Goal: Communication & Community: Answer question/provide support

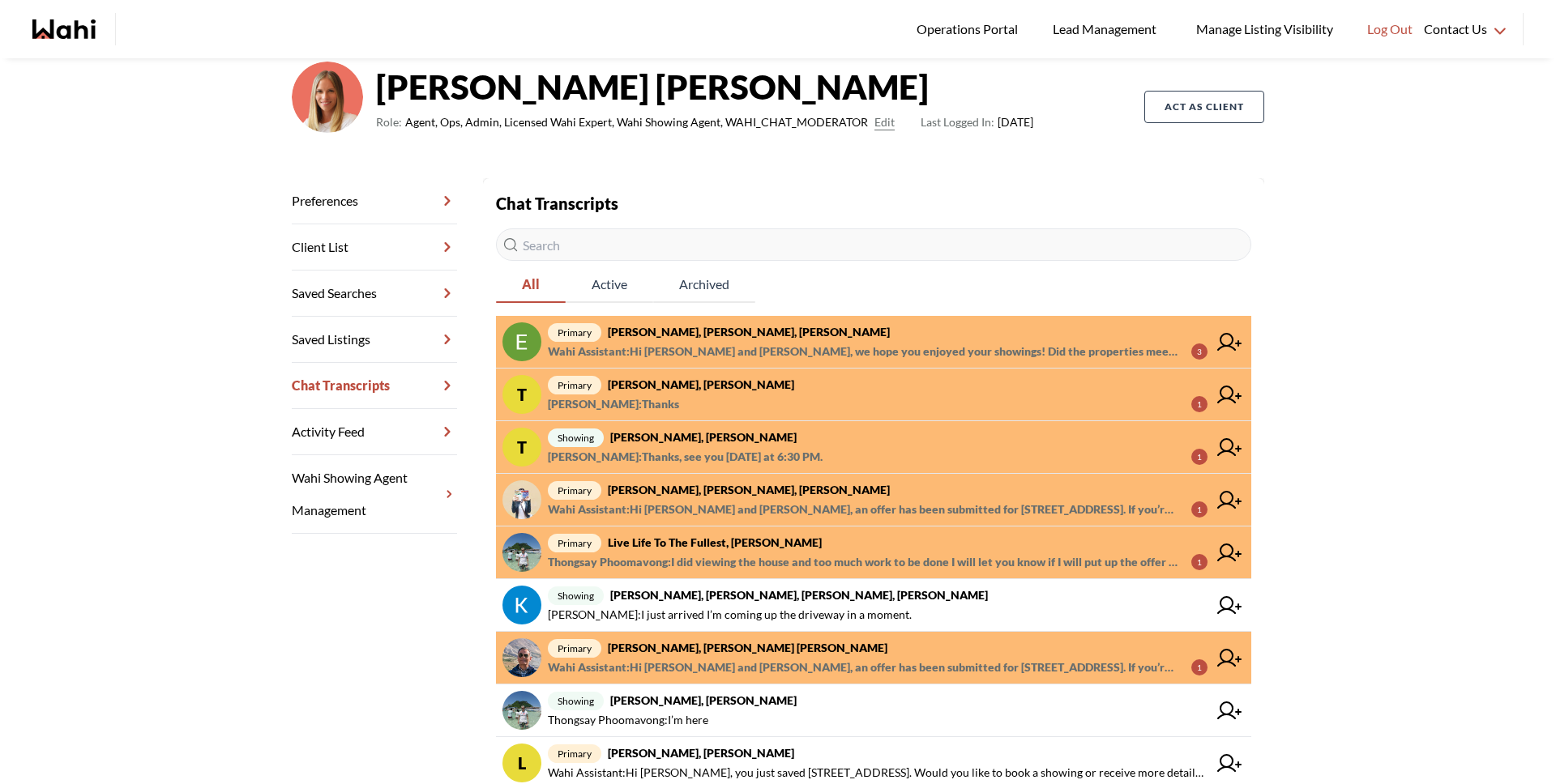
scroll to position [112, 0]
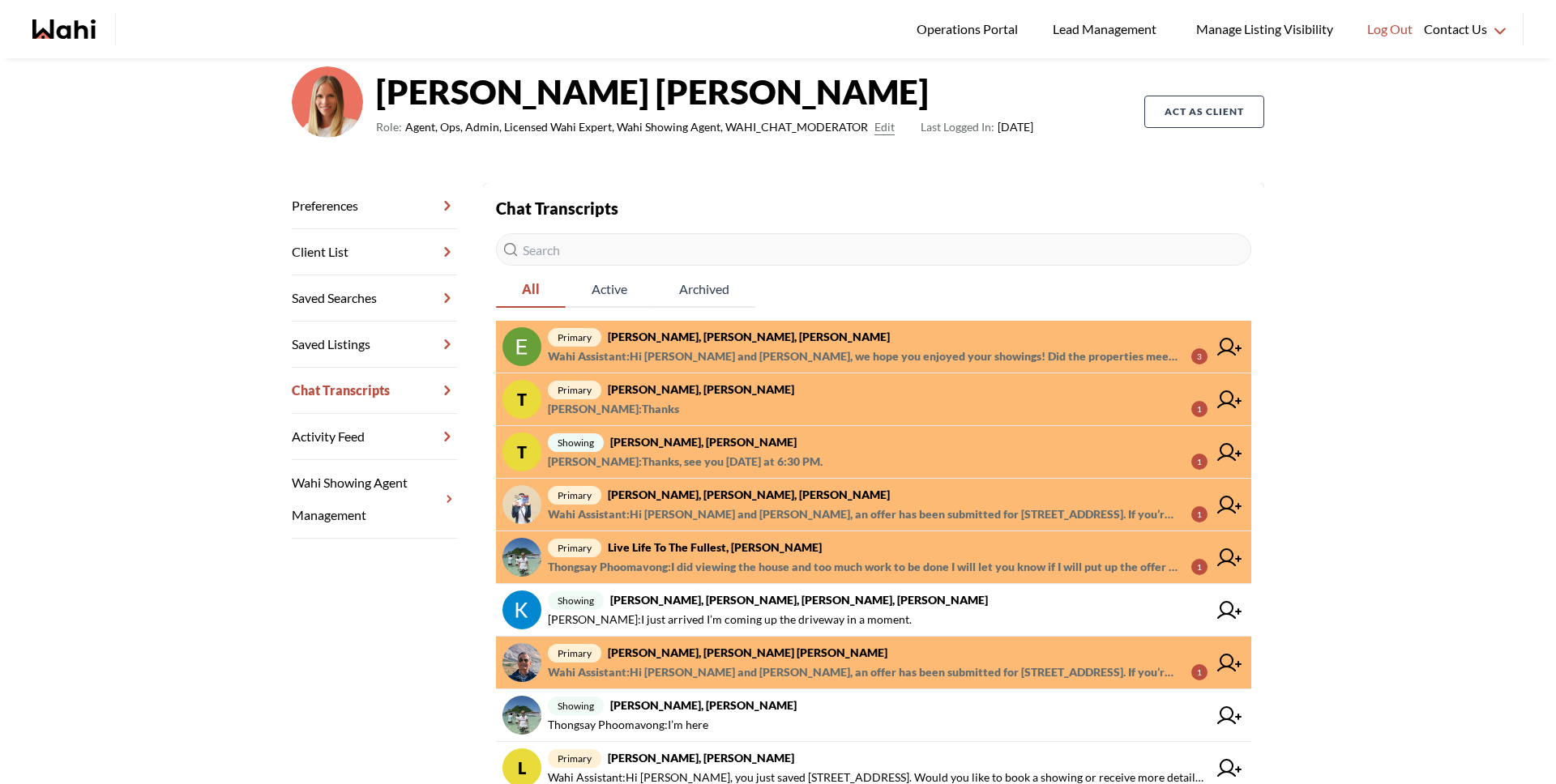
click at [710, 655] on strong "Pranav Dhar, Vandana Dhar, Michelle" at bounding box center [747, 652] width 279 height 14
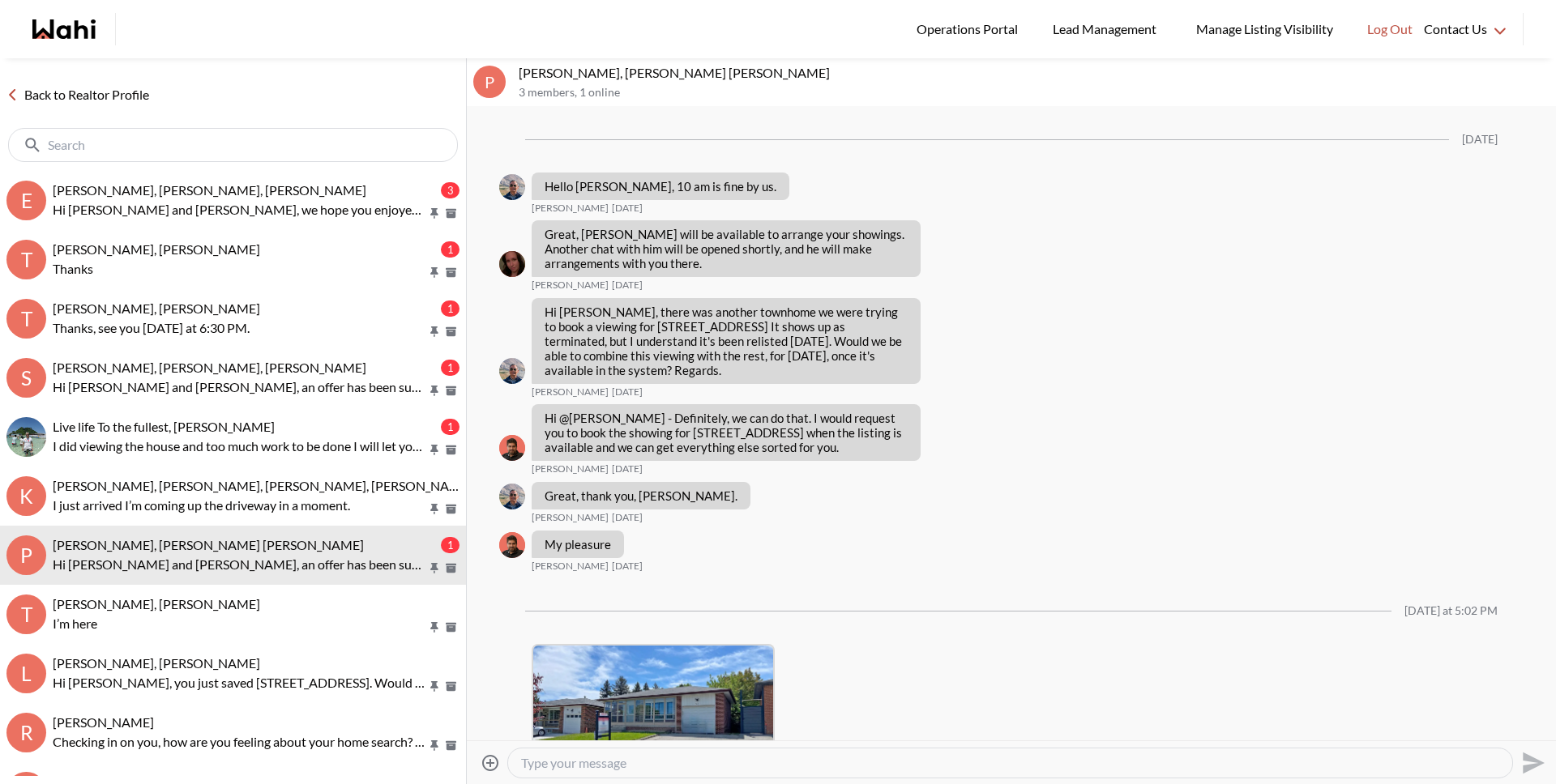
scroll to position [3555, 0]
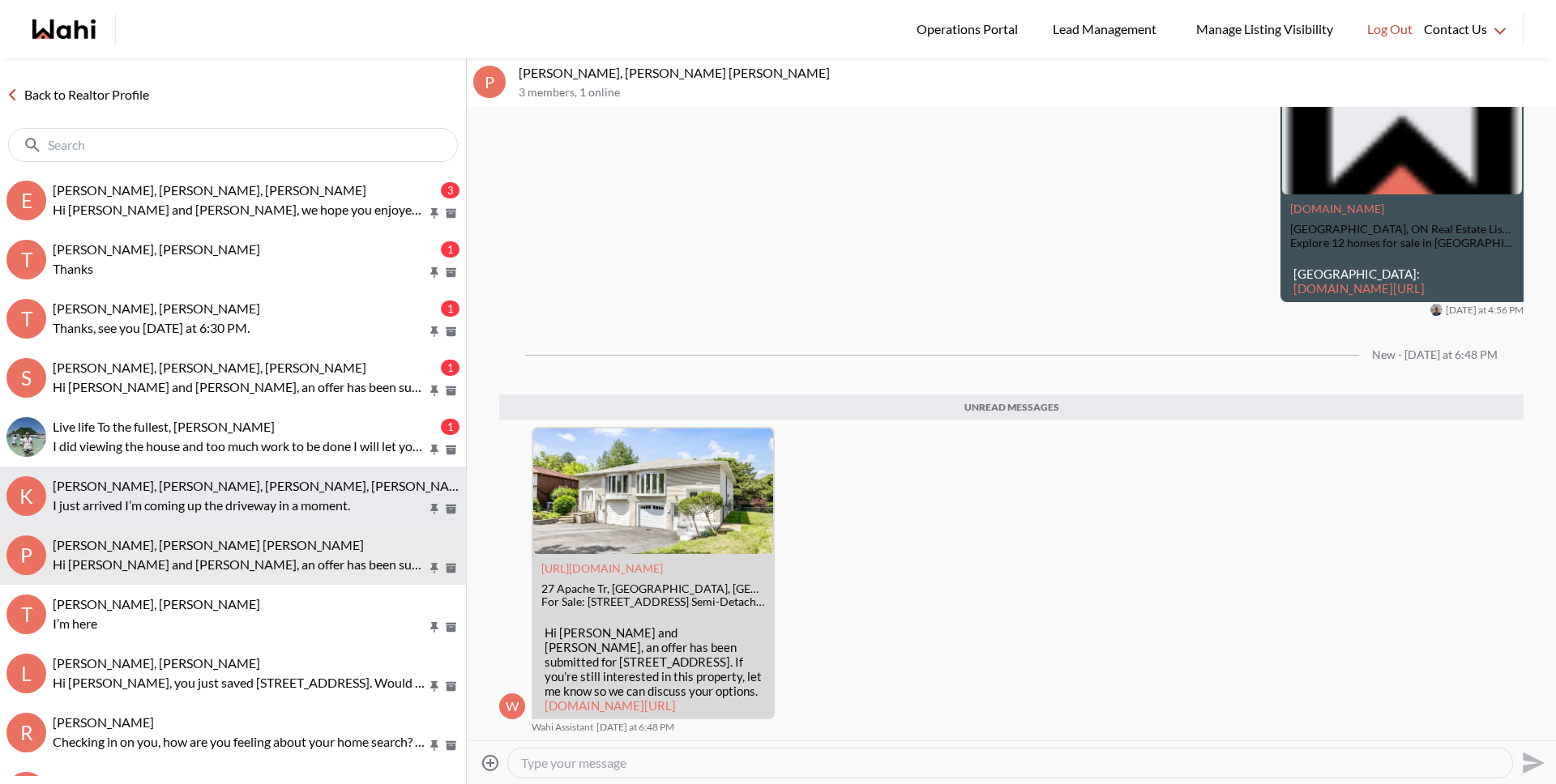
click at [225, 474] on button "K Kevin McKay, Fawzia Sheikh, Michelle, Behnam I just arrived I’m coming up the…" at bounding box center [233, 496] width 466 height 59
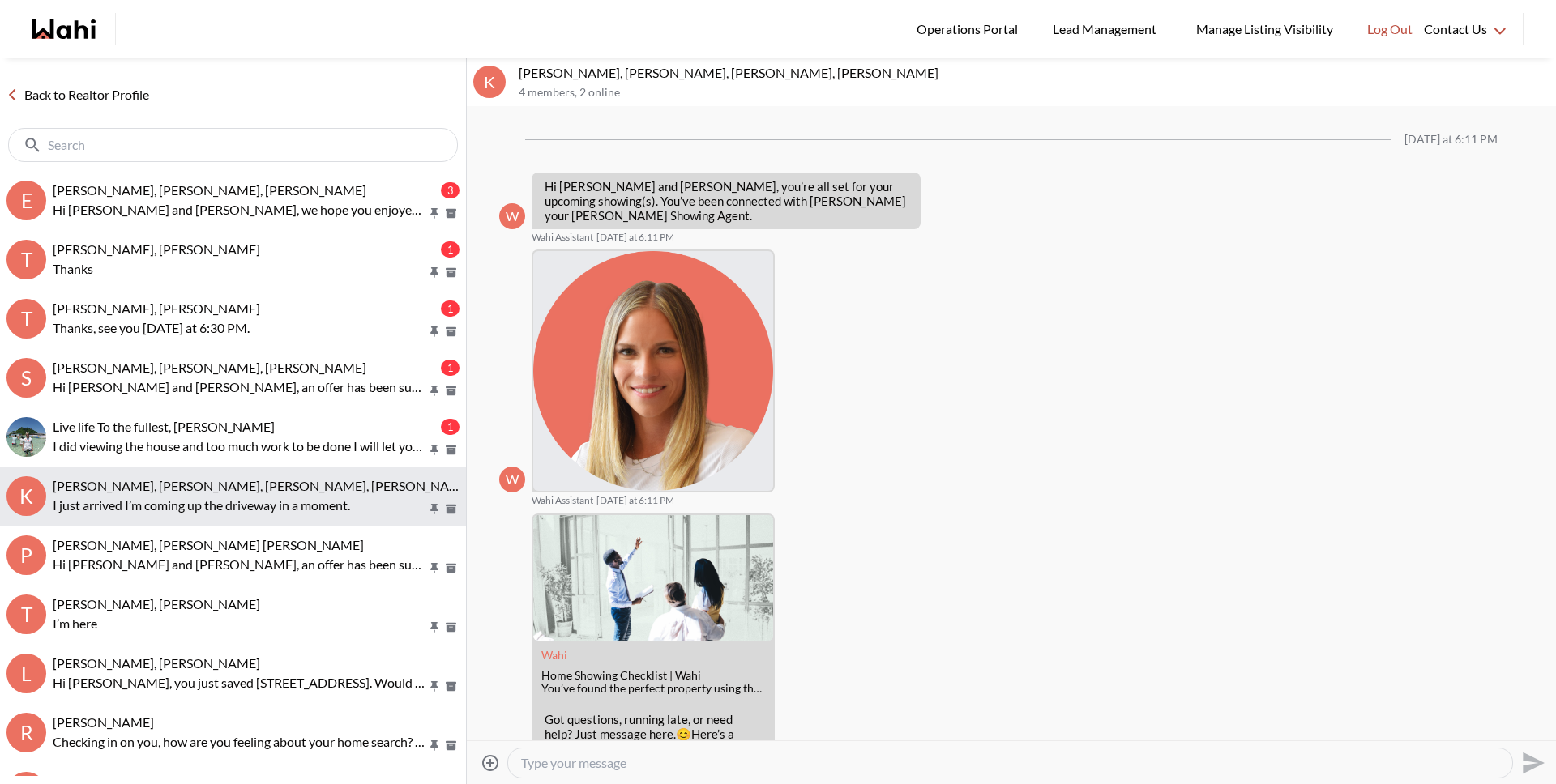
scroll to position [983, 0]
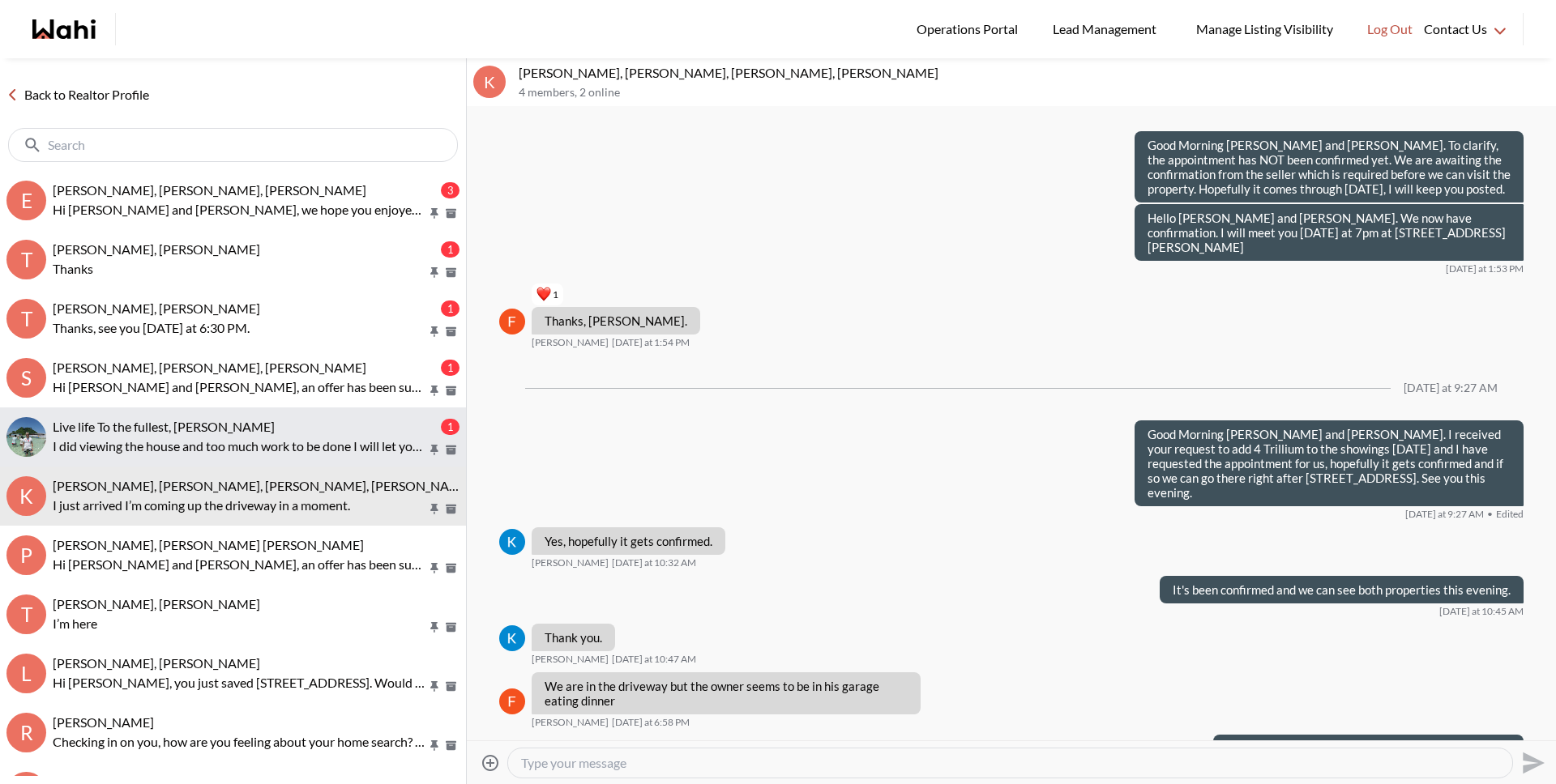
click at [177, 433] on span "Live life To the fullest, Michelle" at bounding box center [164, 427] width 222 height 15
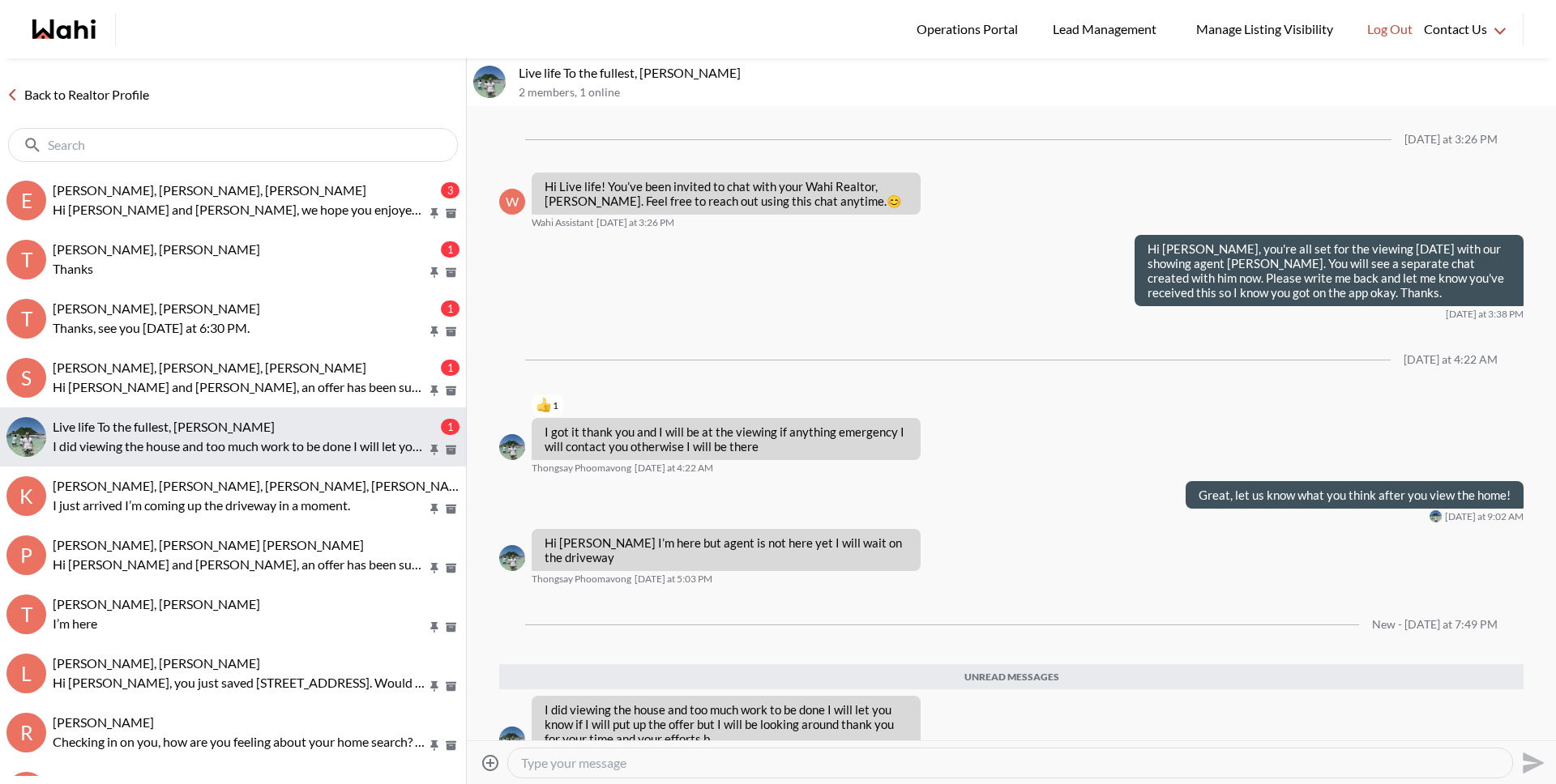
scroll to position [33, 0]
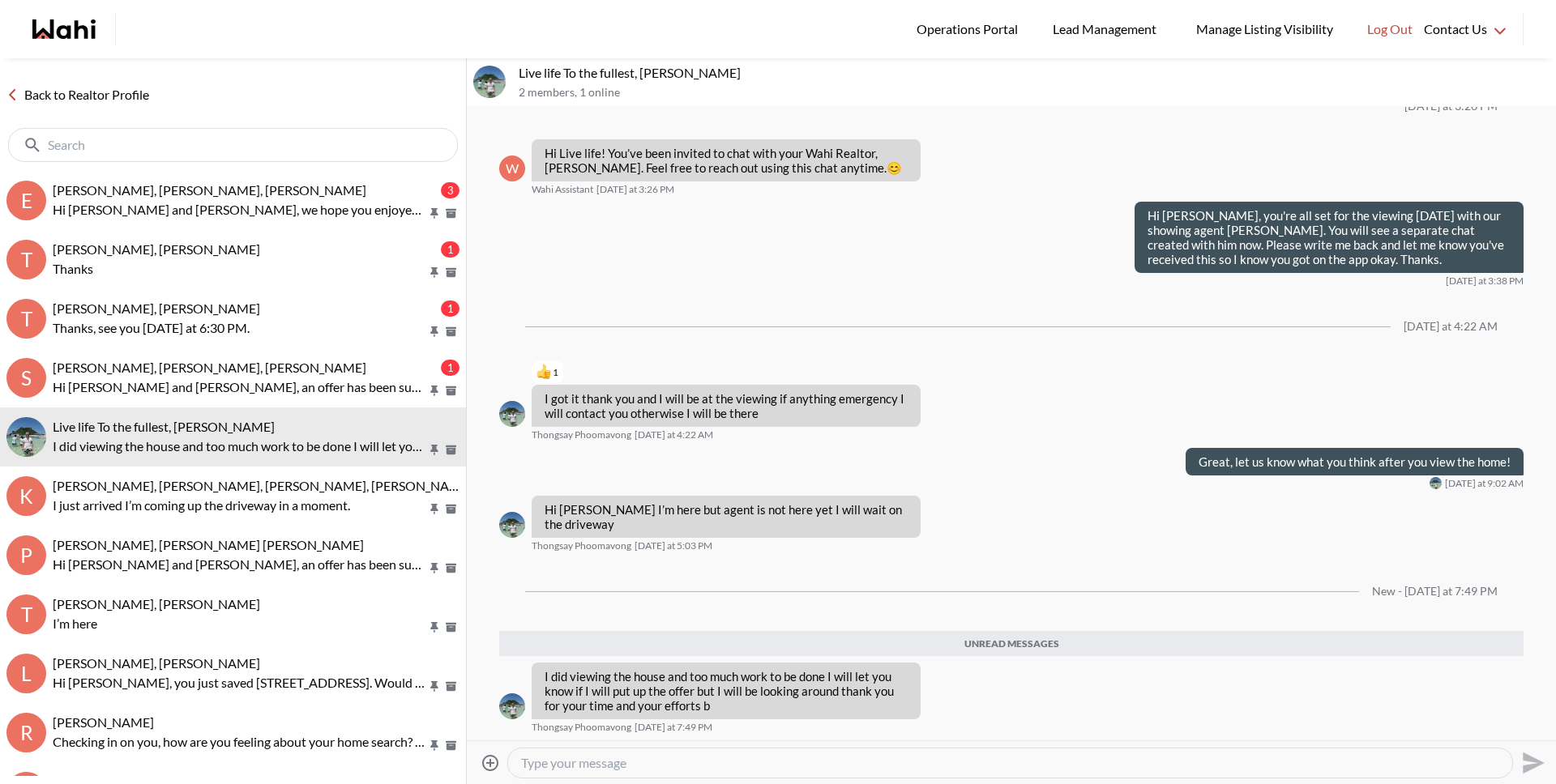
click at [576, 768] on textarea "Type your message" at bounding box center [1010, 763] width 978 height 16
type textarea "Your welcome. Did you have some other houses you wanted to go and see and we ca…"
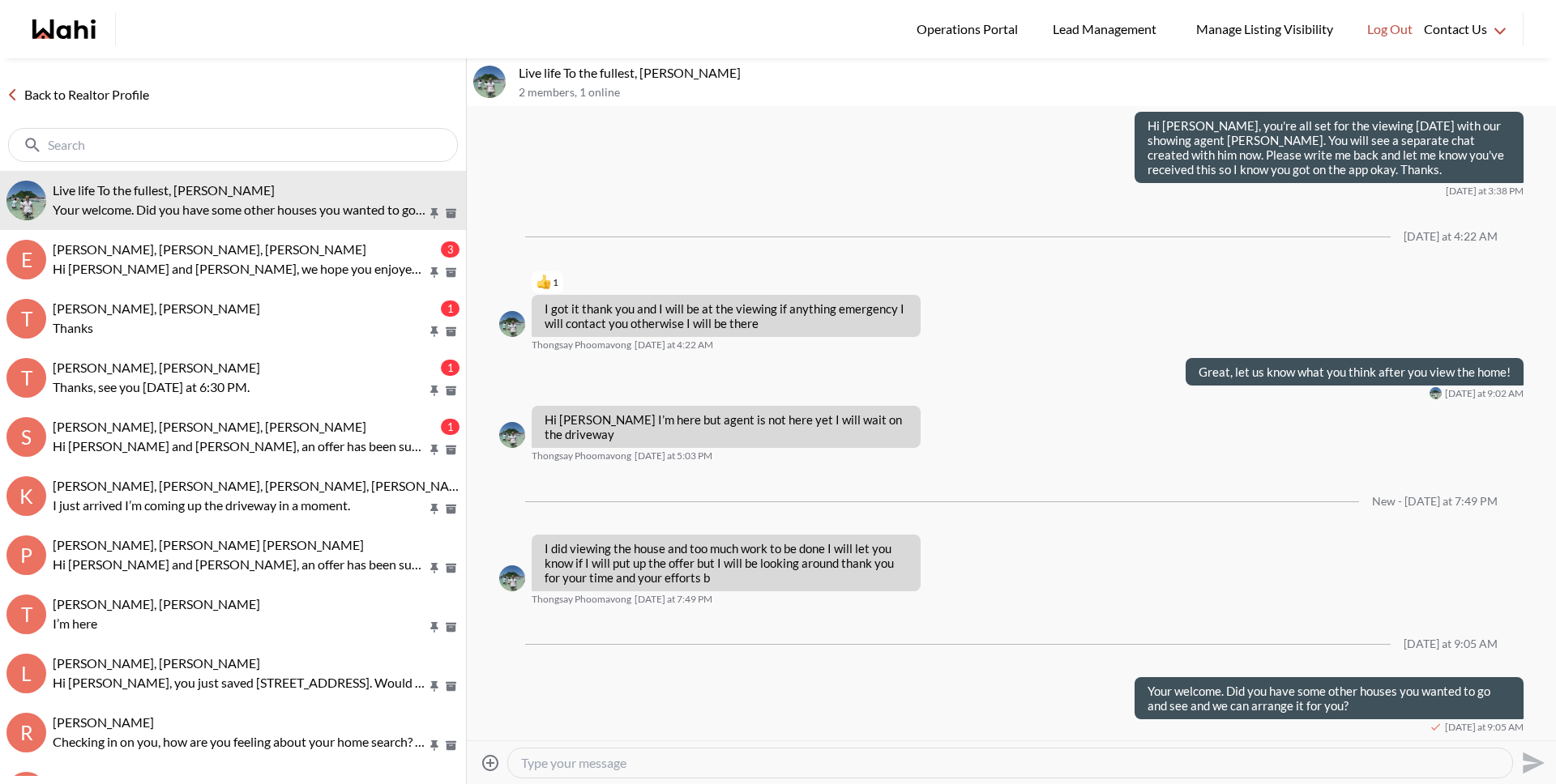
scroll to position [123, 0]
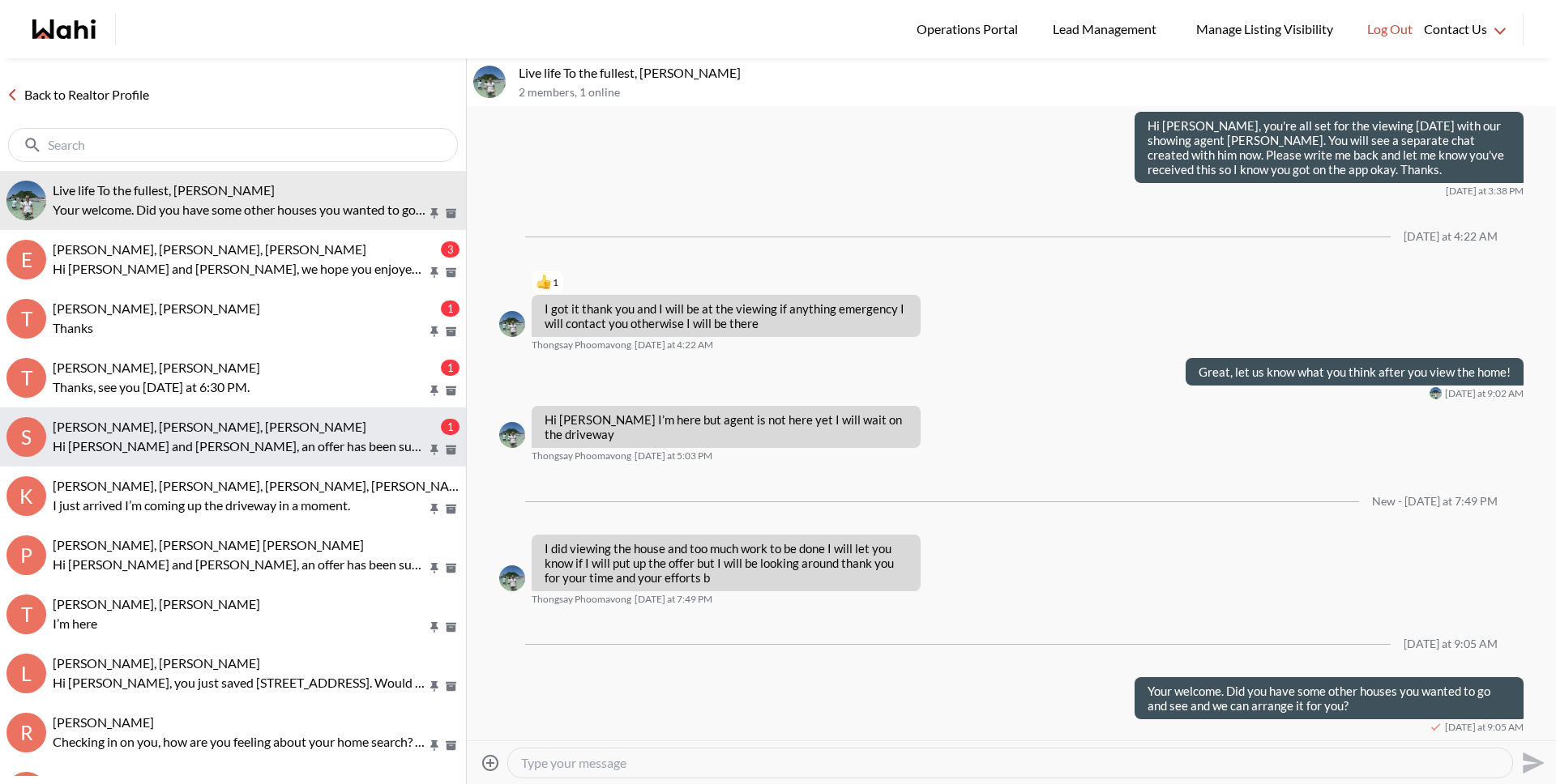
click at [302, 441] on p "Hi Sarah and Bryce, an offer has been submitted for 130 Mulock Ave, Toronto, On…" at bounding box center [239, 446] width 374 height 20
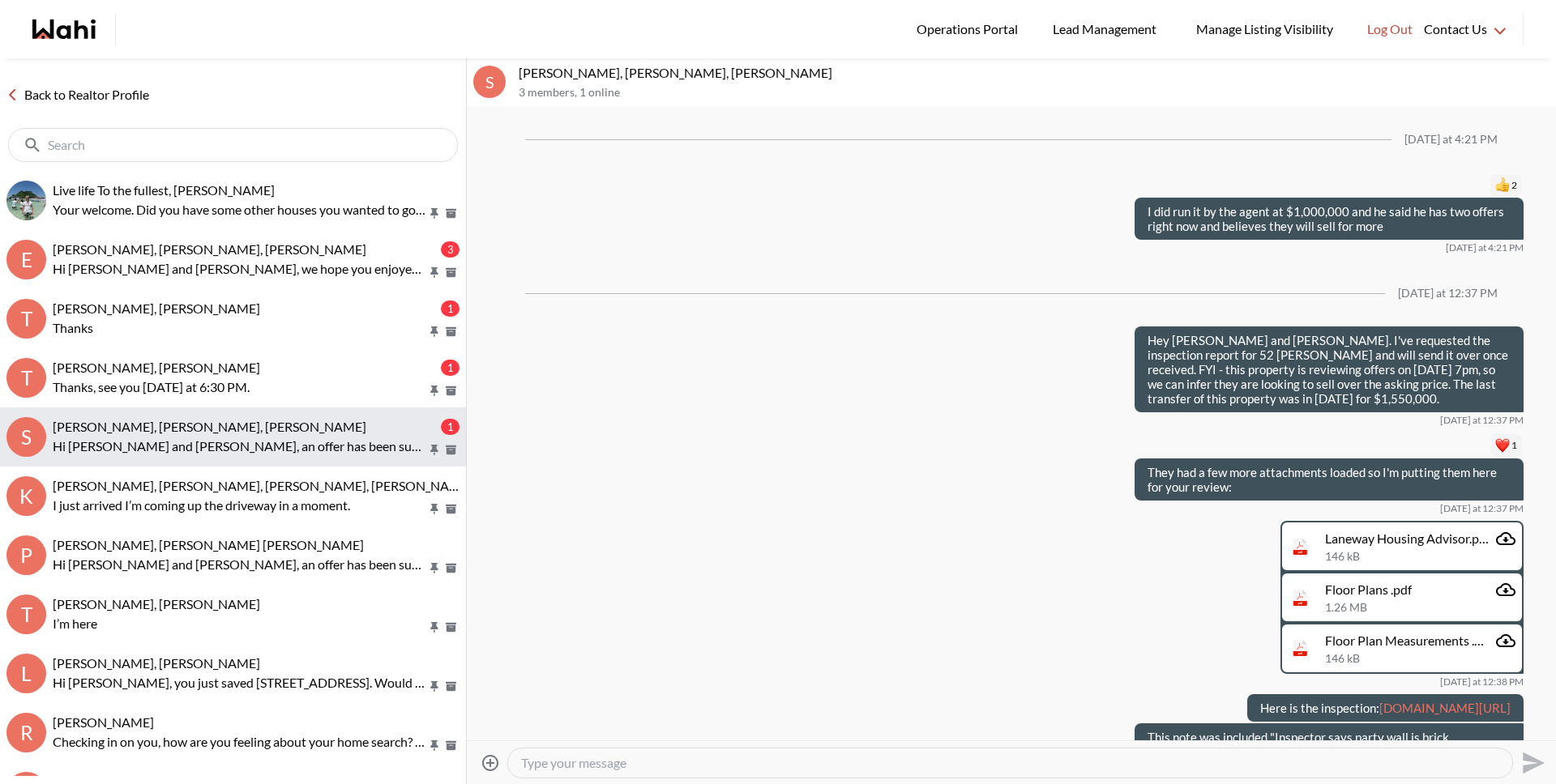
scroll to position [1789, 0]
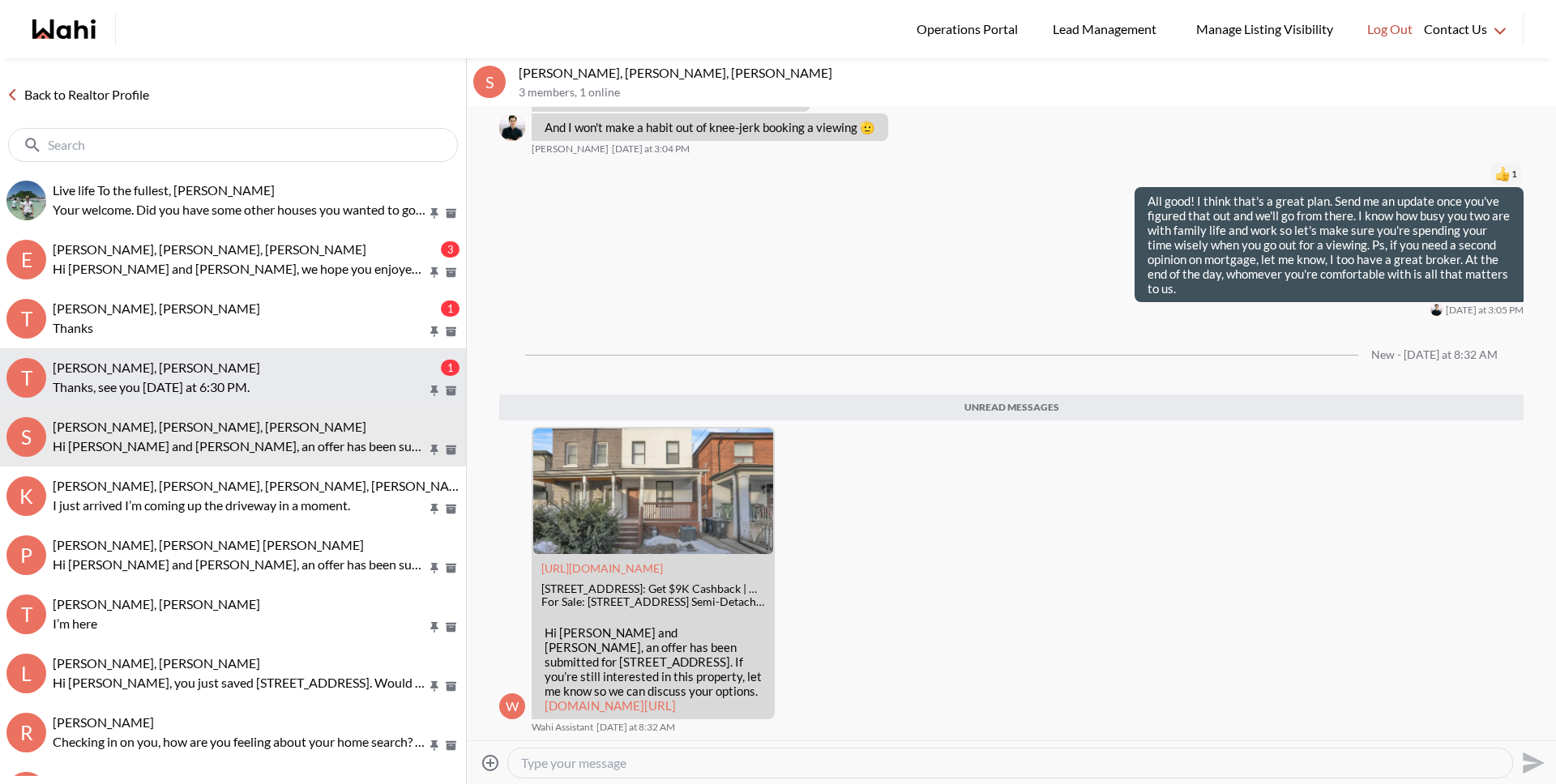
click at [264, 385] on p "Thanks, see you today at 6:30 PM." at bounding box center [239, 387] width 374 height 20
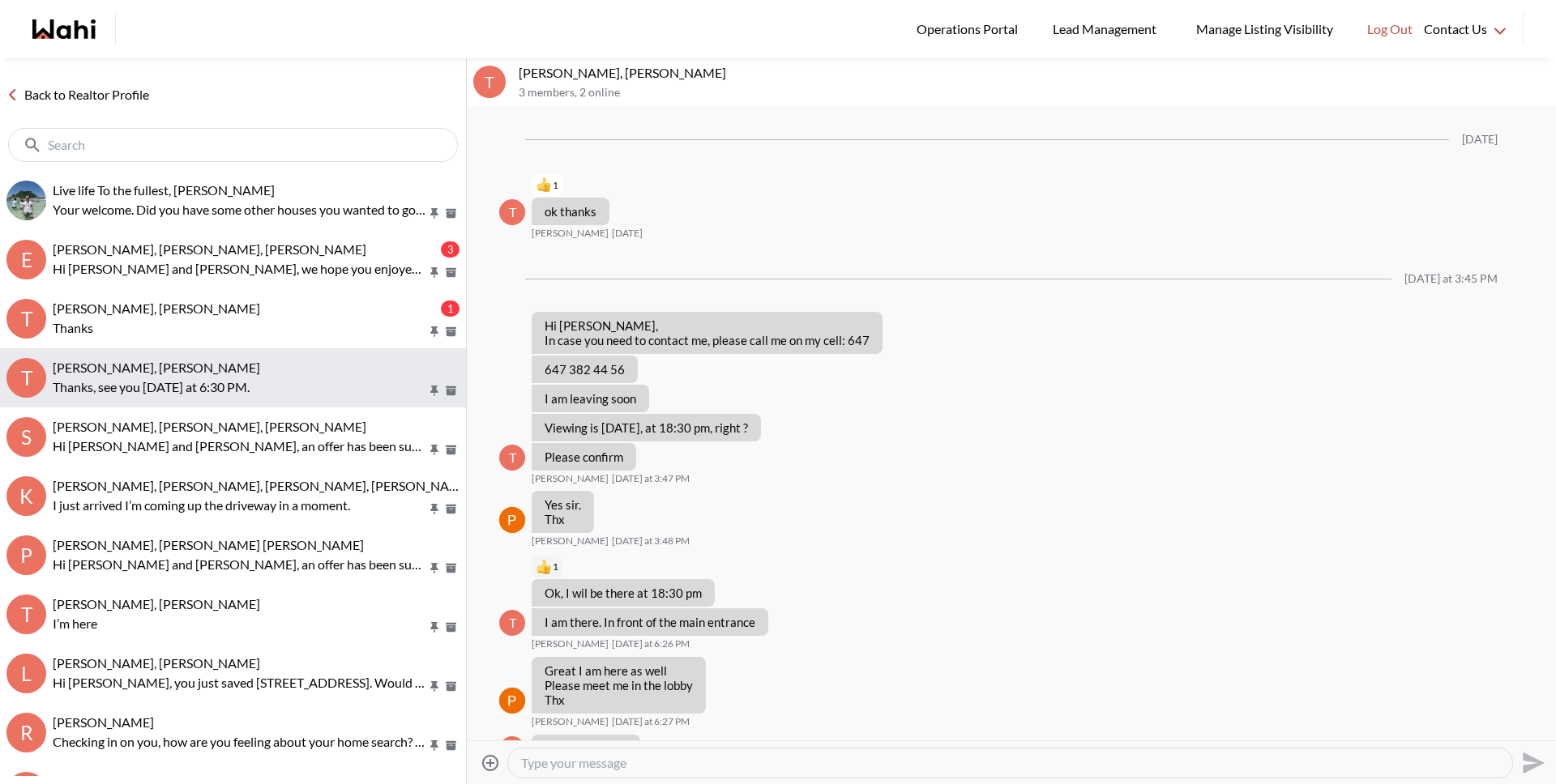
scroll to position [1061, 0]
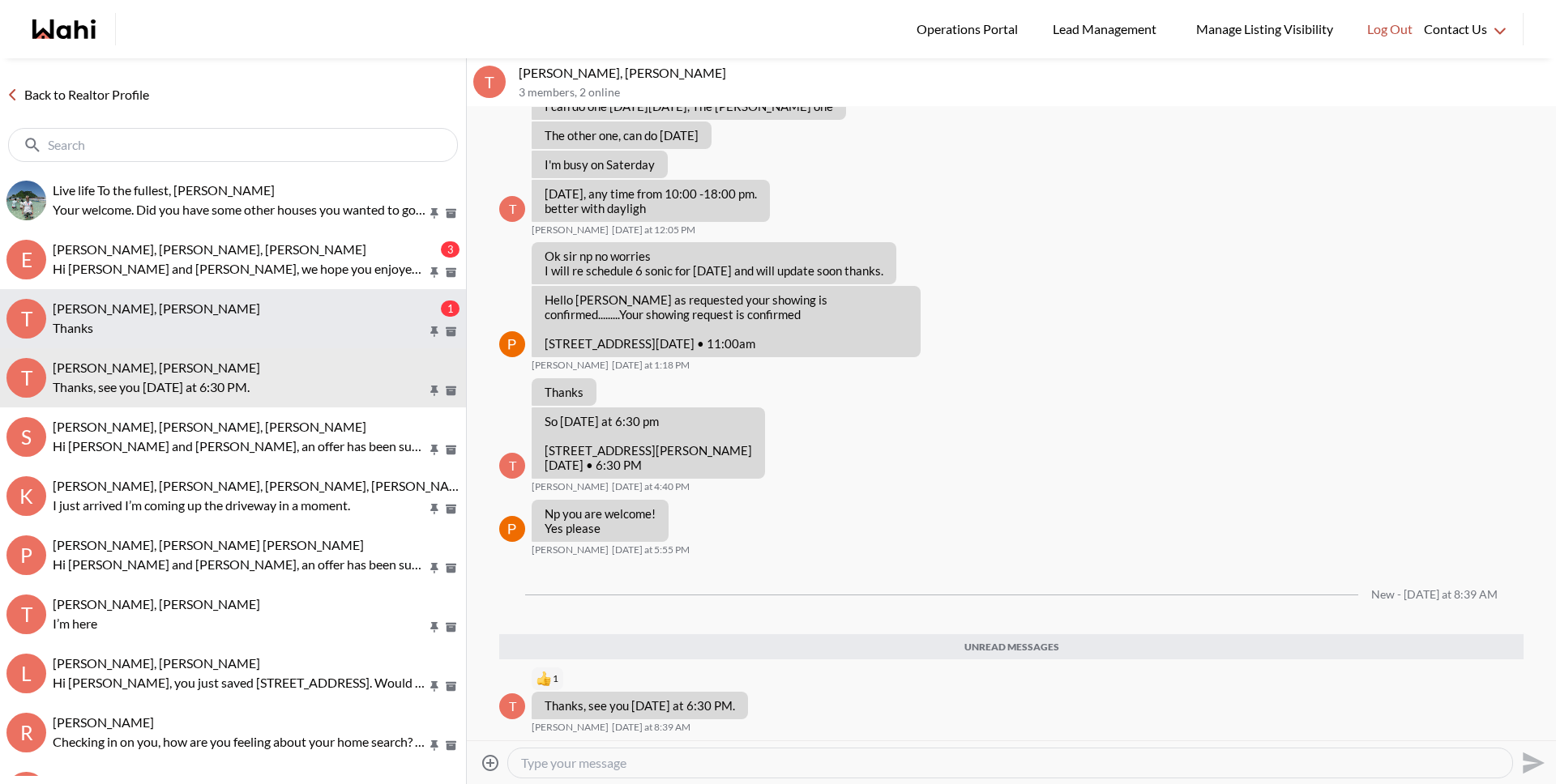
click at [232, 329] on p "Thanks" at bounding box center [239, 328] width 374 height 20
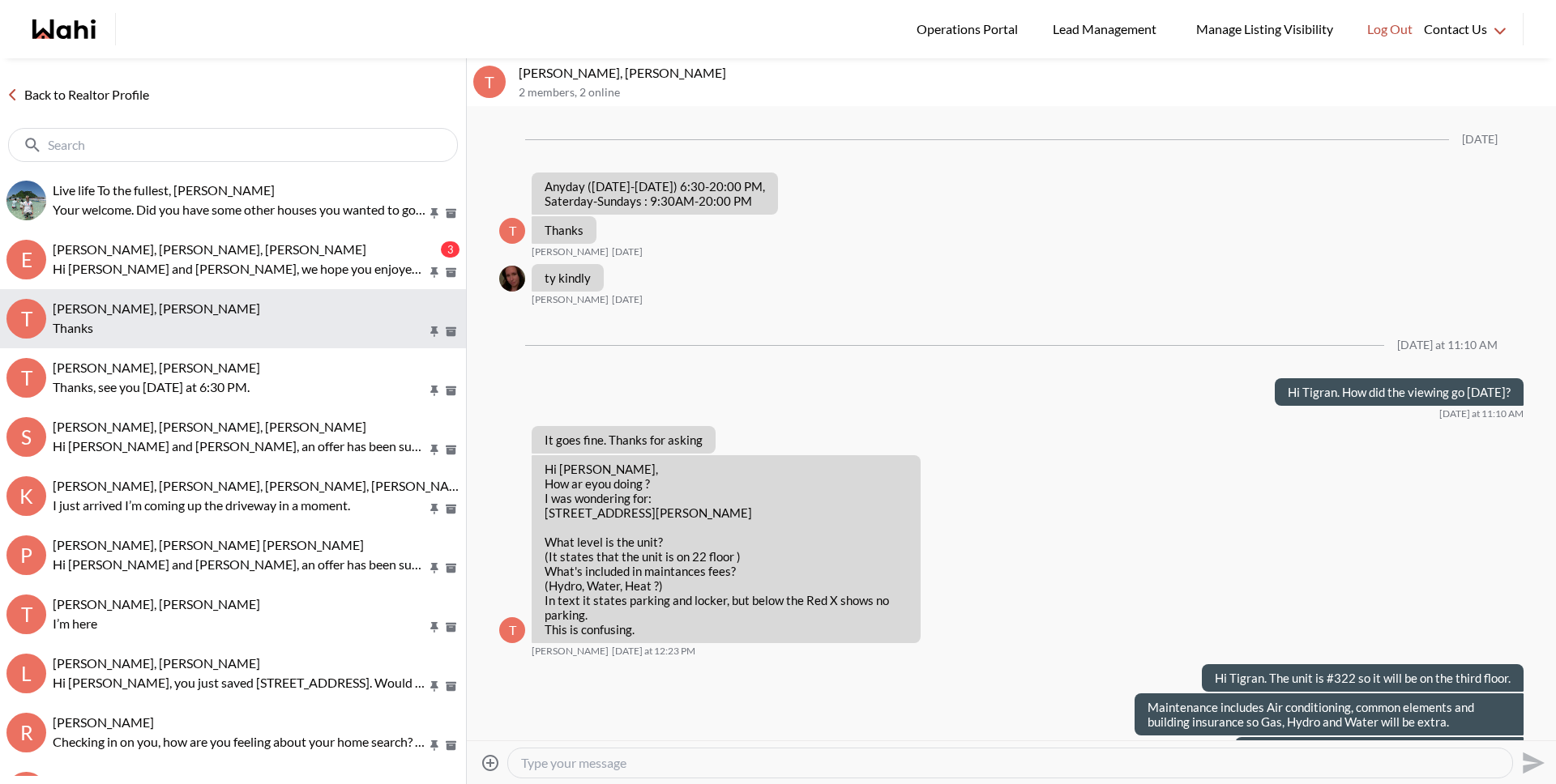
scroll to position [1358, 0]
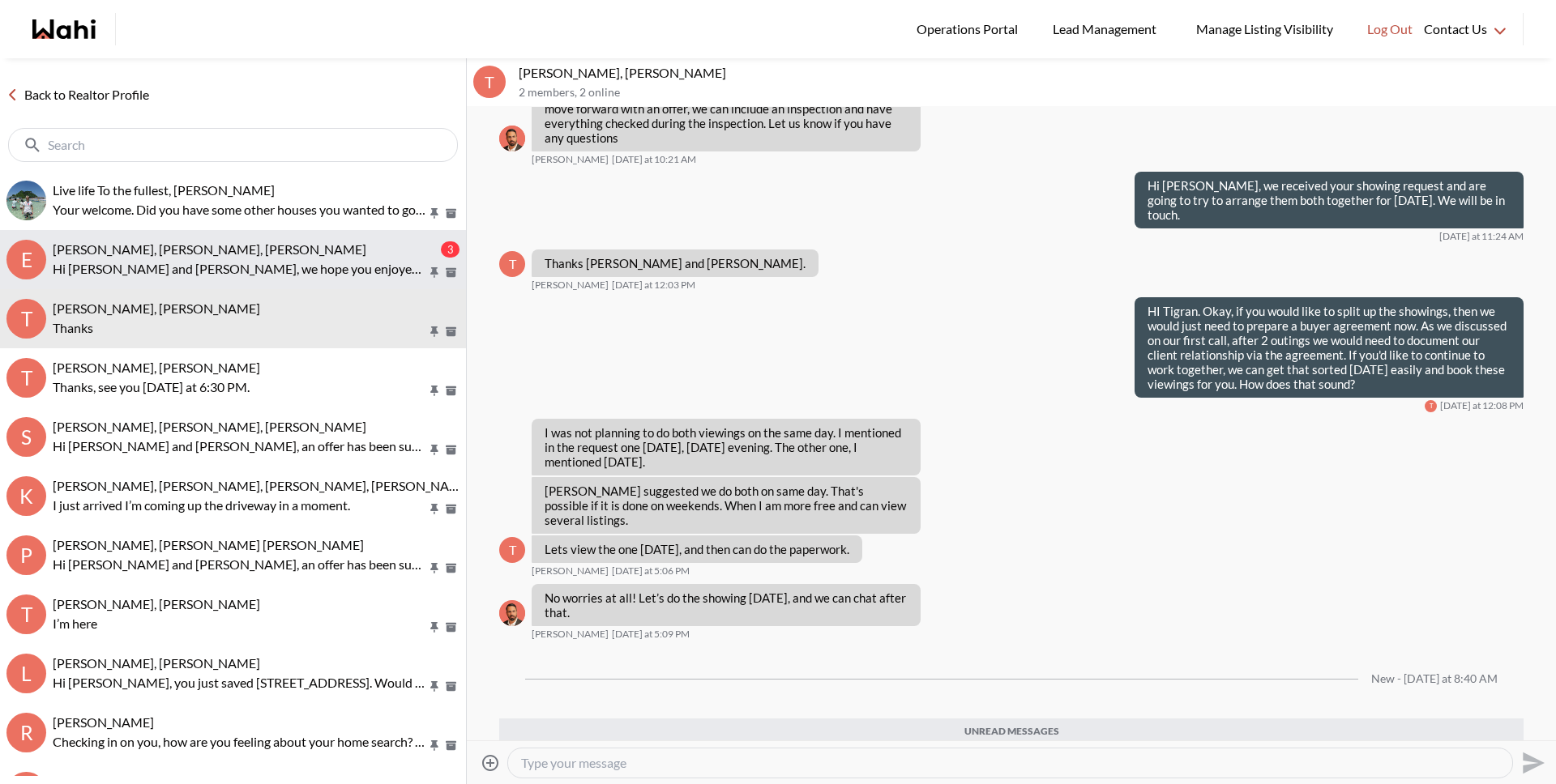
click at [182, 272] on p "Hi Erik and Margarita, we hope you enjoyed your showings! Did the properties me…" at bounding box center [239, 269] width 374 height 20
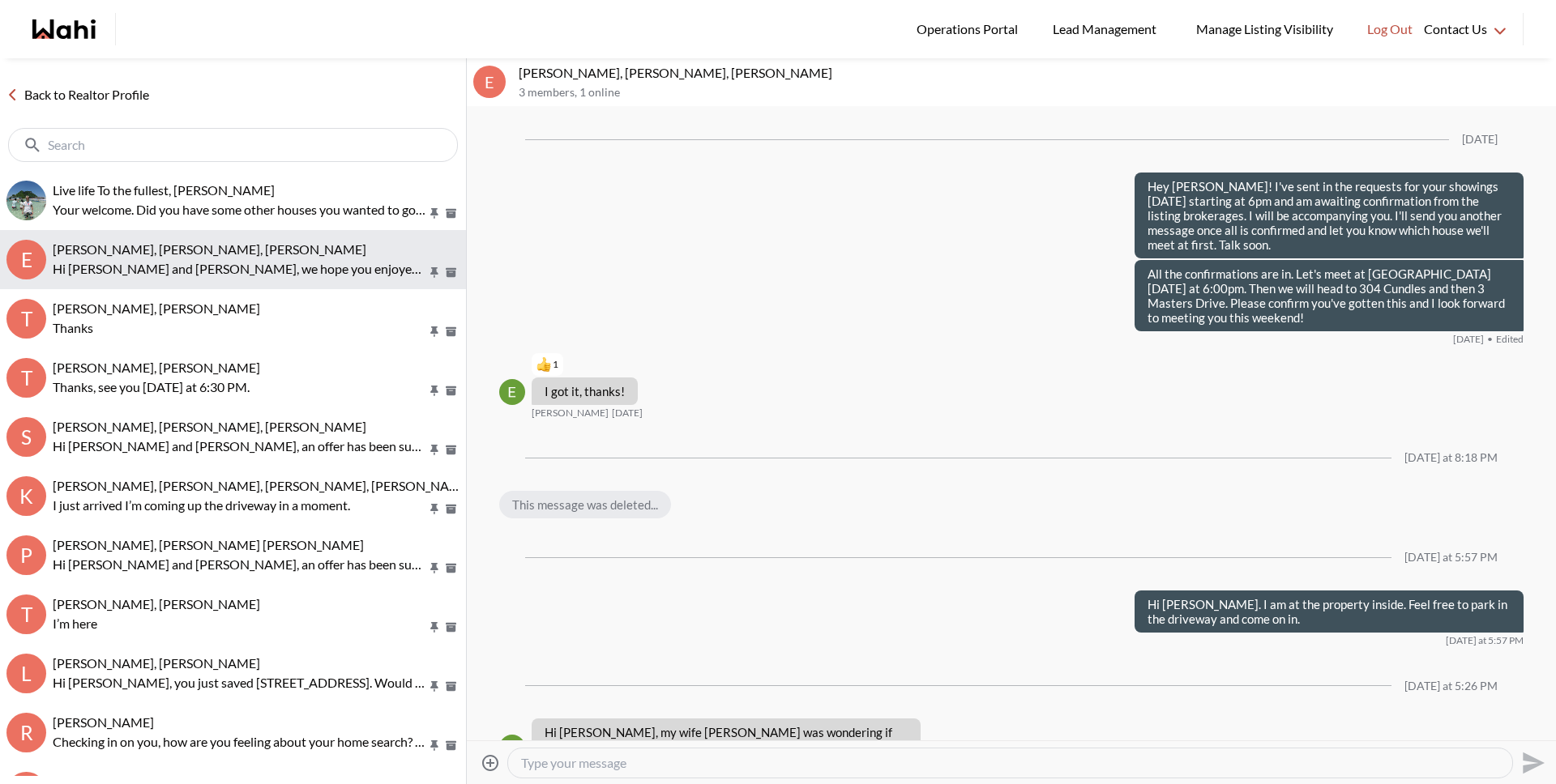
scroll to position [2283, 0]
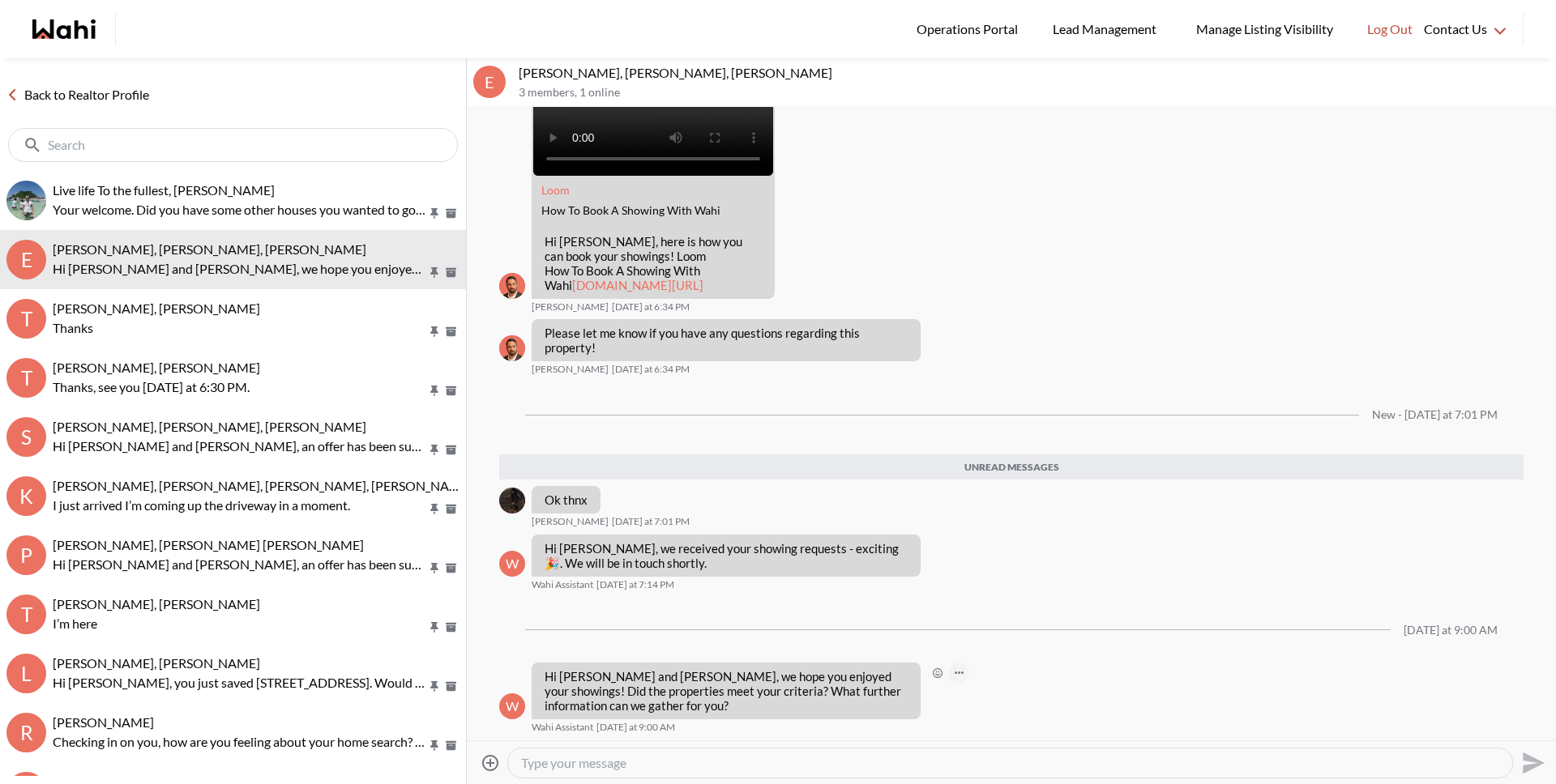
click at [960, 676] on button "Open Message Actions Menu" at bounding box center [958, 673] width 21 height 21
click at [963, 635] on button "Delete" at bounding box center [1013, 649] width 130 height 29
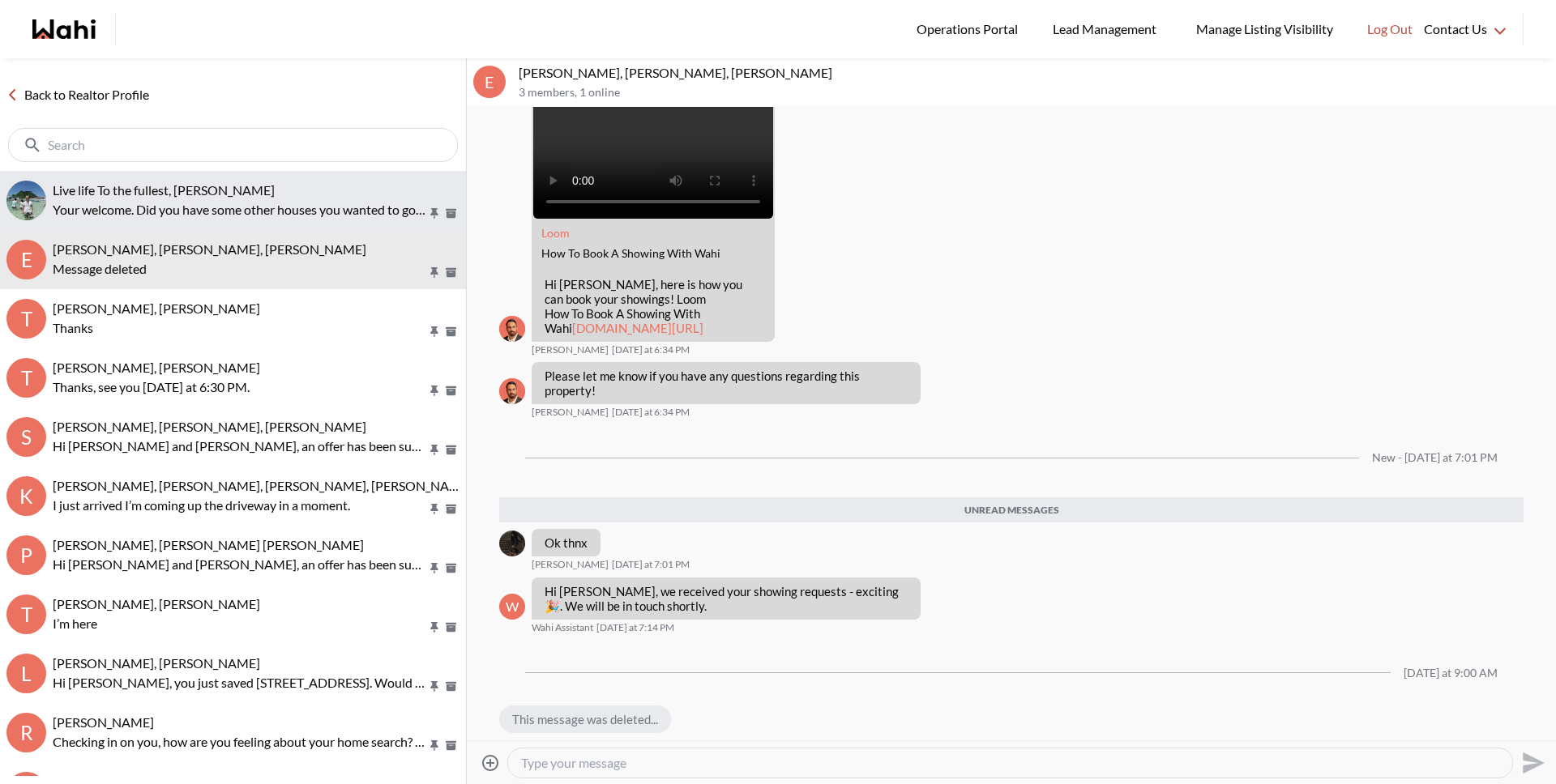
click at [255, 217] on p "Your welcome. Did you have some other houses you wanted to go and see and we ca…" at bounding box center [239, 210] width 374 height 20
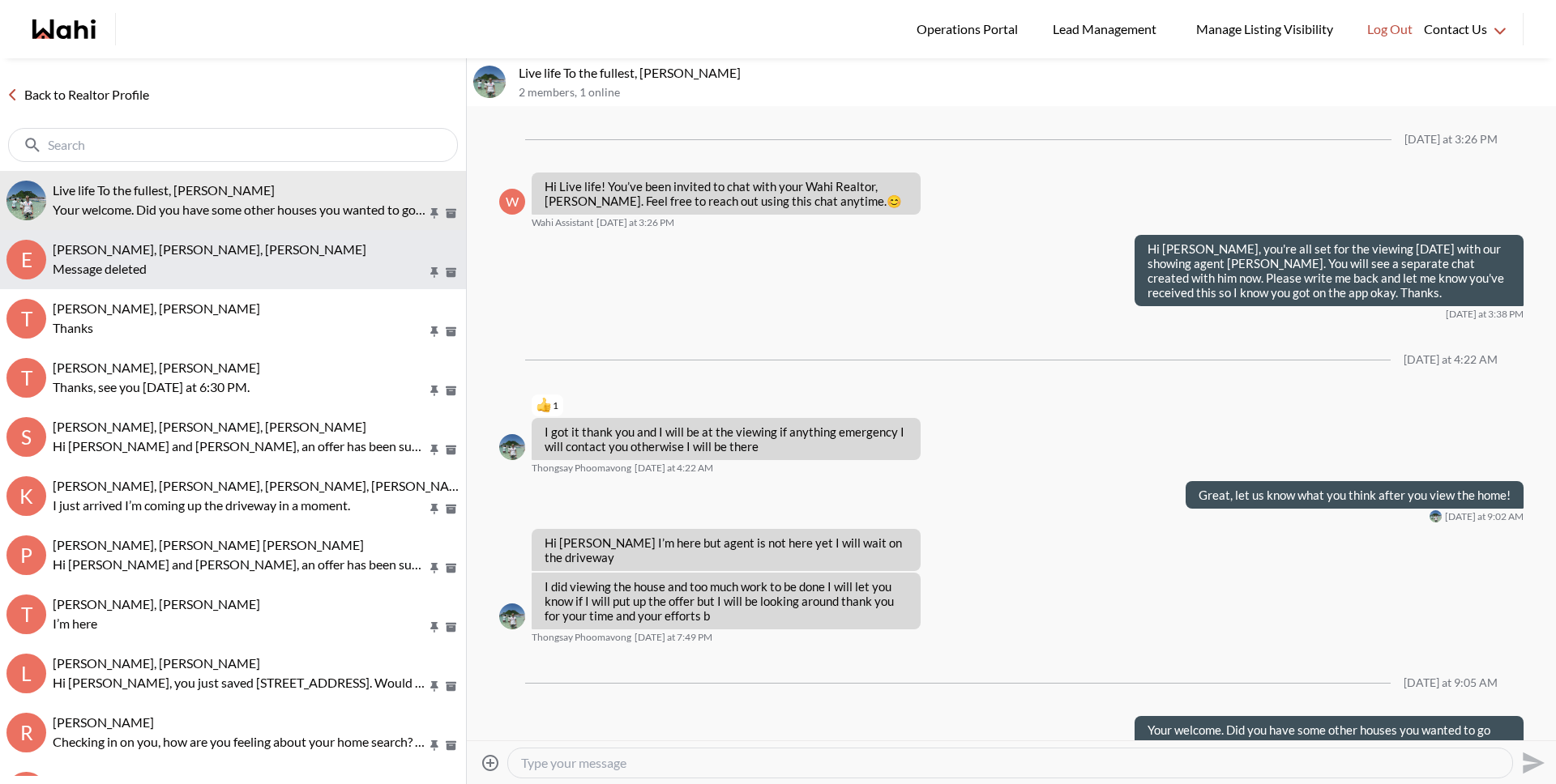
scroll to position [39, 0]
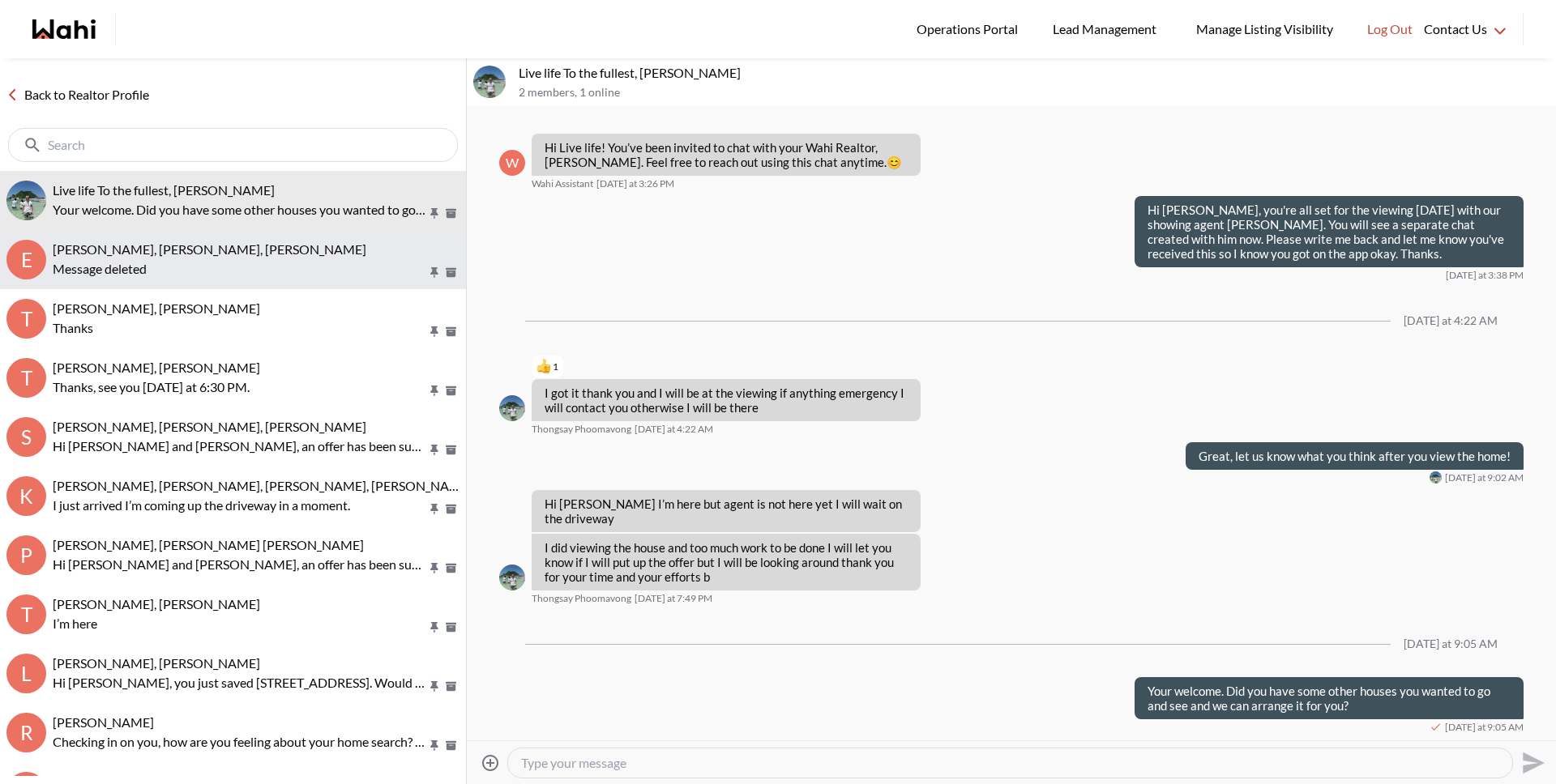
click at [208, 251] on span "Erik Odegaard, Margarita Haimov, Michelle" at bounding box center [209, 249] width 313 height 15
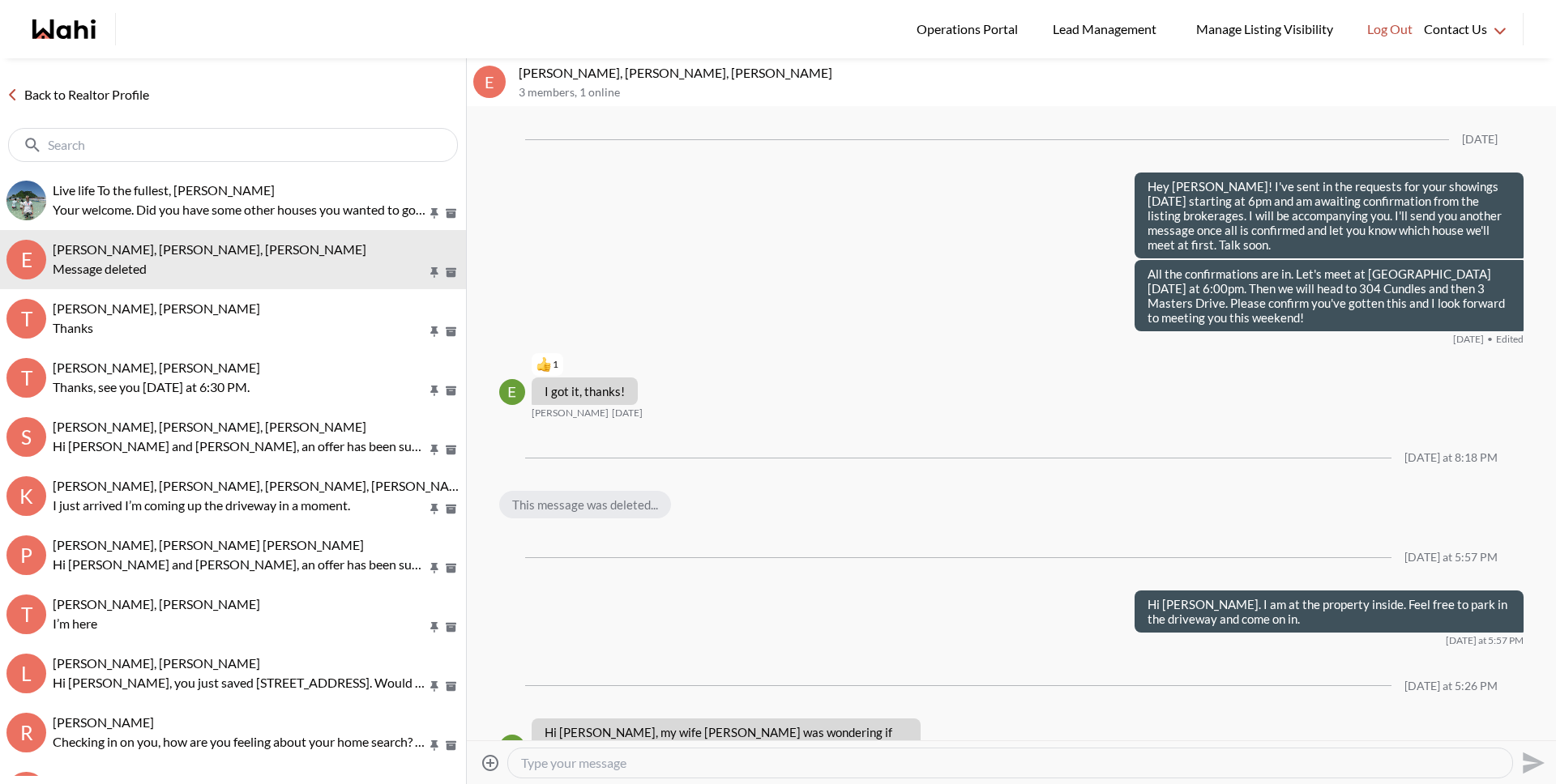
scroll to position [2136, 0]
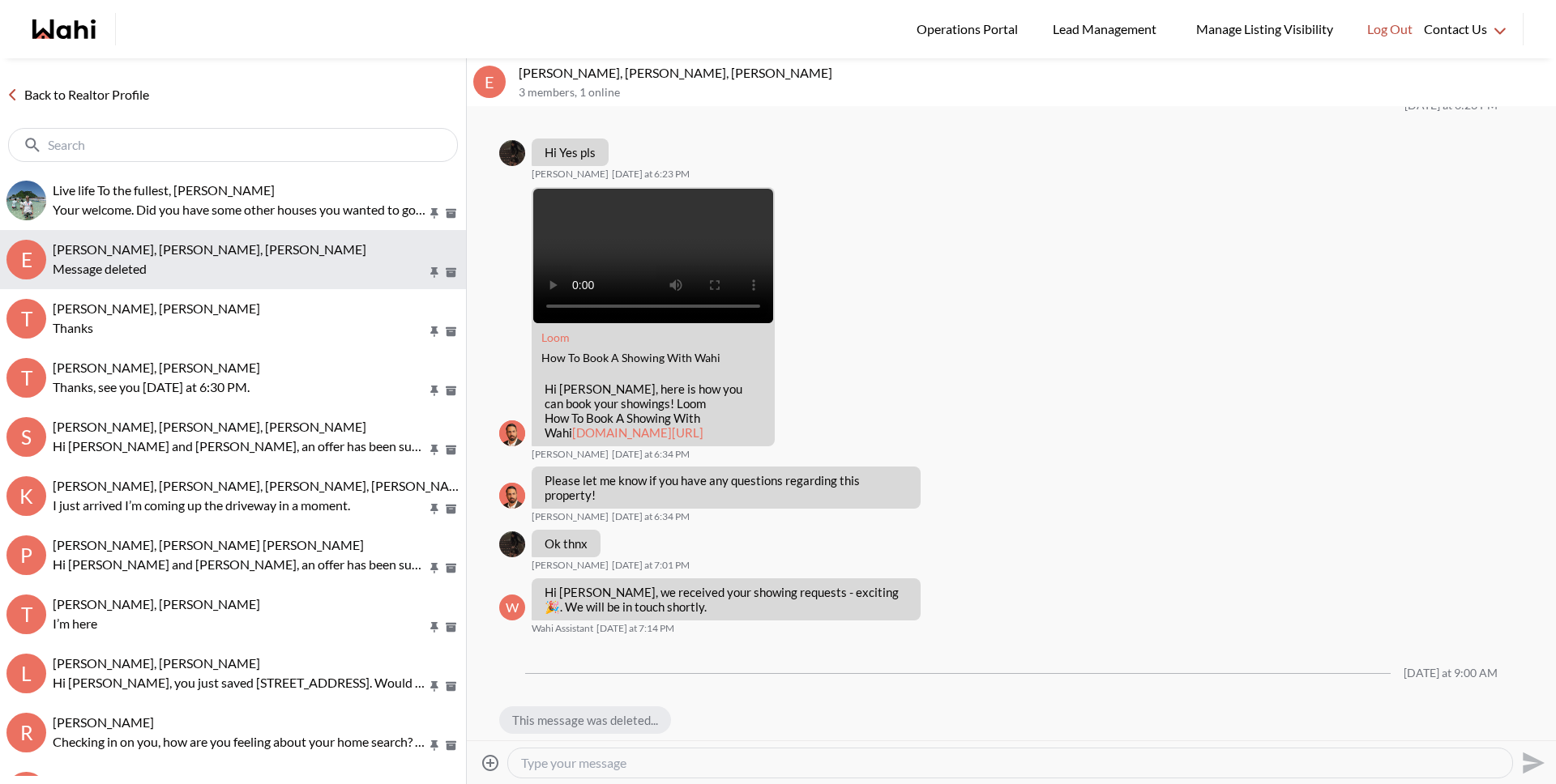
click at [188, 246] on span "Erik Odegaard, Margarita Haimov, Michelle" at bounding box center [209, 249] width 313 height 15
click at [558, 764] on textarea "Type your message" at bounding box center [1010, 763] width 978 height 16
paste textarea "30 Rosenfeld Dr"
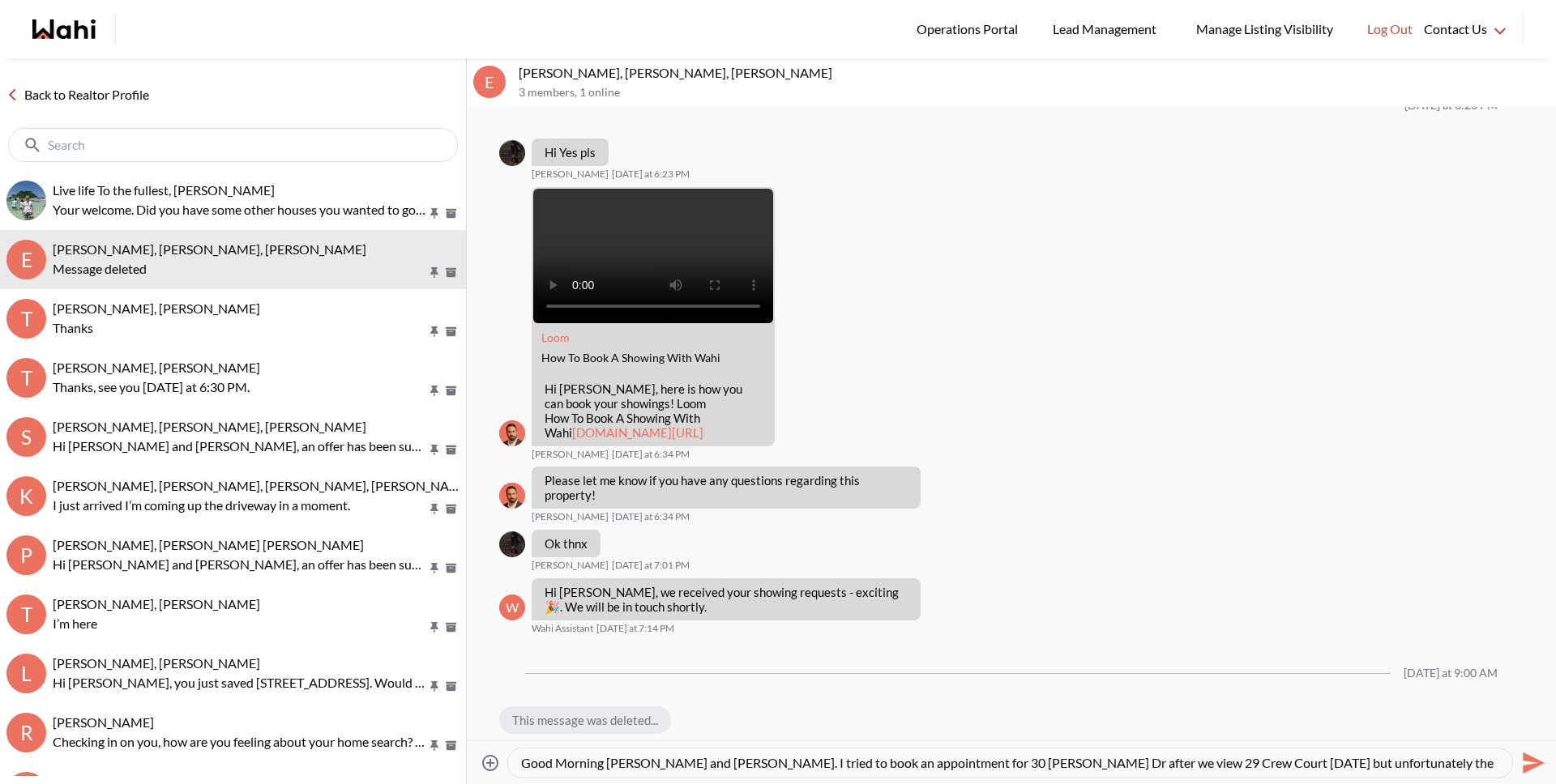
scroll to position [16, 0]
paste textarea "can"
paste textarea "an"
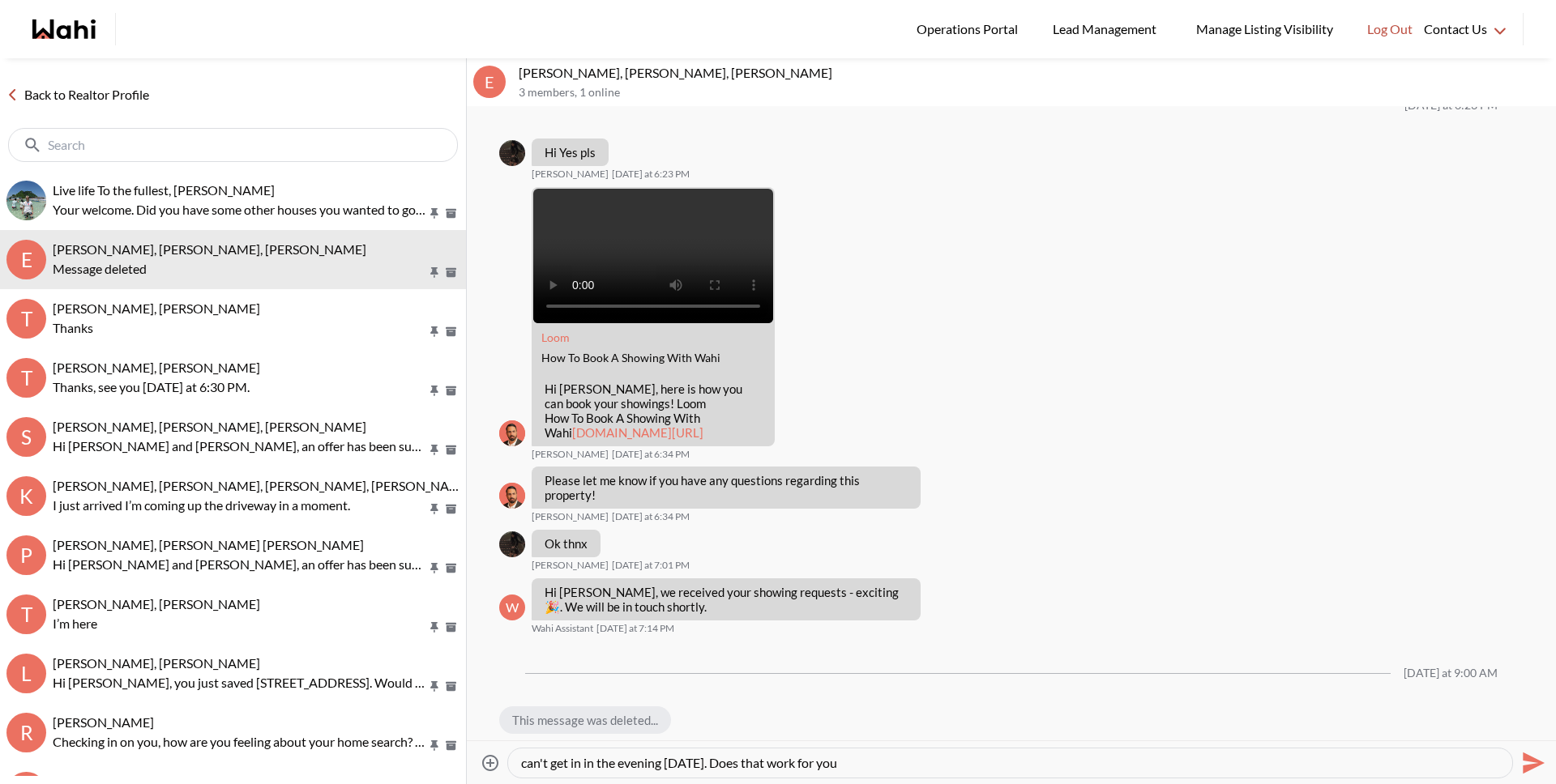
type textarea "Good Morning Erik and Margarita. I tried to book an appointment for 30 Rosenfel…"
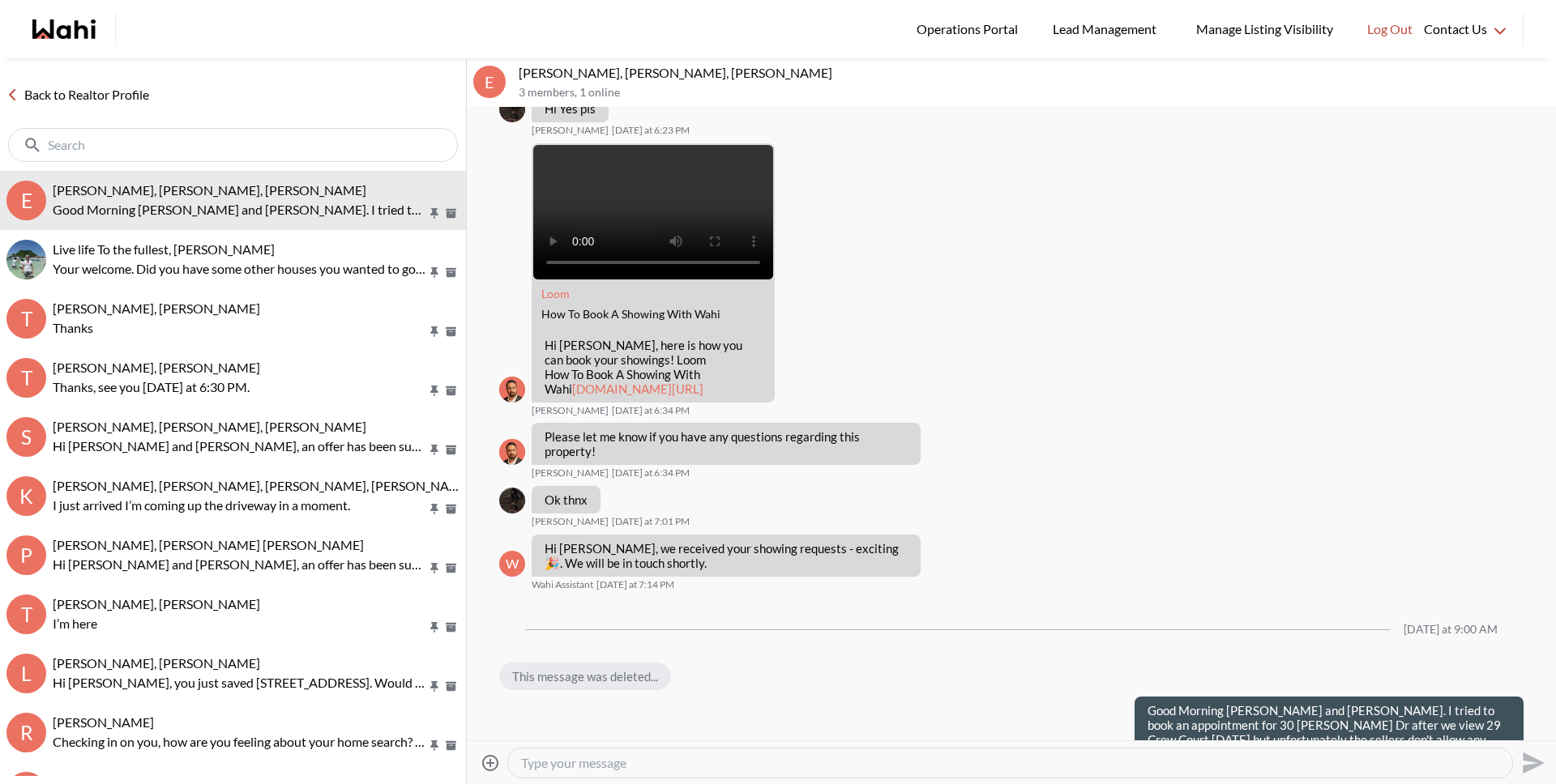
scroll to position [0, 0]
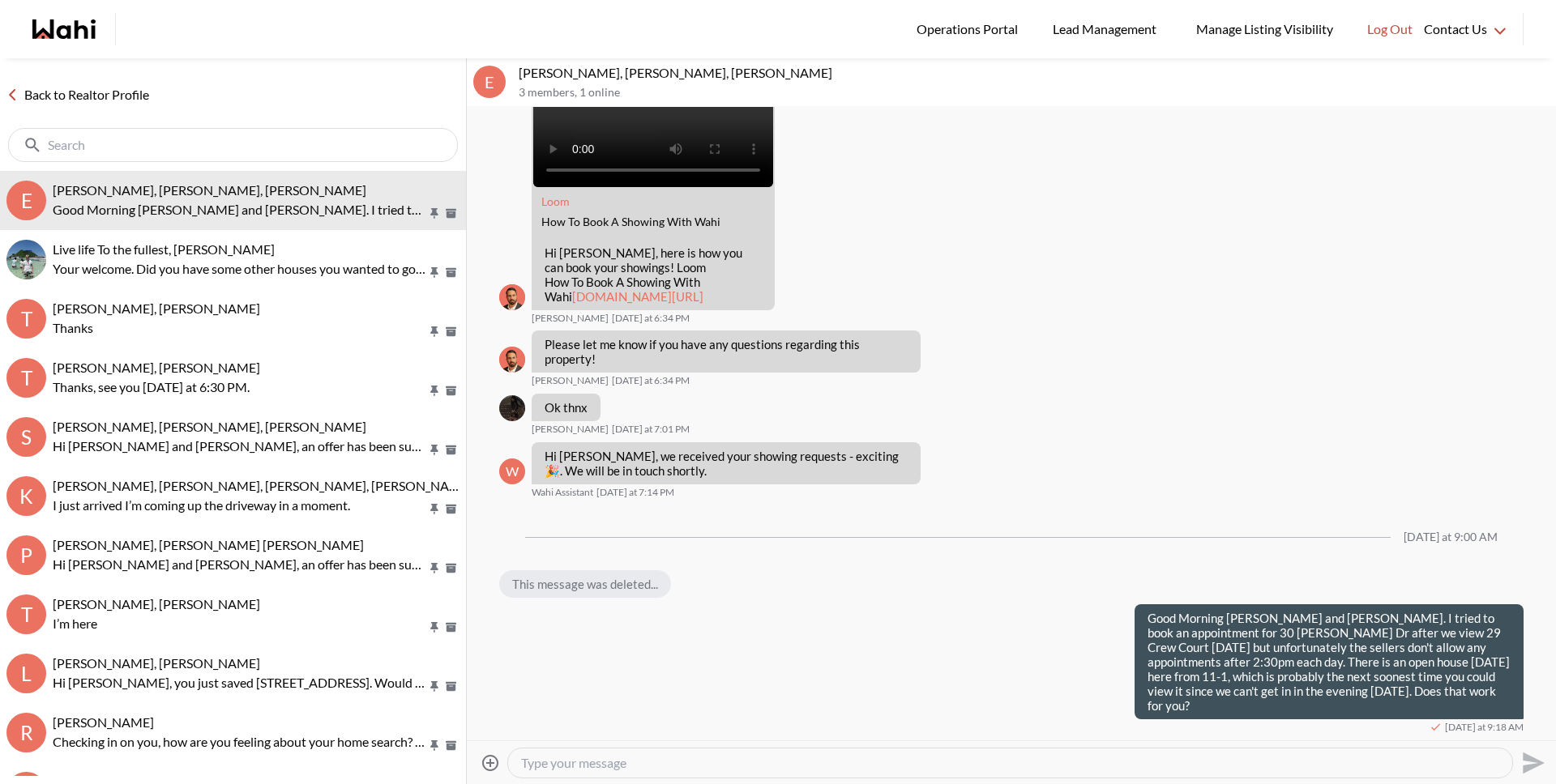
click at [138, 96] on link "Back to Realtor Profile" at bounding box center [77, 94] width 155 height 21
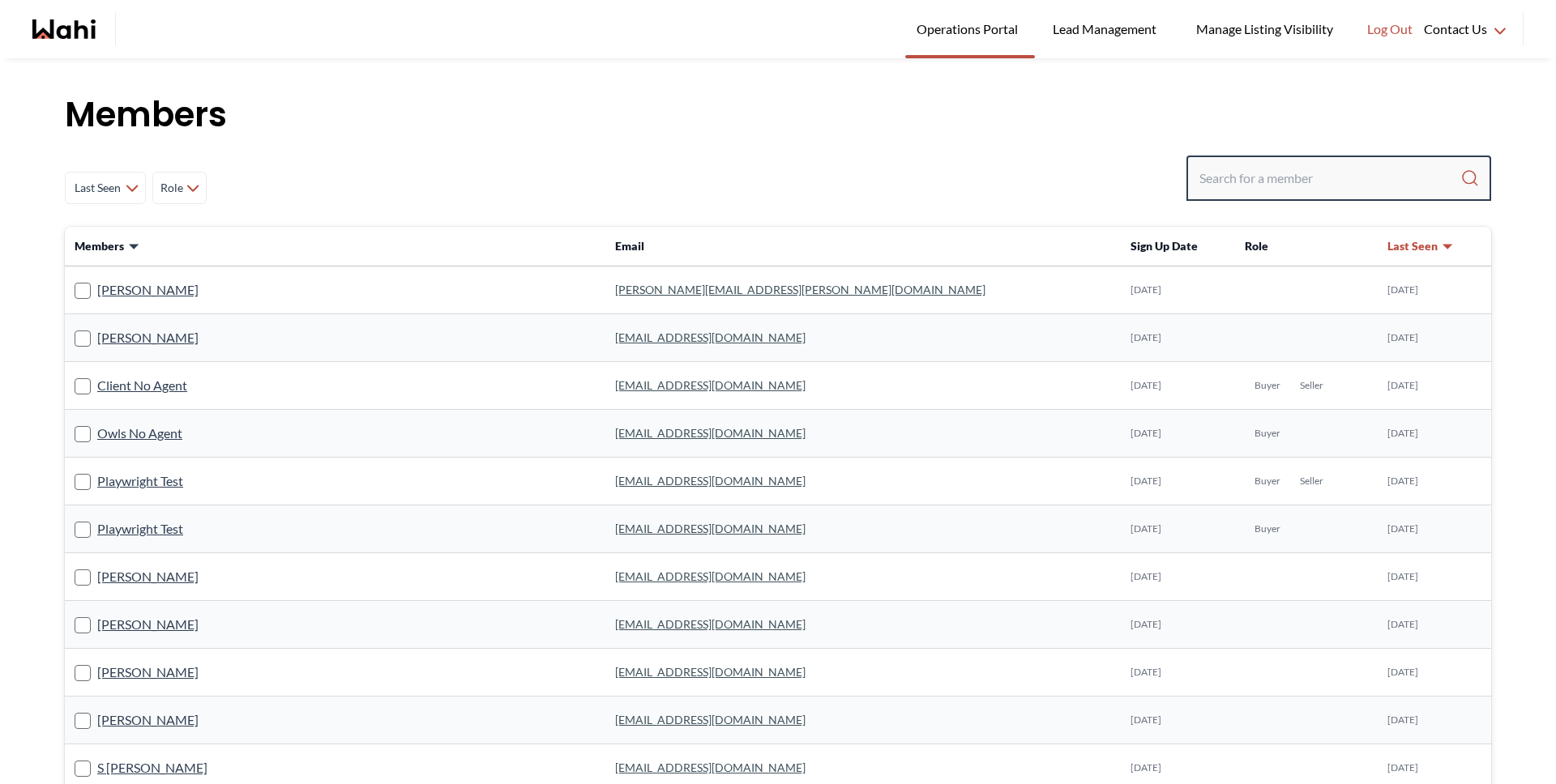
click at [1278, 173] on input "Search input" at bounding box center [1329, 178] width 261 height 29
type input "behnam"
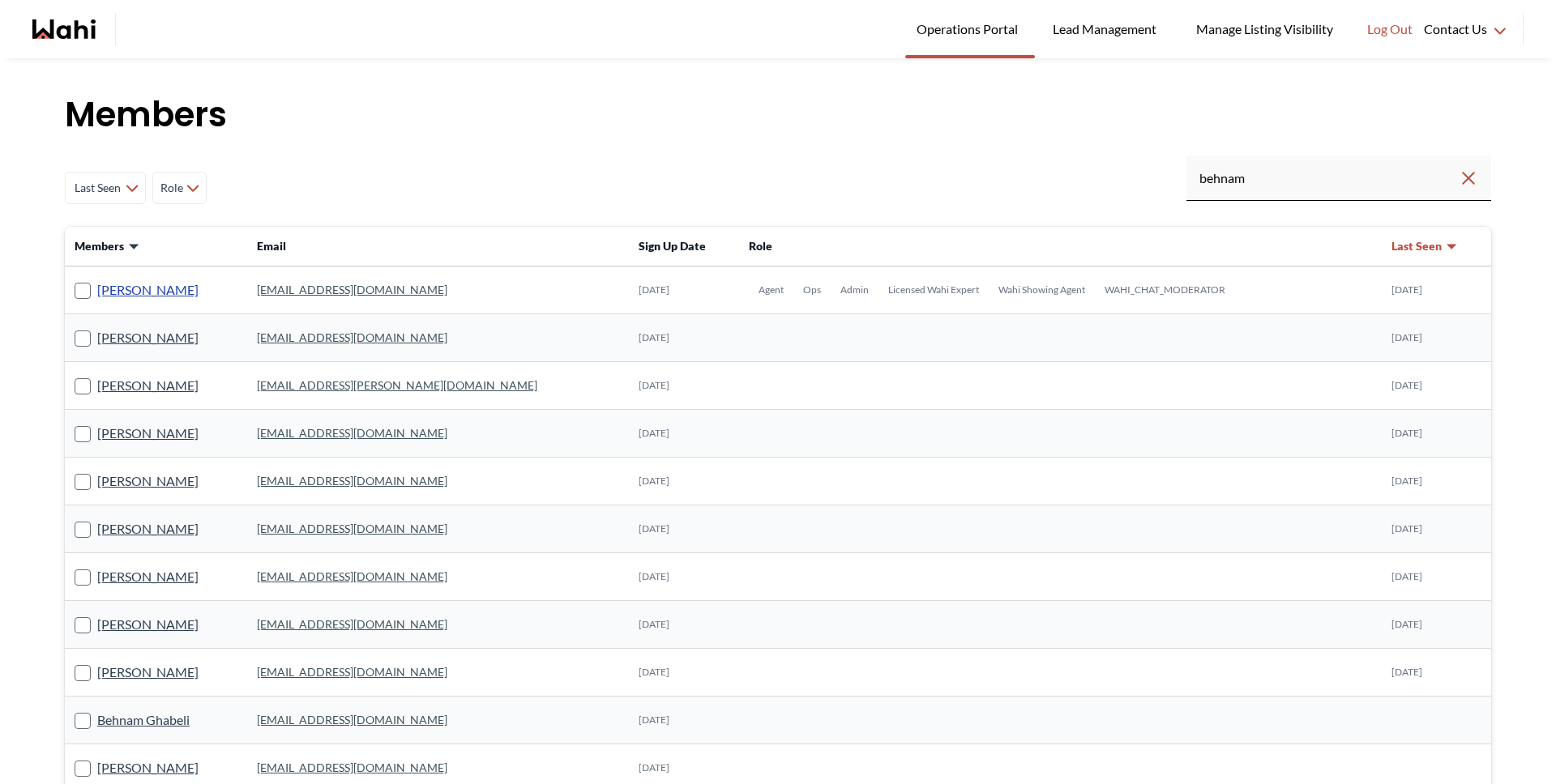
click at [129, 292] on link "Behnam Fazili" at bounding box center [148, 289] width 101 height 21
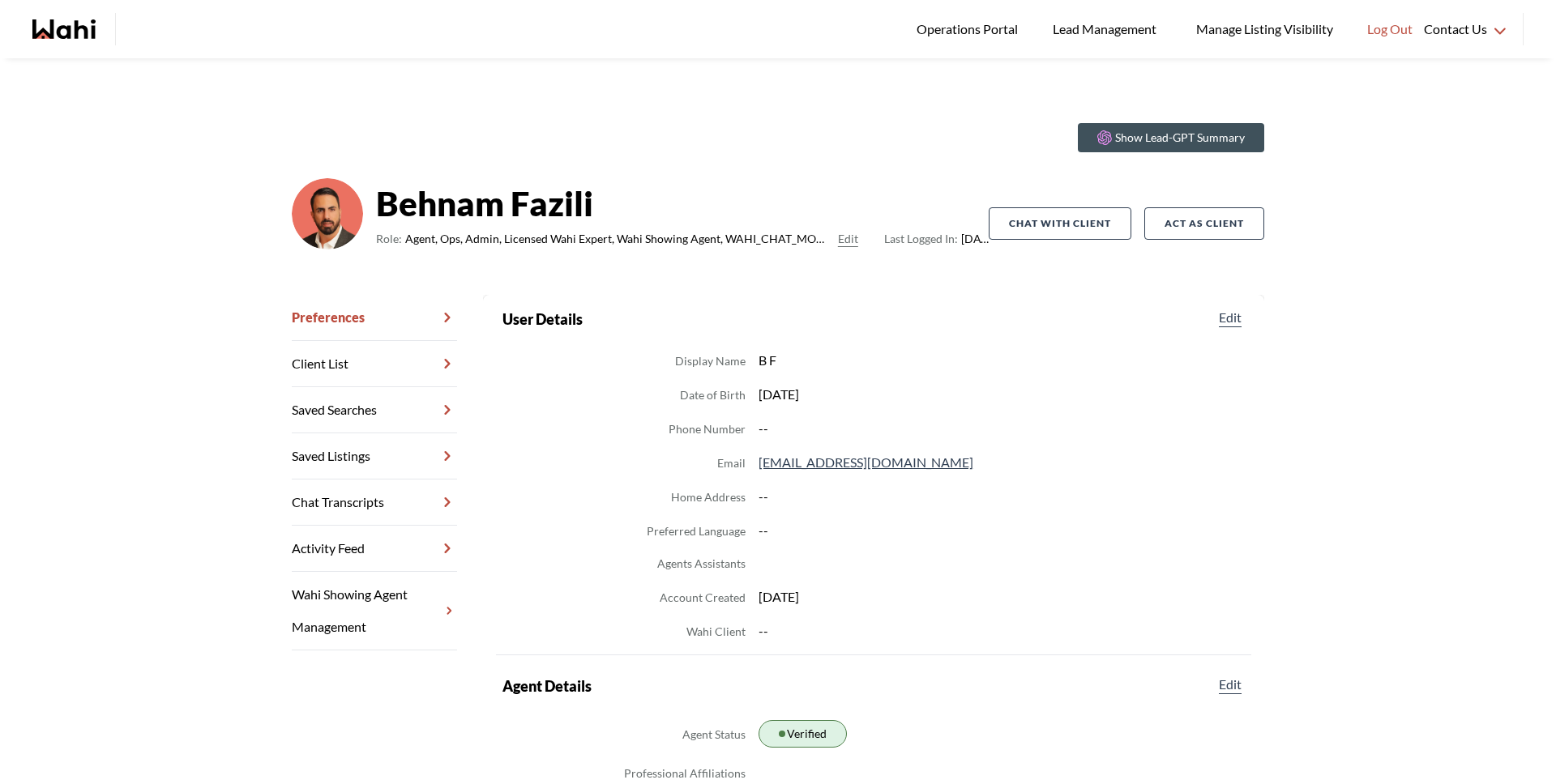
click at [358, 507] on link "Chat Transcripts" at bounding box center [374, 502] width 166 height 46
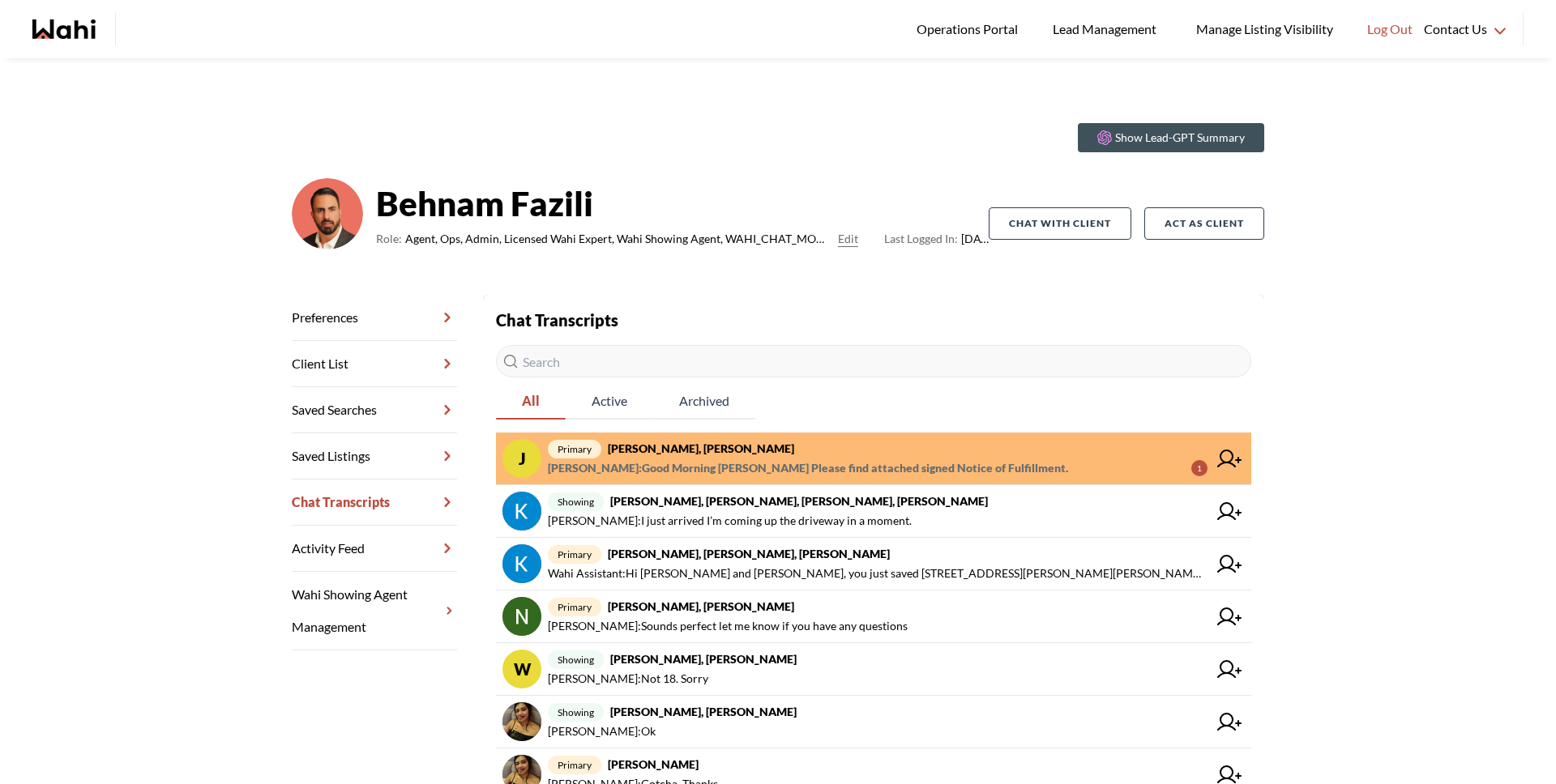
click at [678, 459] on span "Faraz Azam : Good Morning Josh Please find attached signed Notice of Fulfillmen…" at bounding box center [807, 468] width 520 height 20
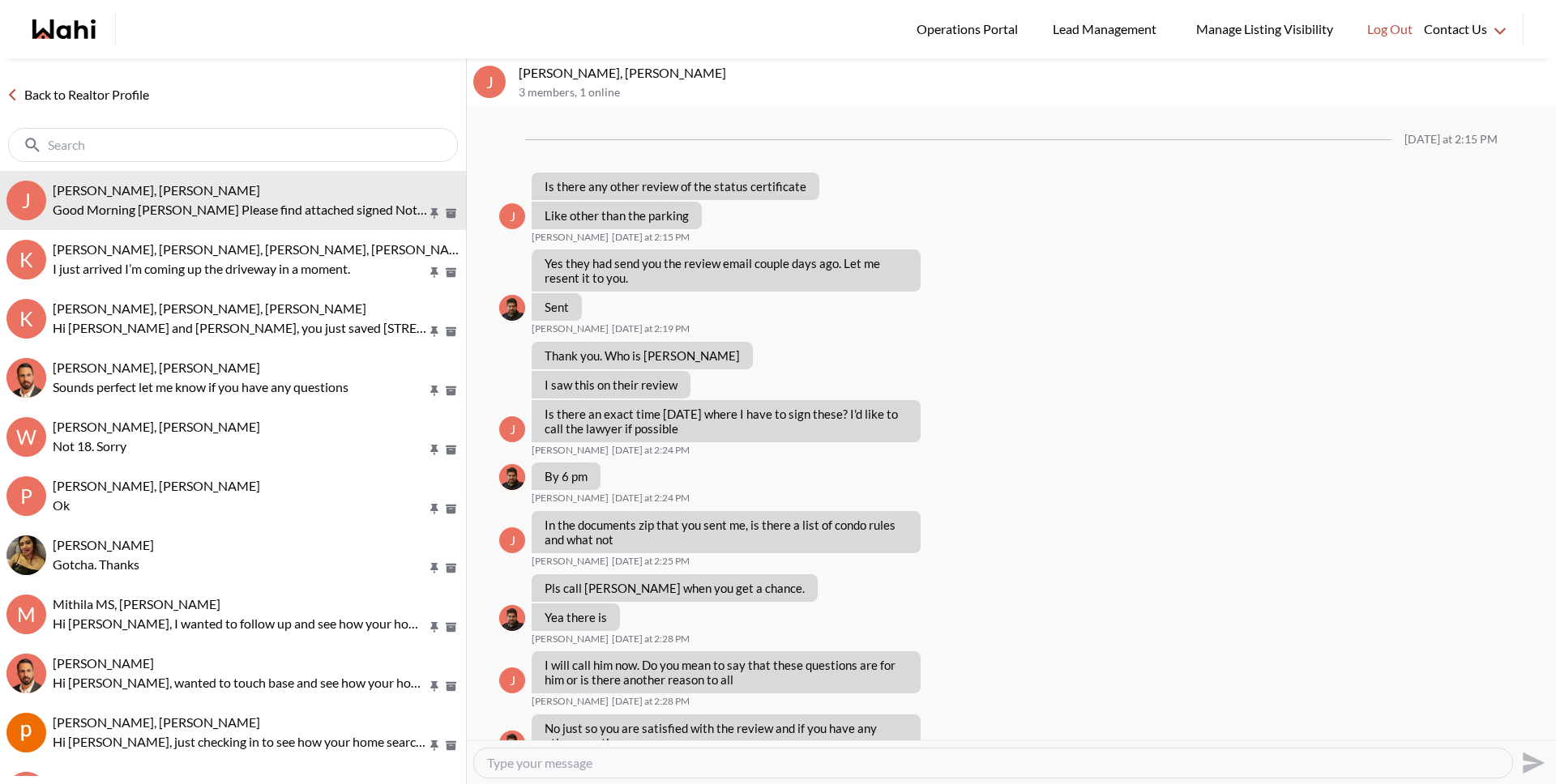
scroll to position [917, 0]
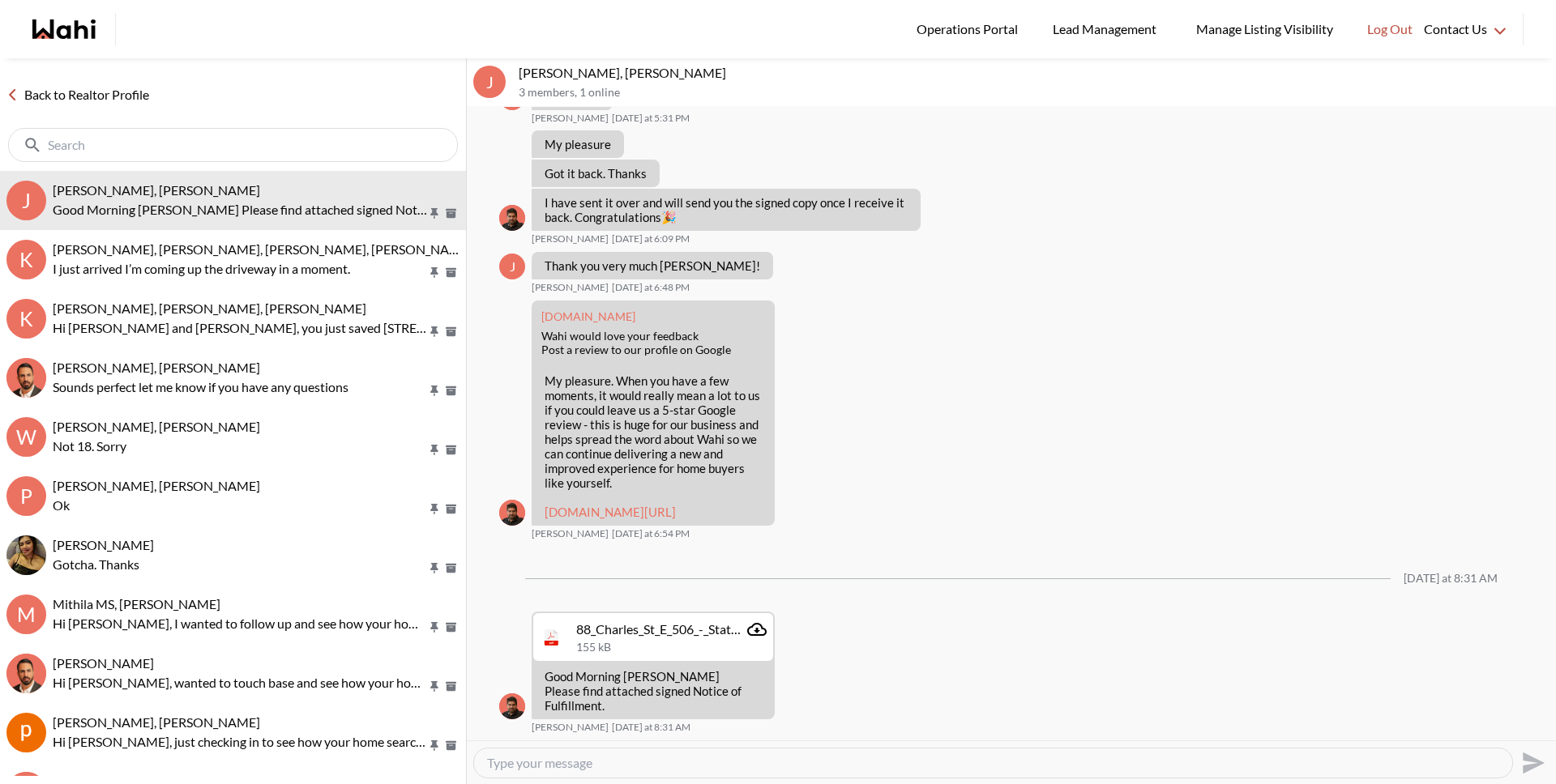
click at [91, 87] on link "Back to Realtor Profile" at bounding box center [77, 94] width 155 height 21
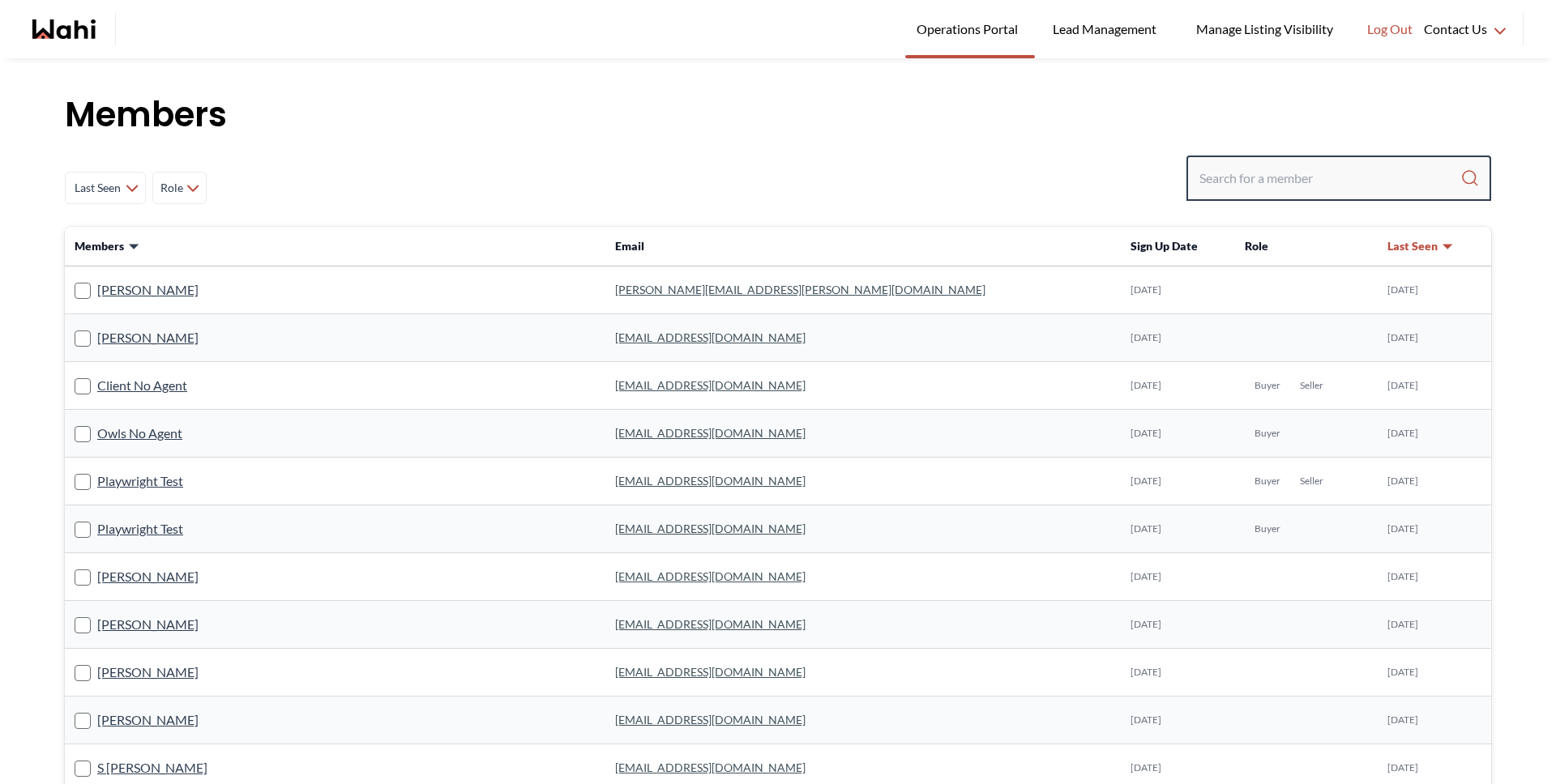
click at [1254, 188] on input "Search input" at bounding box center [1329, 178] width 261 height 29
type input "faraz"
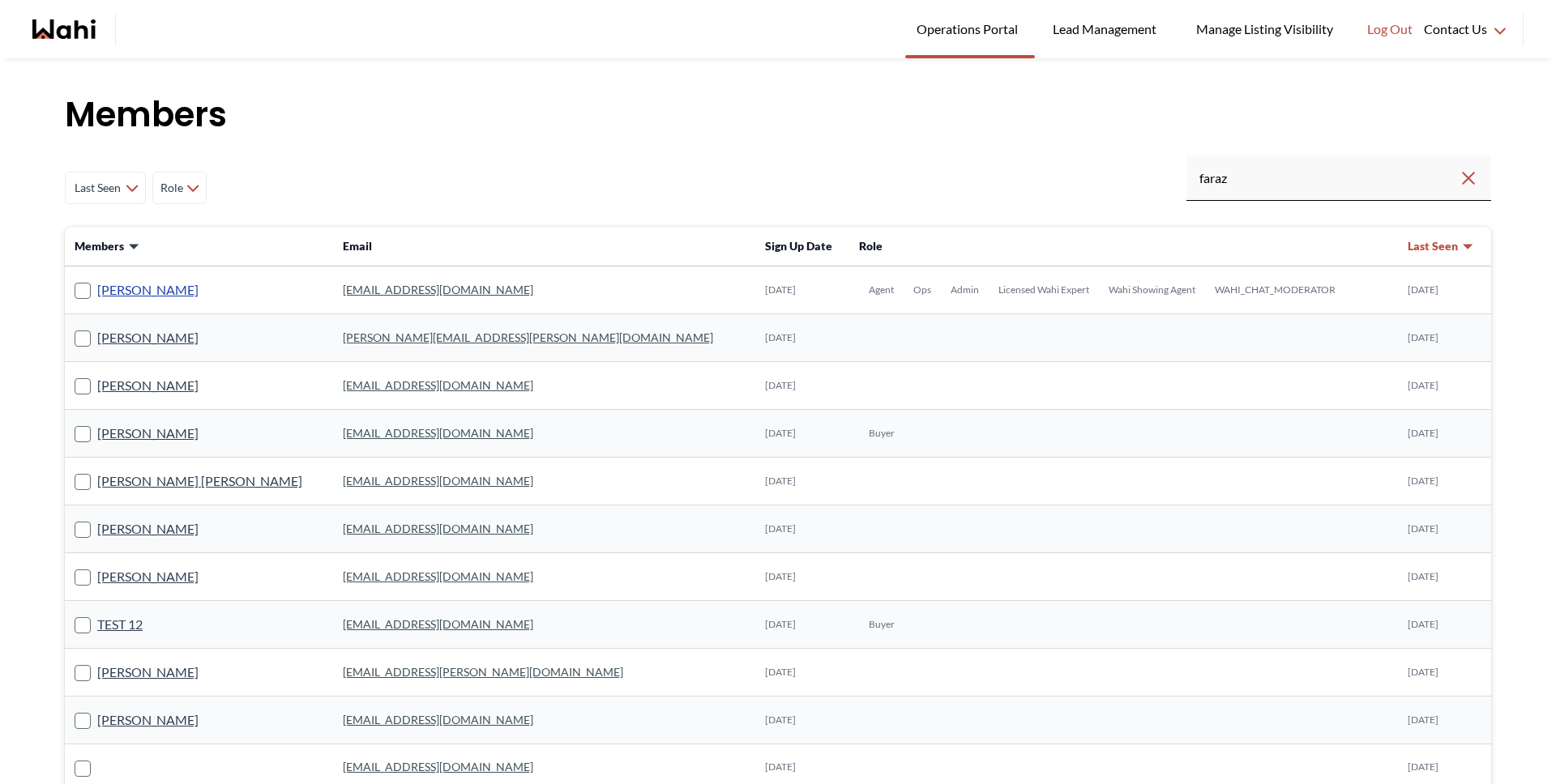
click at [131, 291] on link "Faraz Azam" at bounding box center [148, 289] width 101 height 21
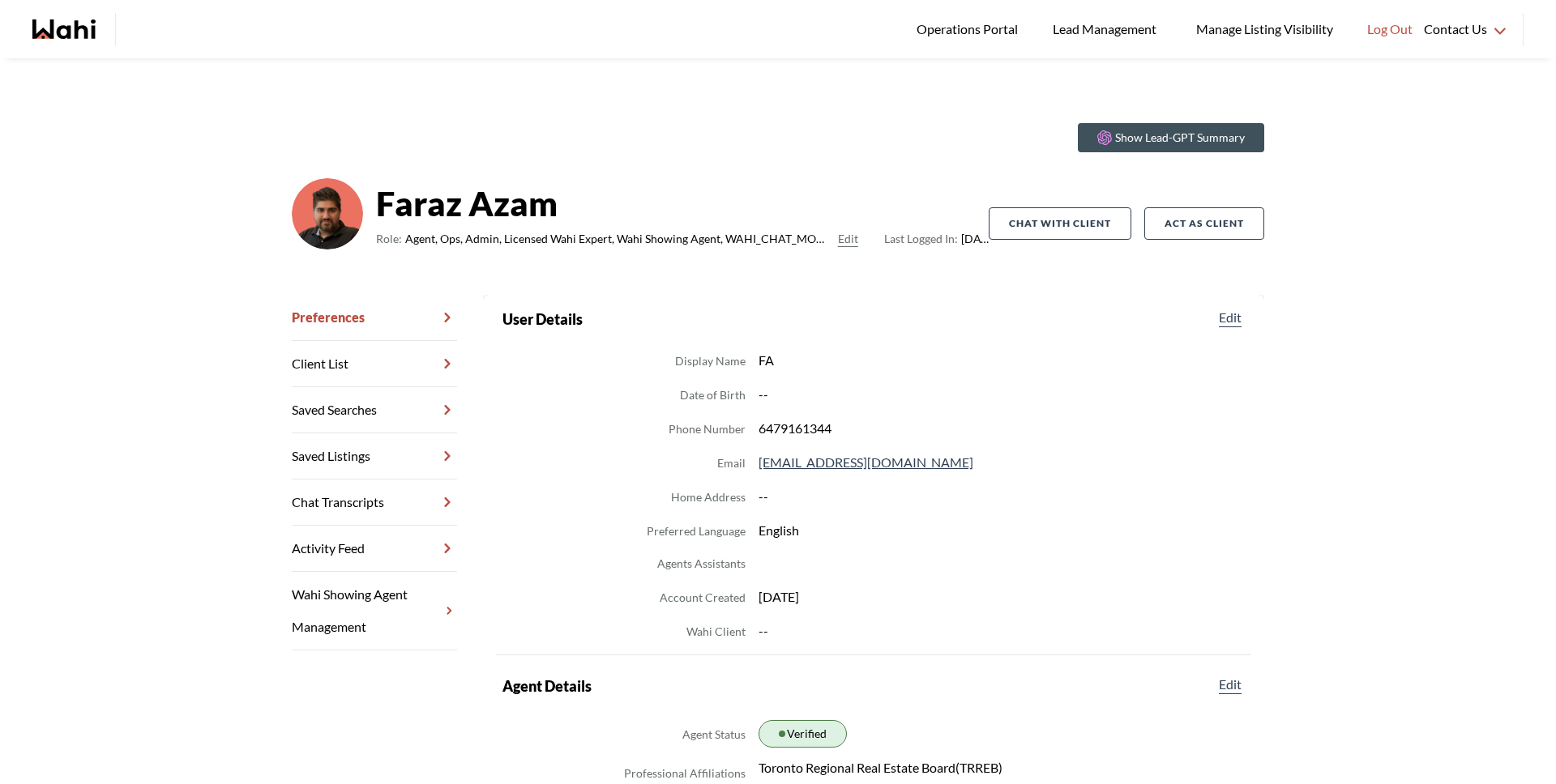
click at [398, 498] on link "Chat Transcripts" at bounding box center [374, 502] width 166 height 46
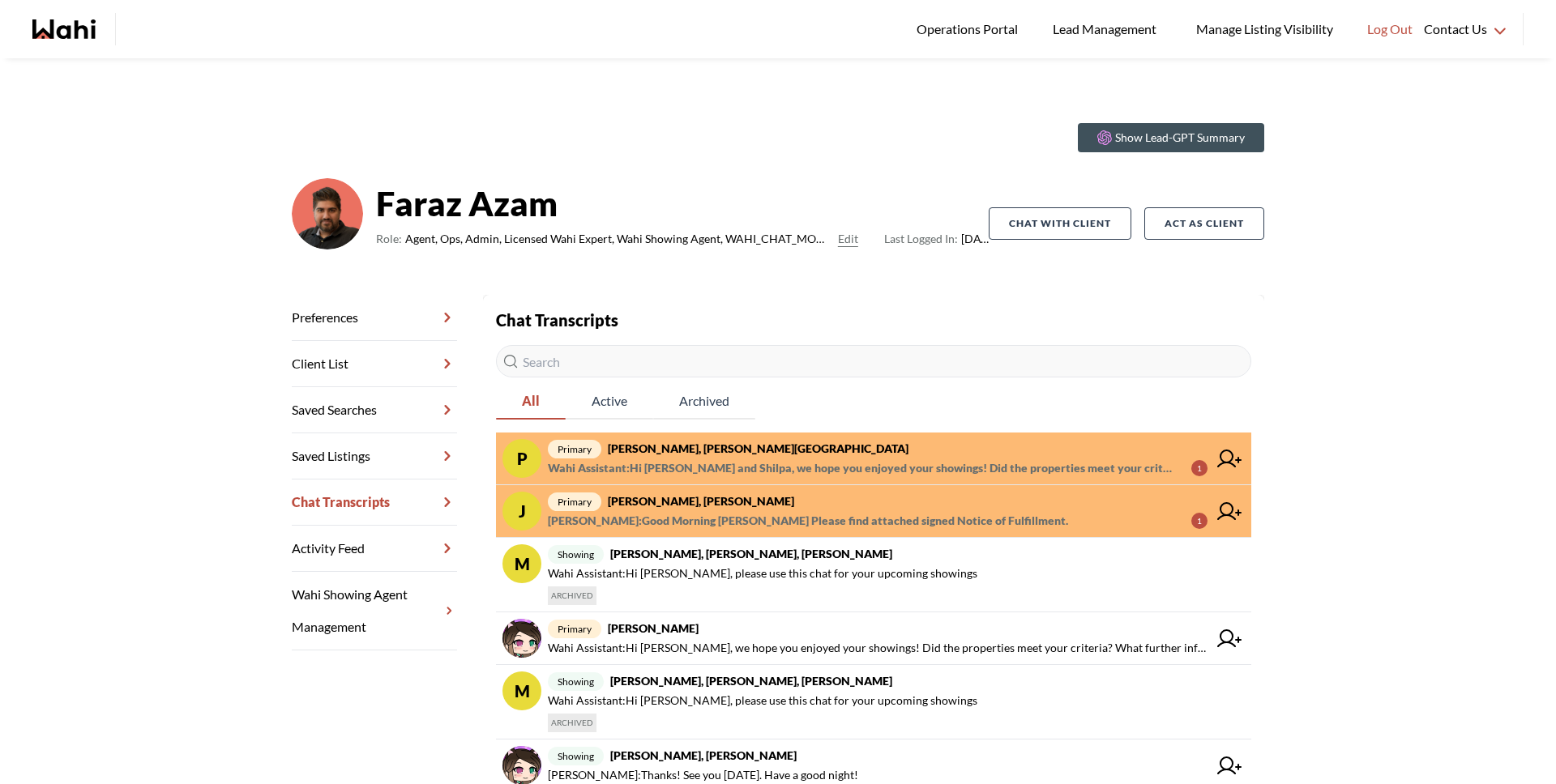
click at [725, 466] on span "Wahi Assistant : Hi Pradeep and Shilpa, we hope you enjoyed your showings! Did …" at bounding box center [862, 468] width 631 height 20
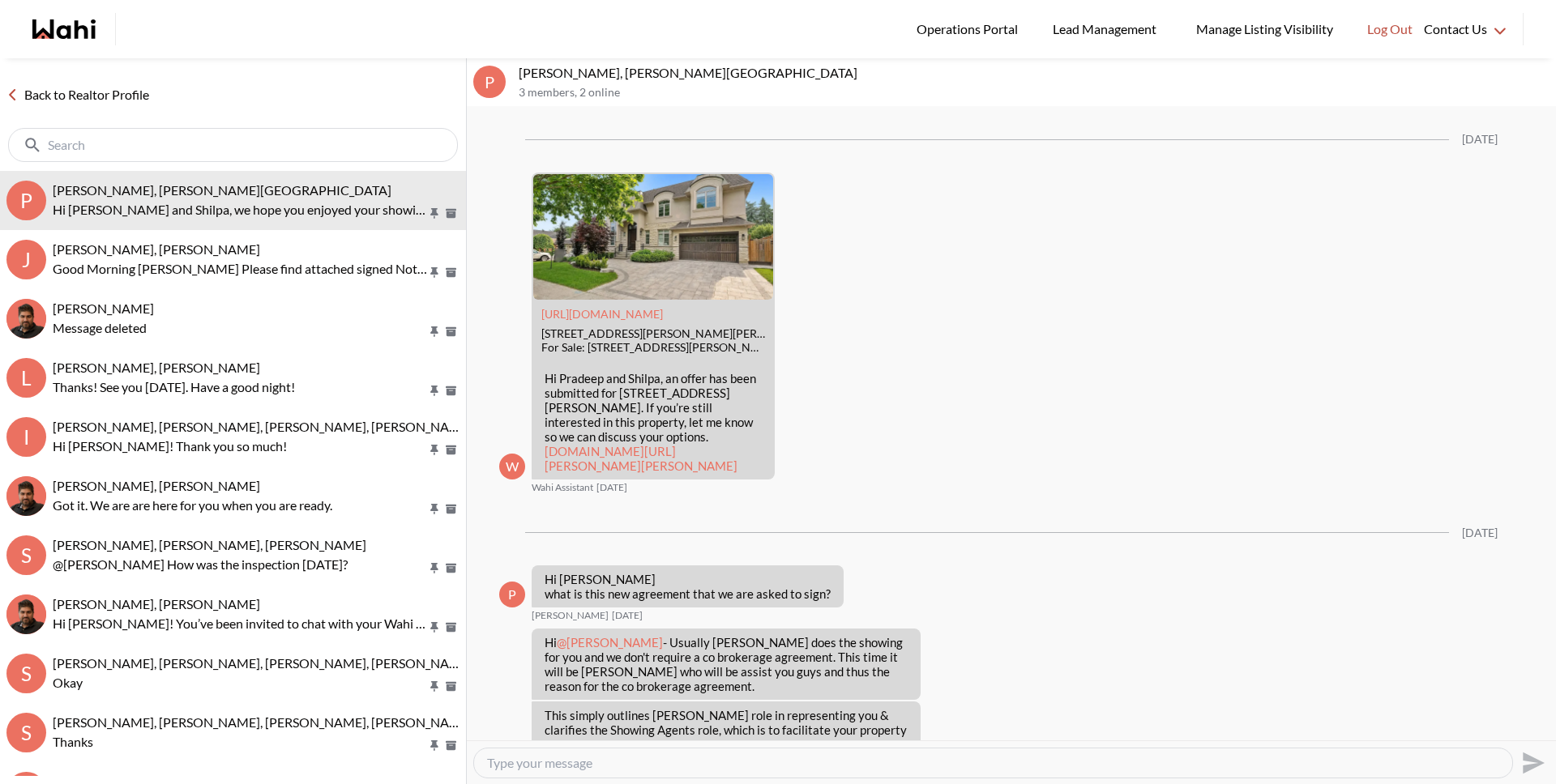
scroll to position [1778, 0]
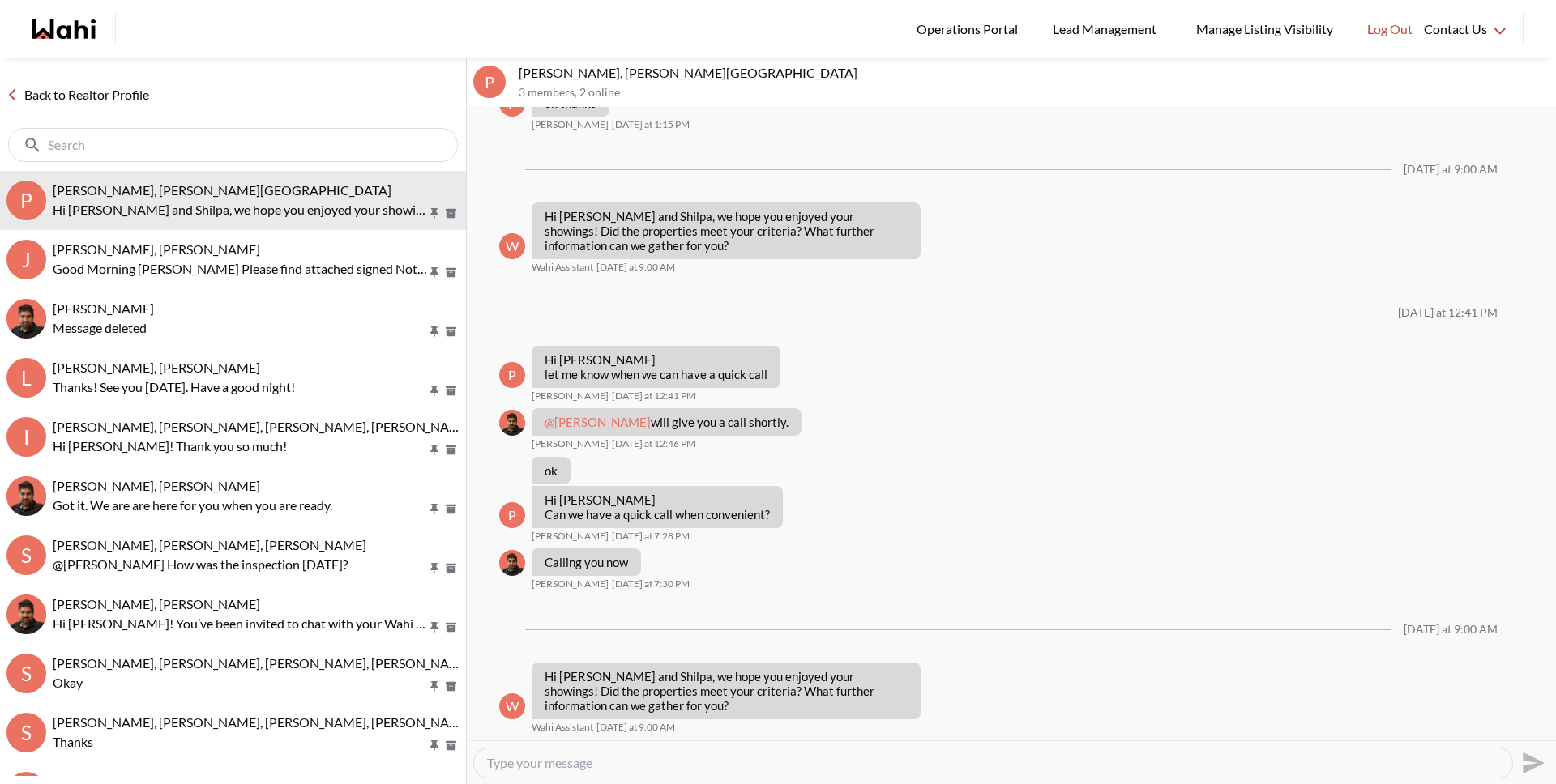
click at [106, 93] on link "Back to Realtor Profile" at bounding box center [77, 94] width 155 height 21
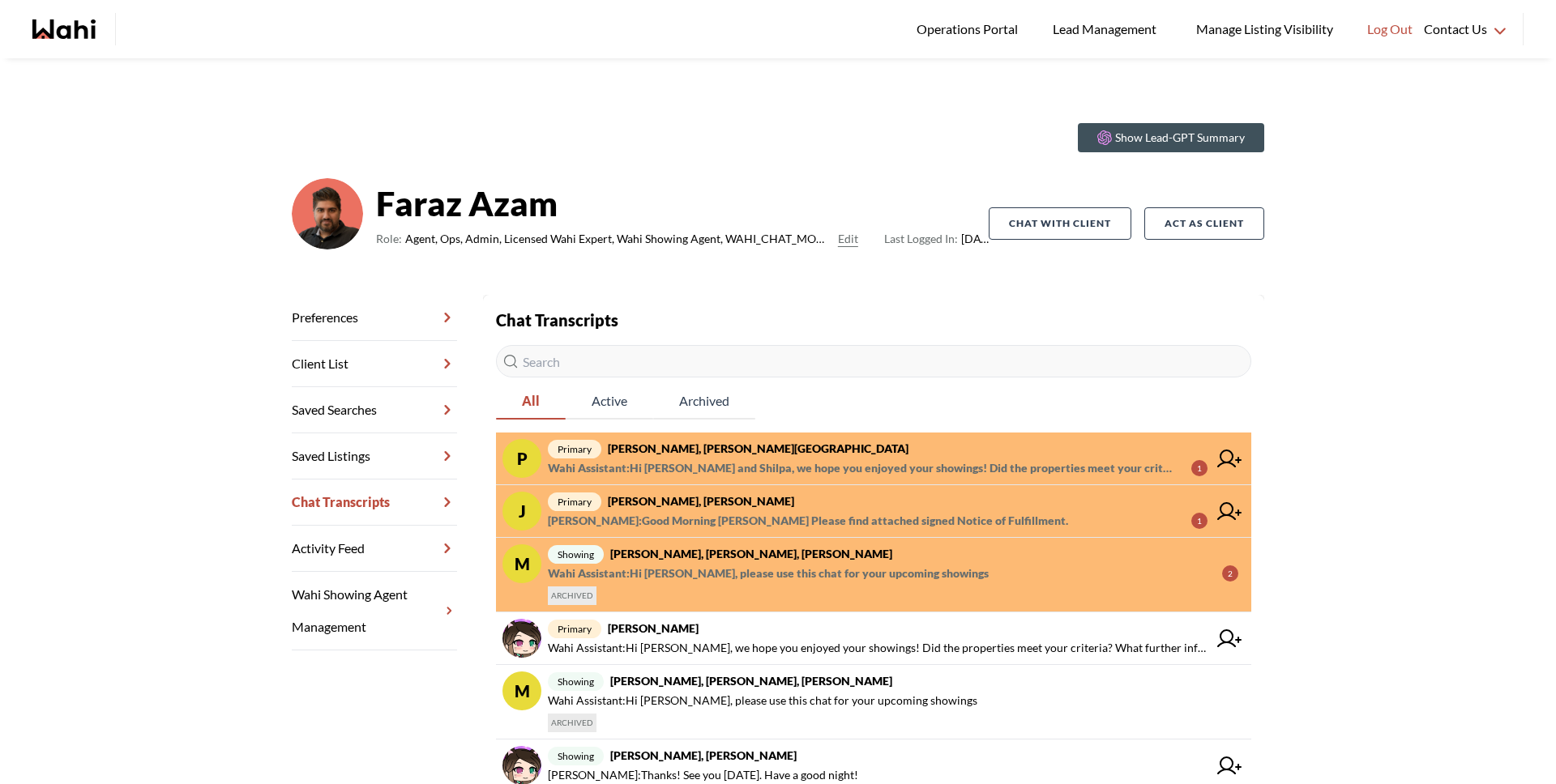
click at [677, 480] on link "P primary Pradeep Pradhan, Shilpa Pradhan, Faraz Wahi Assistant : Hi Pradeep an…" at bounding box center [873, 459] width 756 height 53
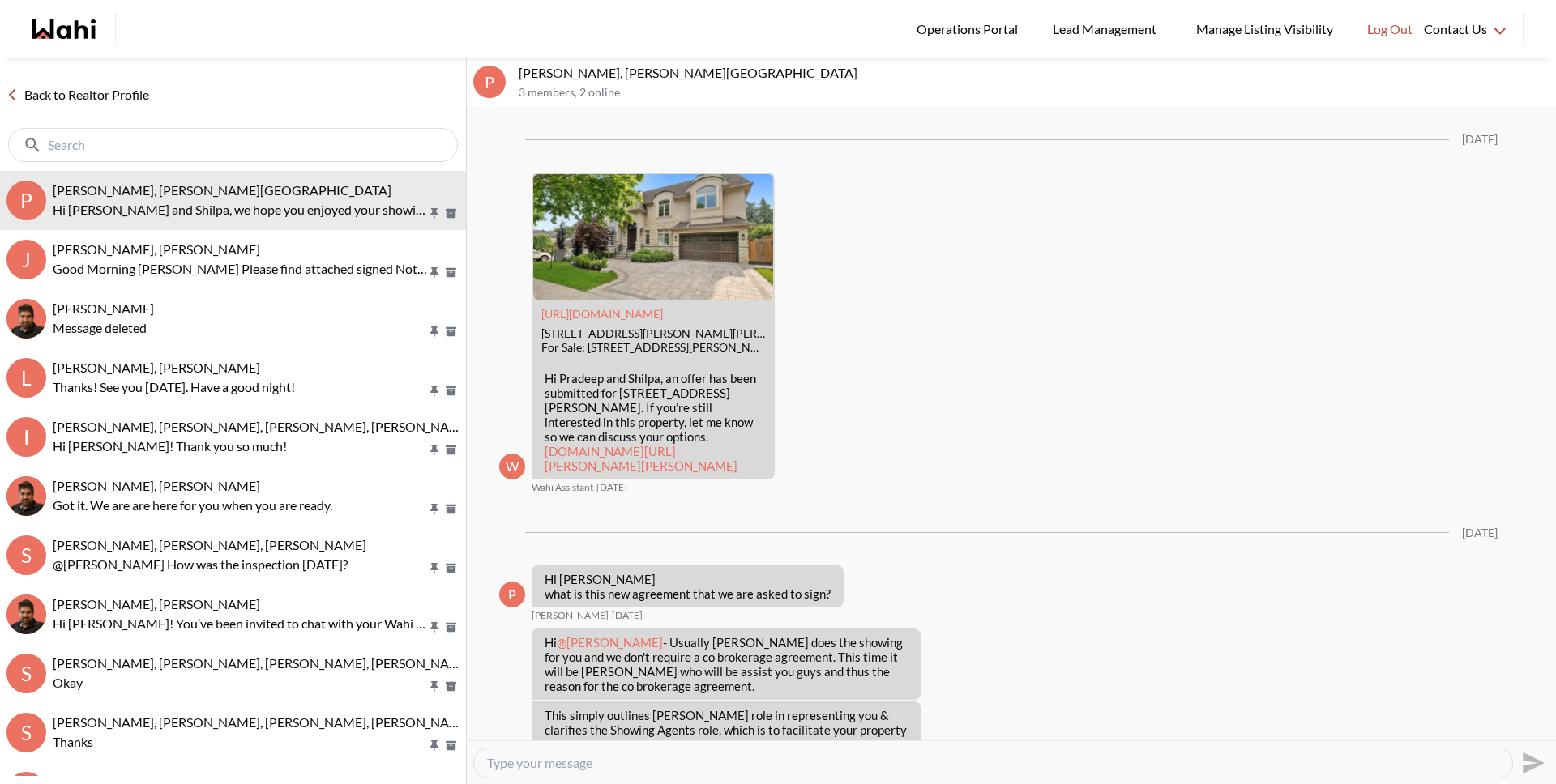
scroll to position [1778, 0]
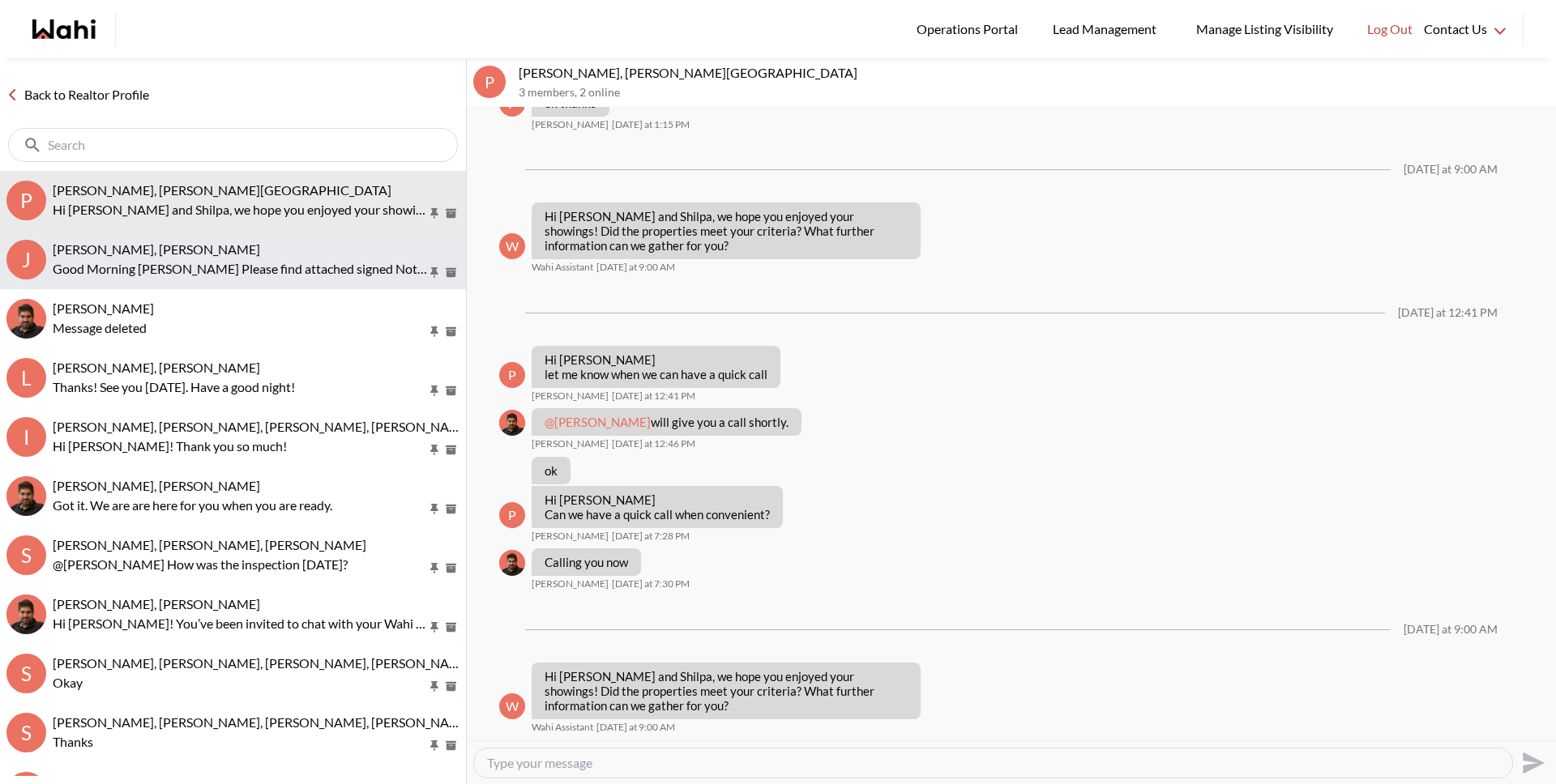
click at [131, 249] on span "Josh Hortaleza, Faraz, Behnam" at bounding box center [156, 249] width 207 height 15
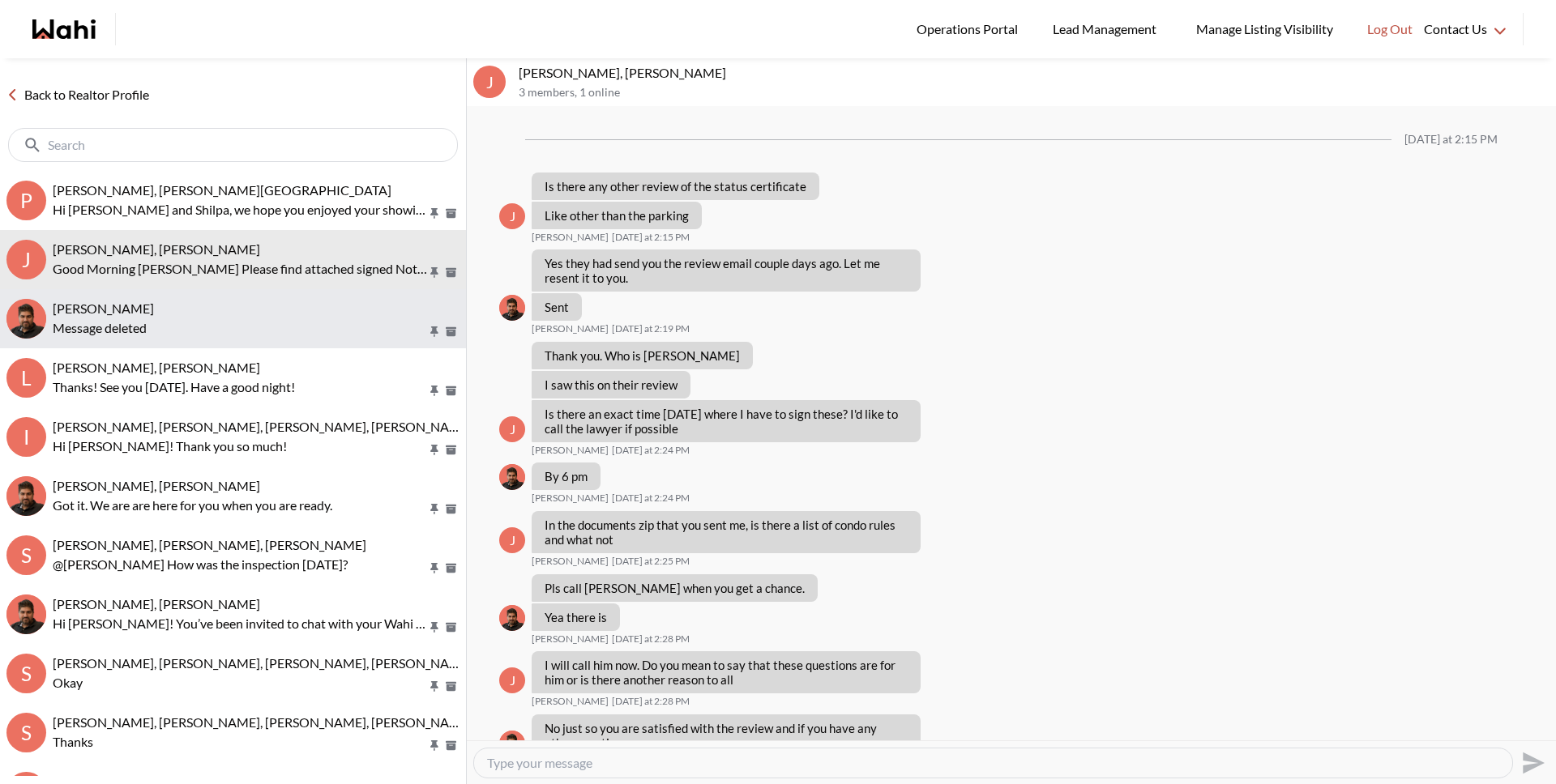
scroll to position [917, 0]
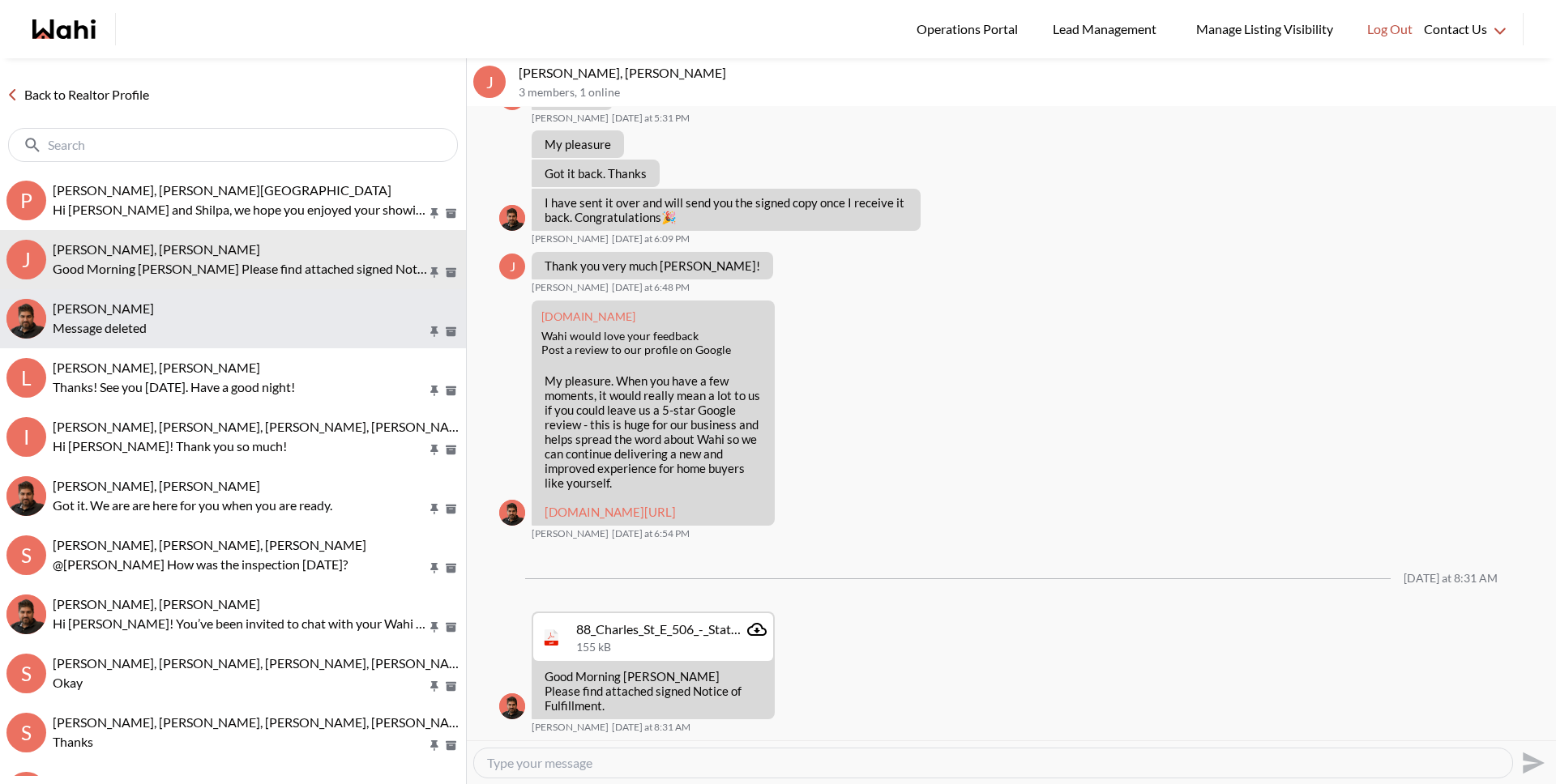
click at [160, 334] on div "Message deleted" at bounding box center [256, 328] width 407 height 20
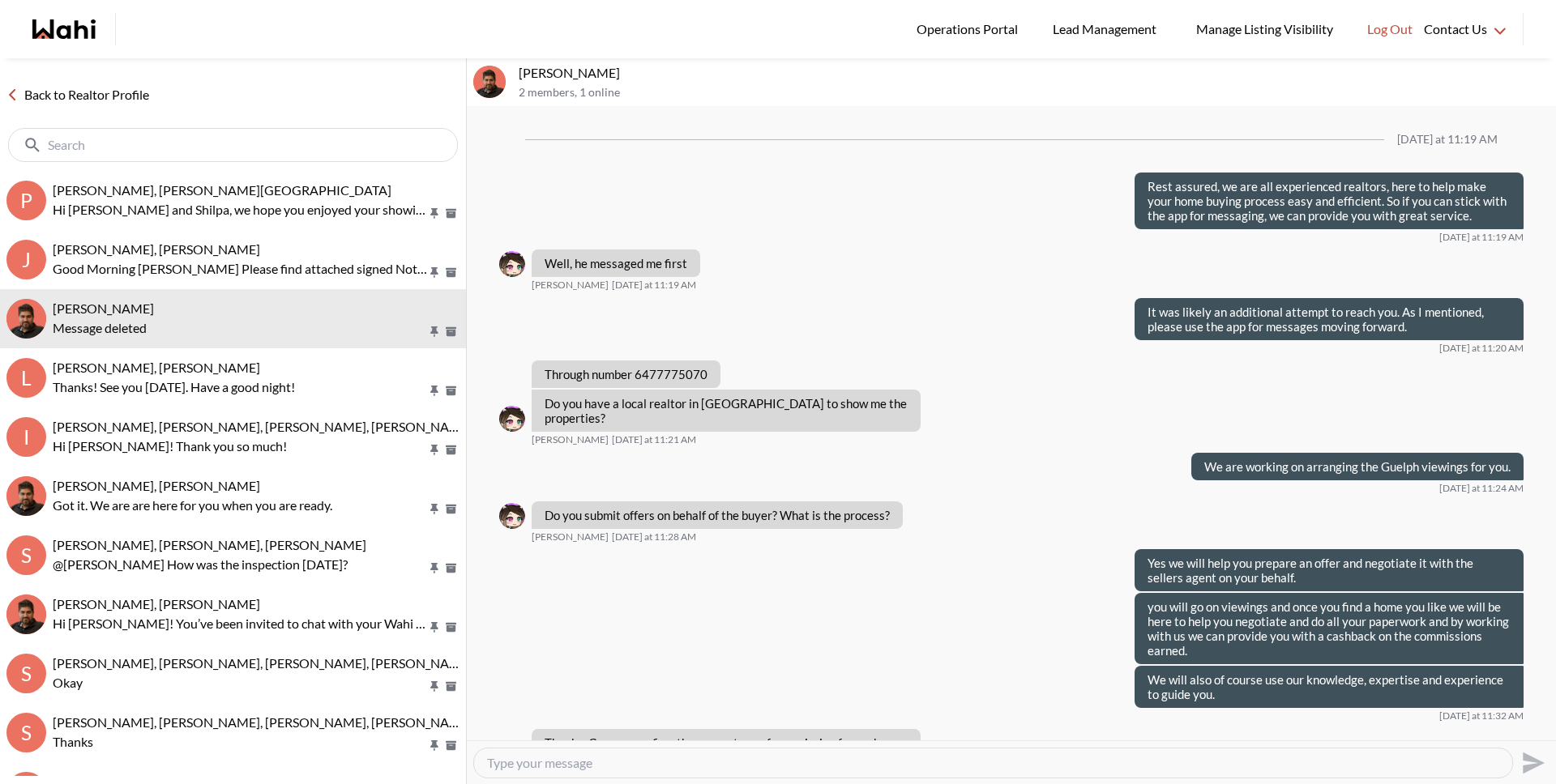
scroll to position [1770, 0]
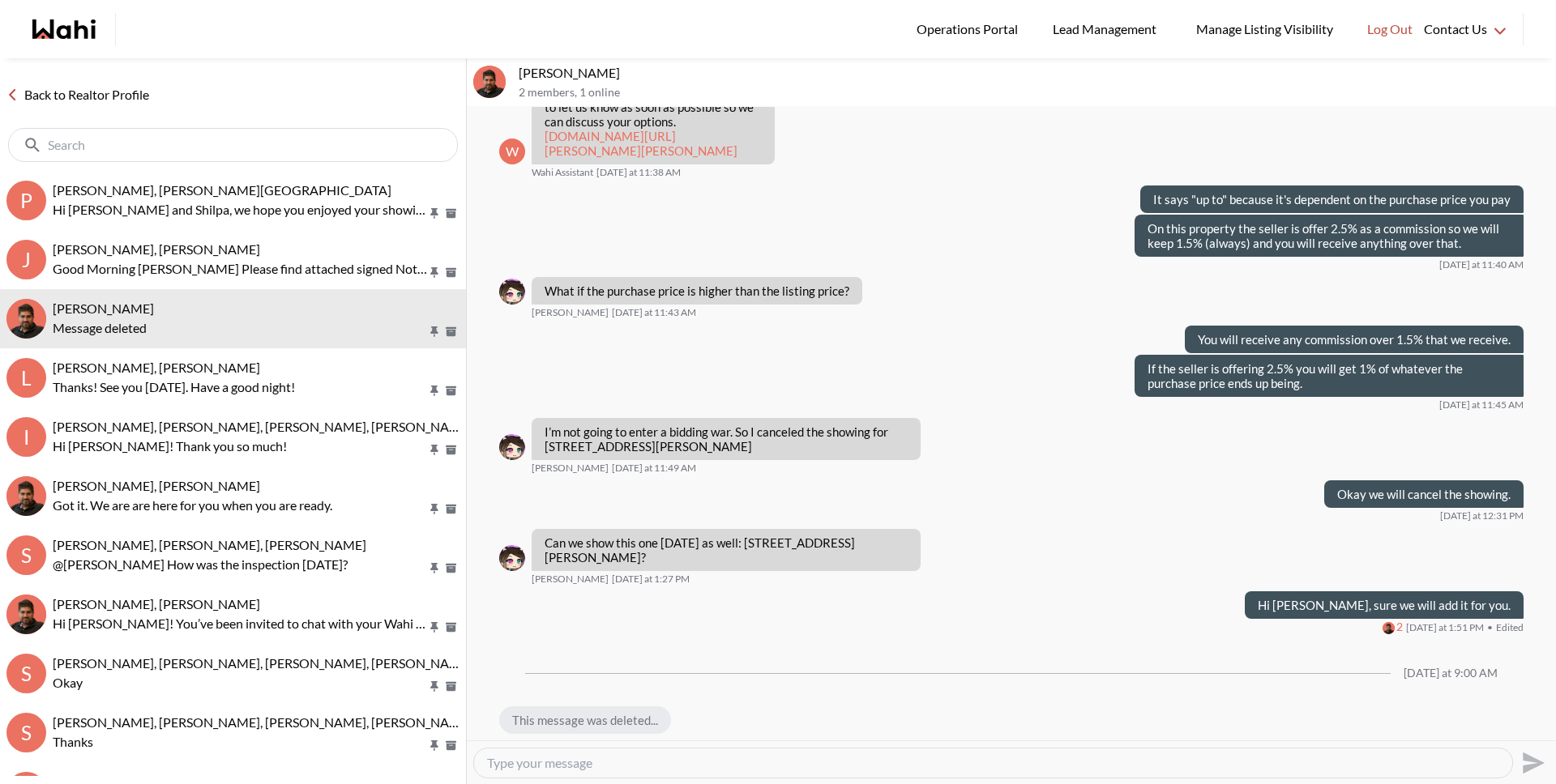
click at [115, 98] on link "Back to Realtor Profile" at bounding box center [77, 94] width 155 height 21
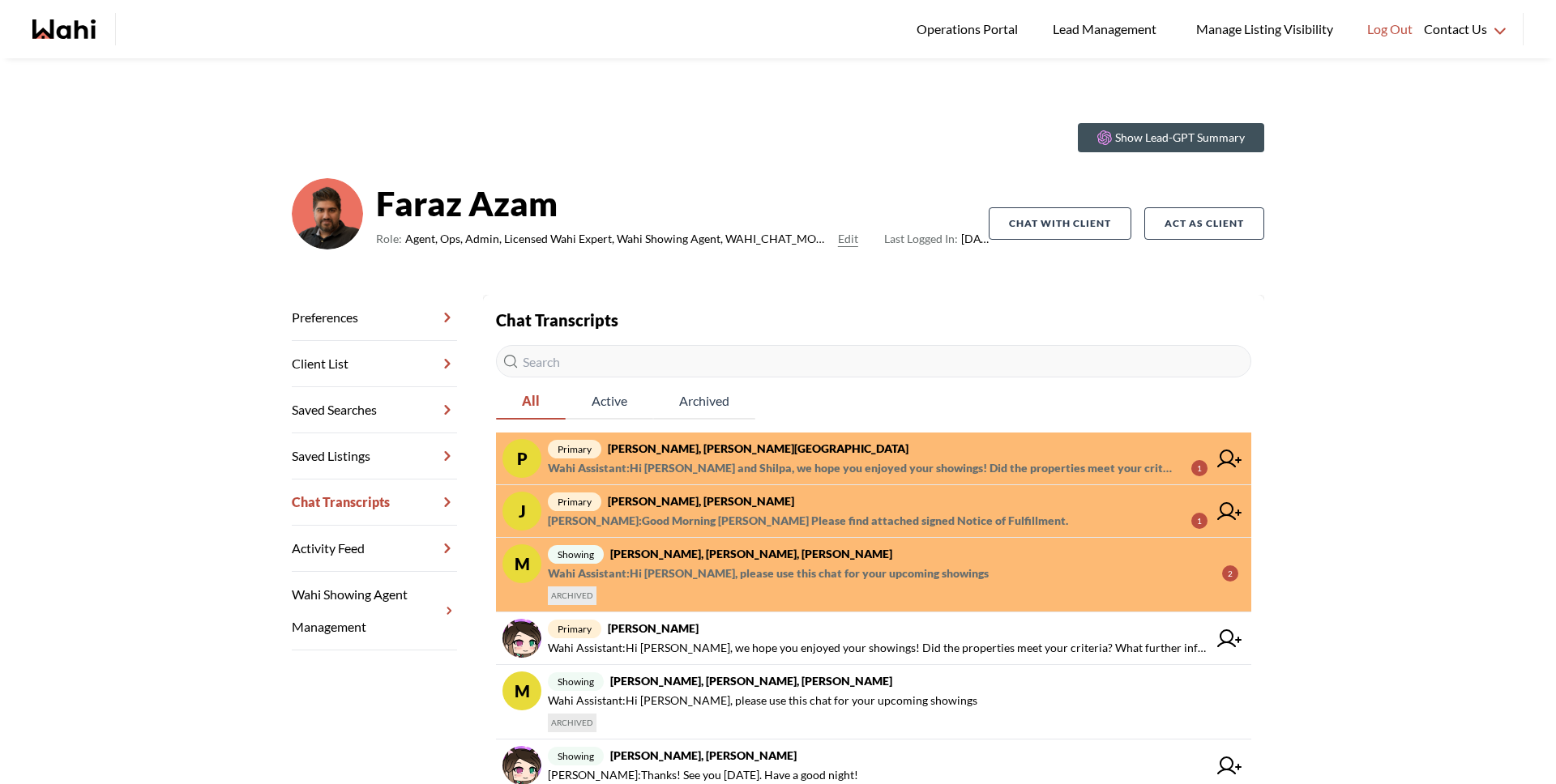
click at [716, 591] on div "showing Pradeep Pradhan, Shilpa Pradhan, Julia, Faraz Wahi Assistant : Hi Prade…" at bounding box center [892, 575] width 690 height 61
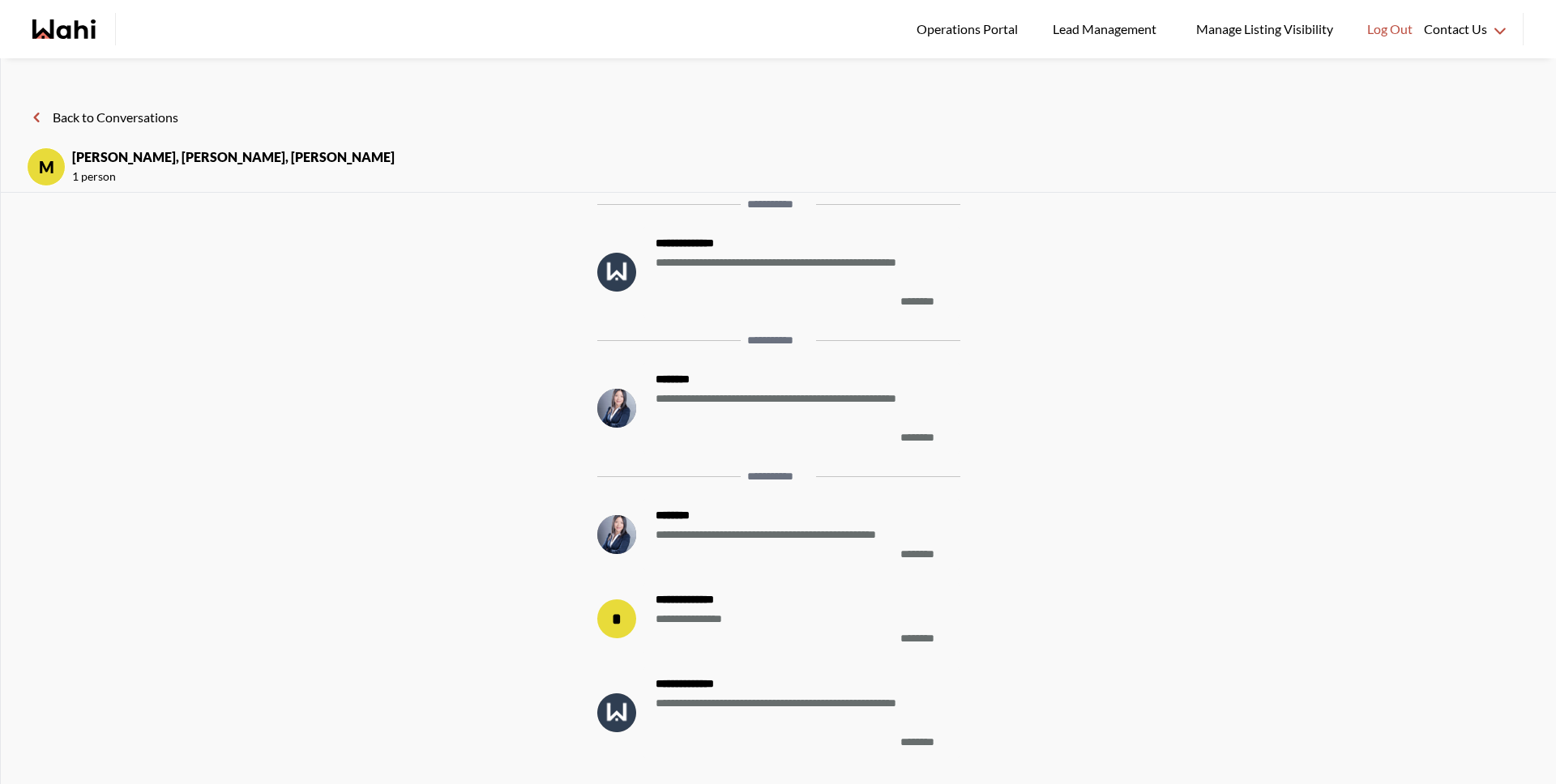
click at [139, 115] on button "Back to Conversations" at bounding box center [103, 117] width 152 height 21
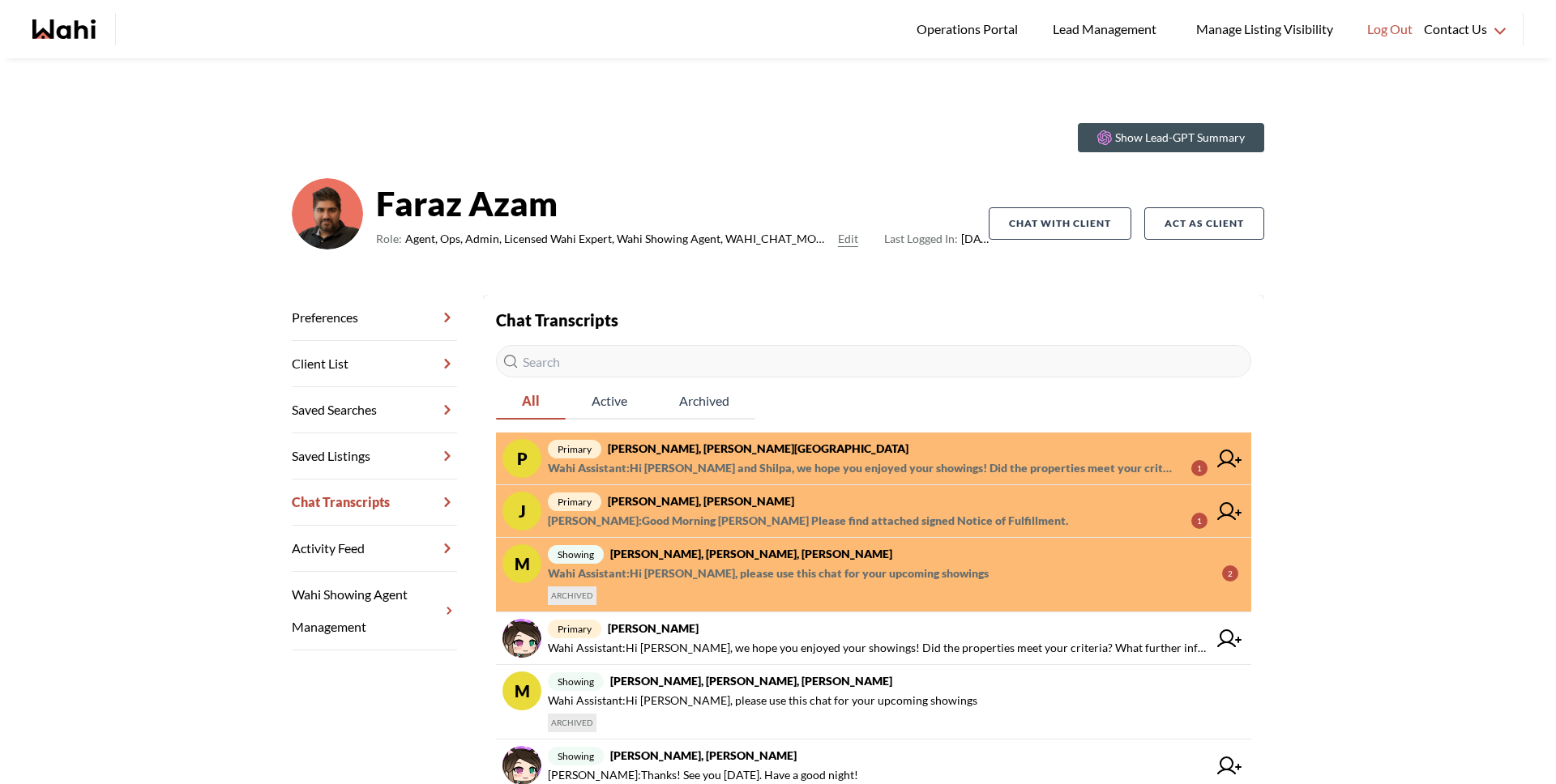
click at [700, 510] on span "primary Josh Hortaleza, Faraz, Behnam" at bounding box center [877, 501] width 660 height 20
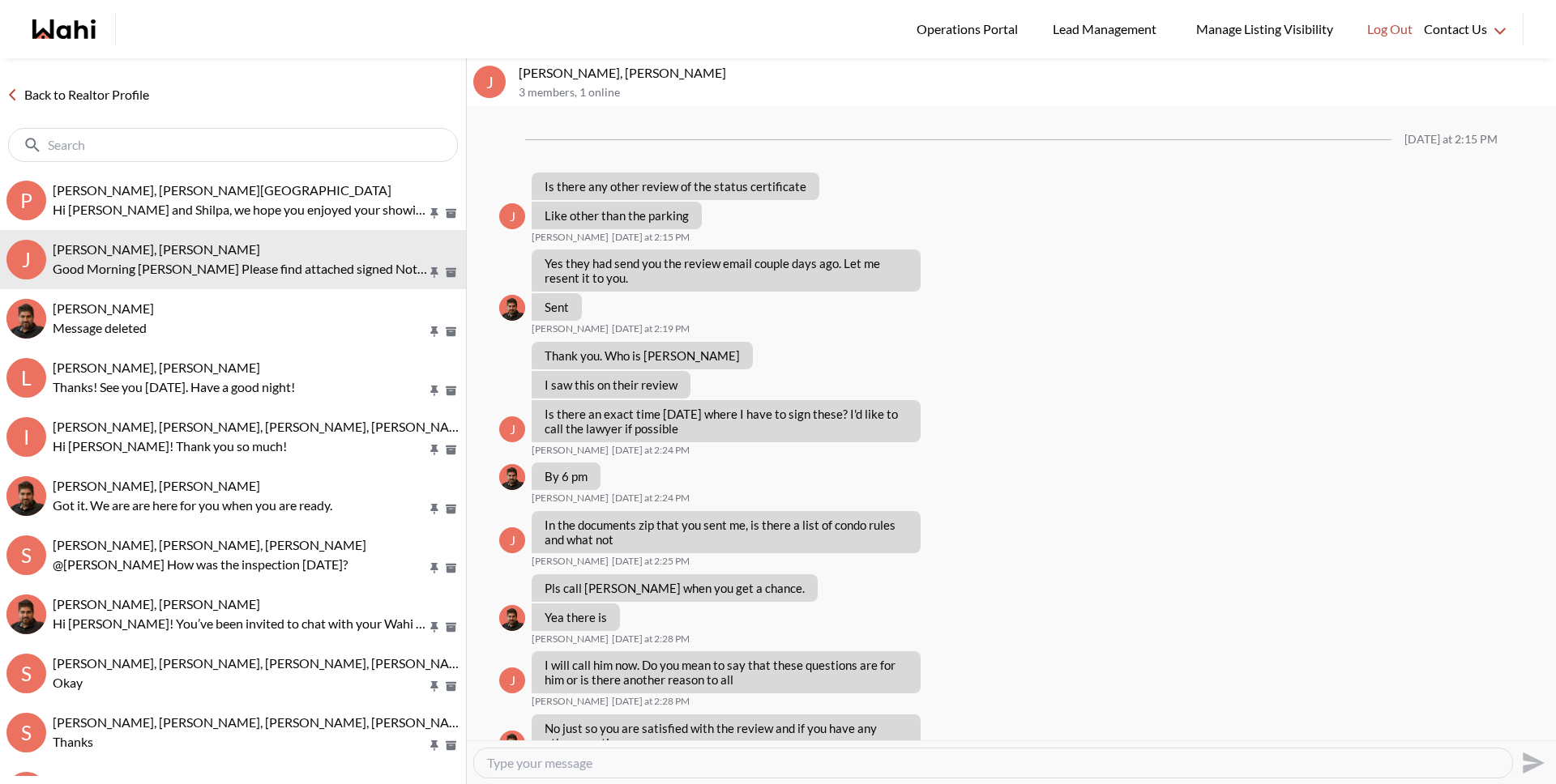
scroll to position [917, 0]
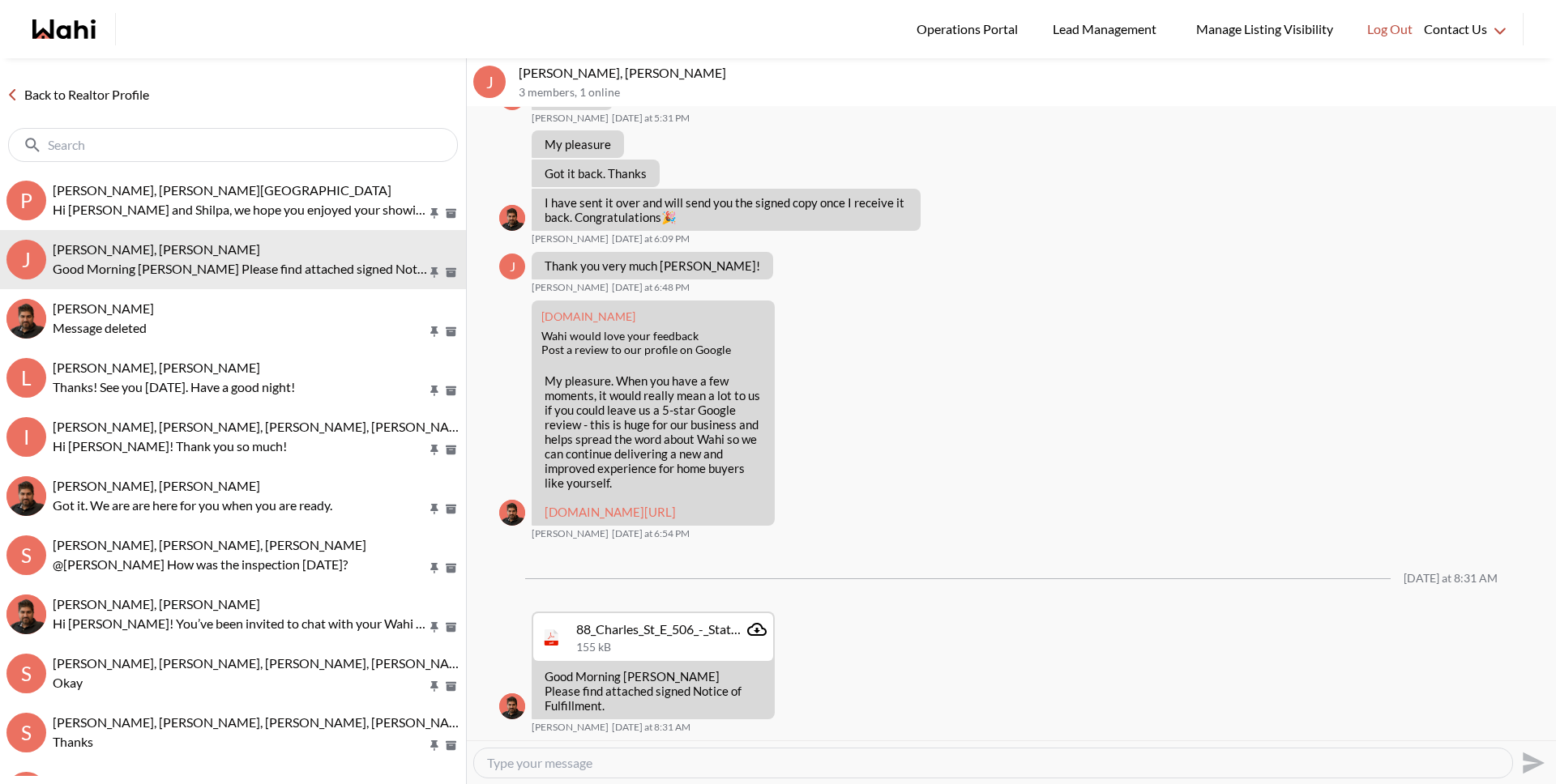
click at [136, 94] on link "Back to Realtor Profile" at bounding box center [77, 94] width 155 height 21
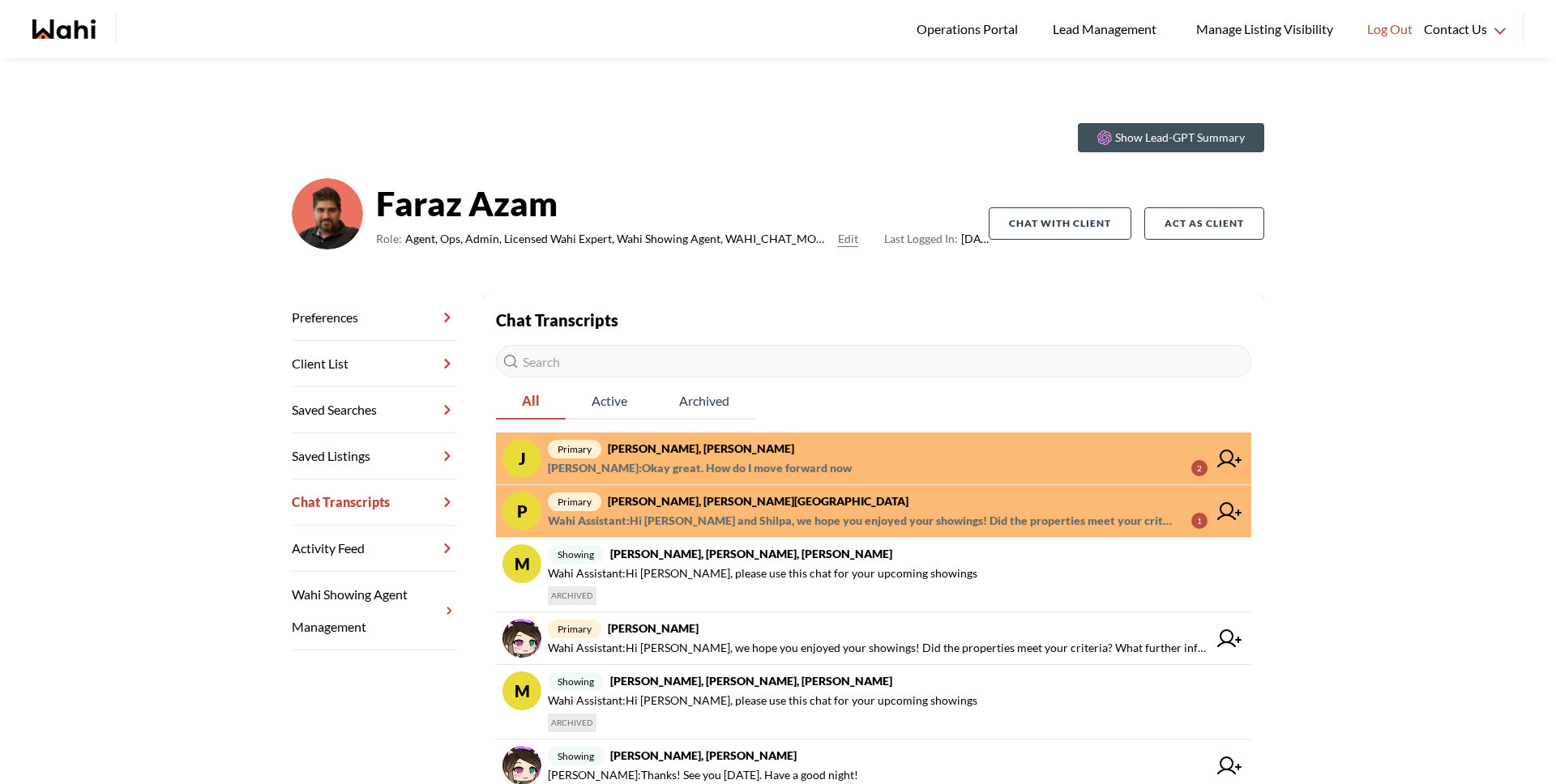
click at [690, 456] on span "primary Josh Hortaleza, Faraz, Behnam" at bounding box center [877, 448] width 660 height 20
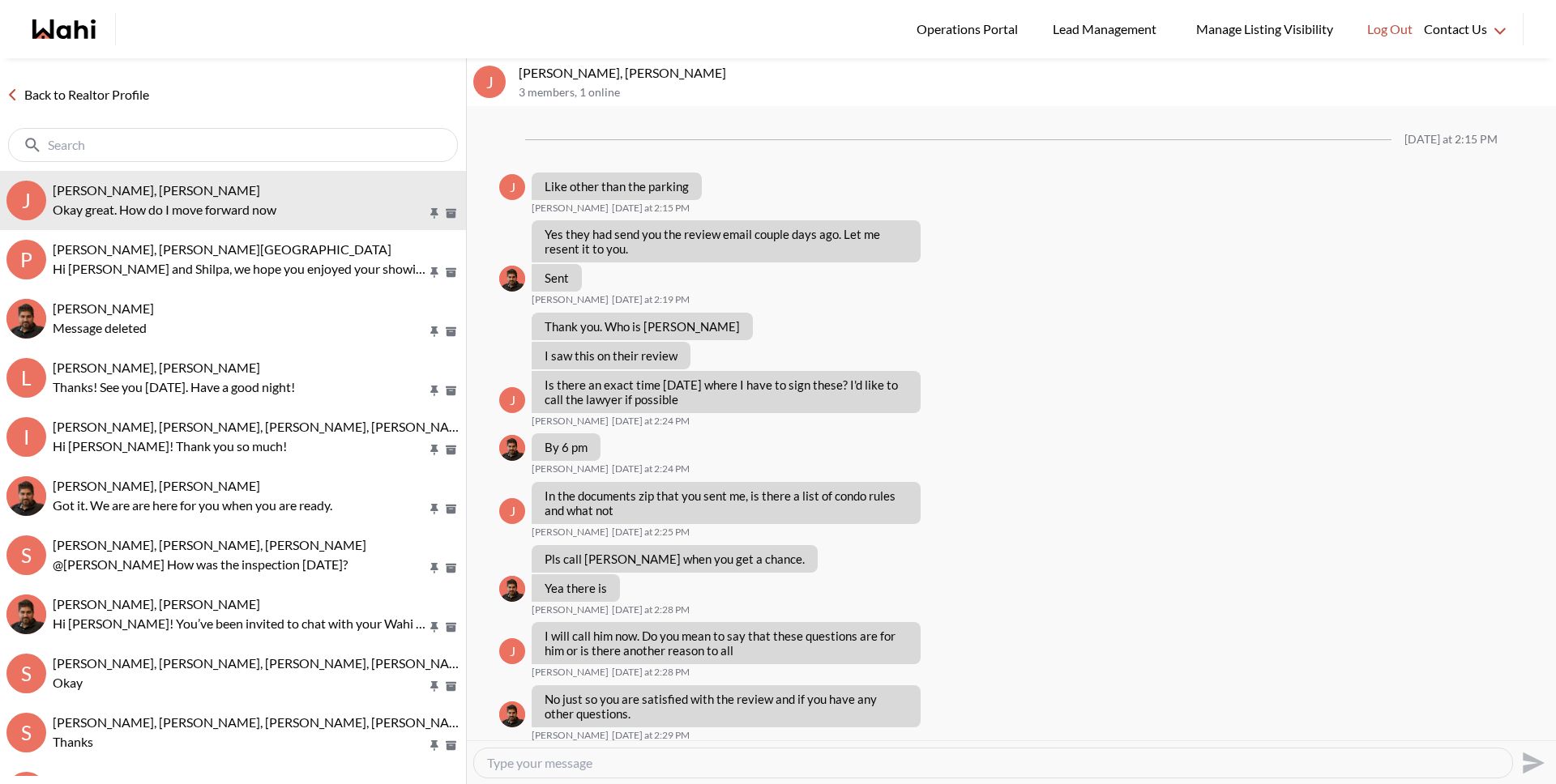
scroll to position [936, 0]
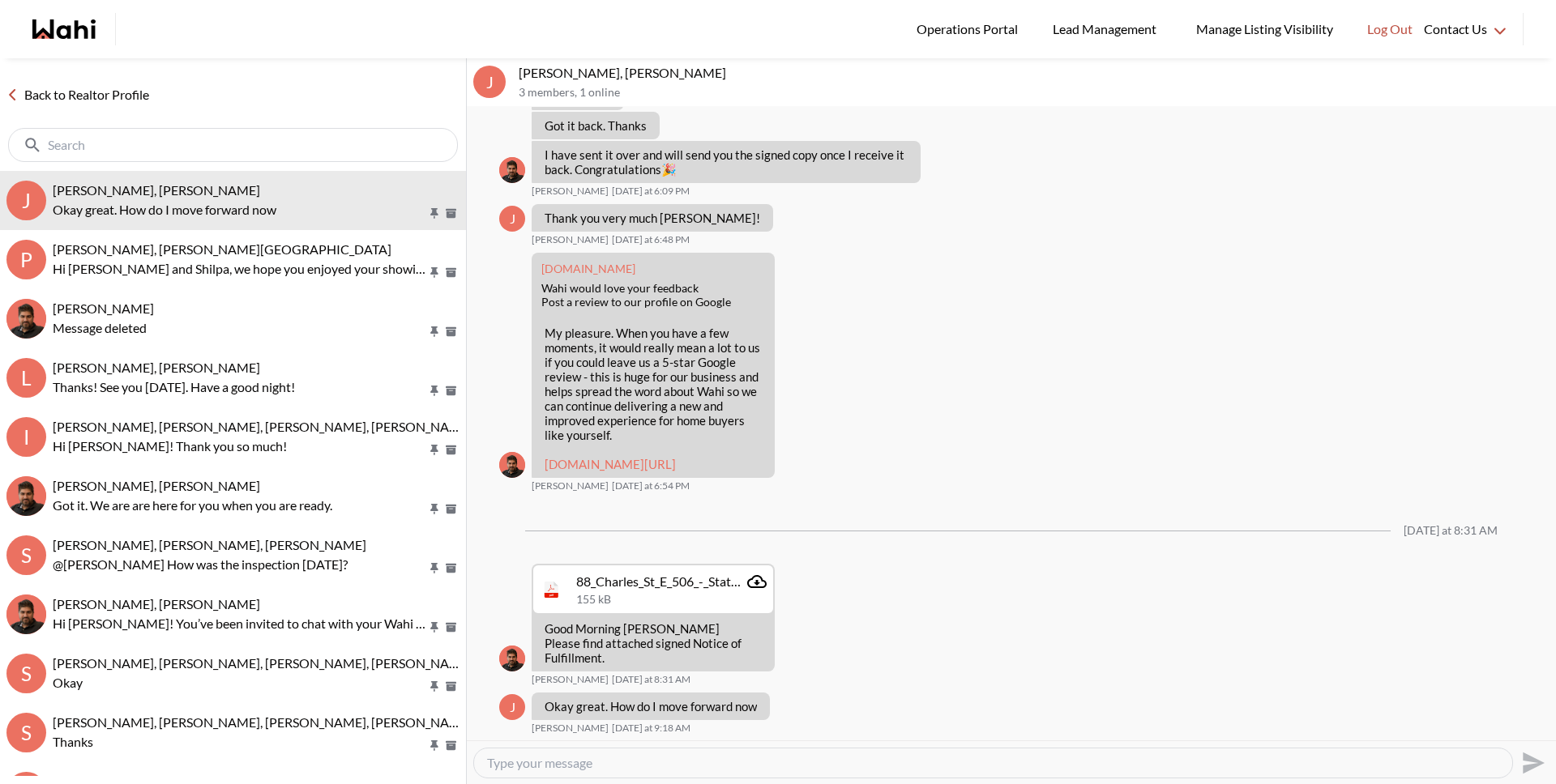
click at [125, 95] on link "Back to Realtor Profile" at bounding box center [77, 94] width 155 height 21
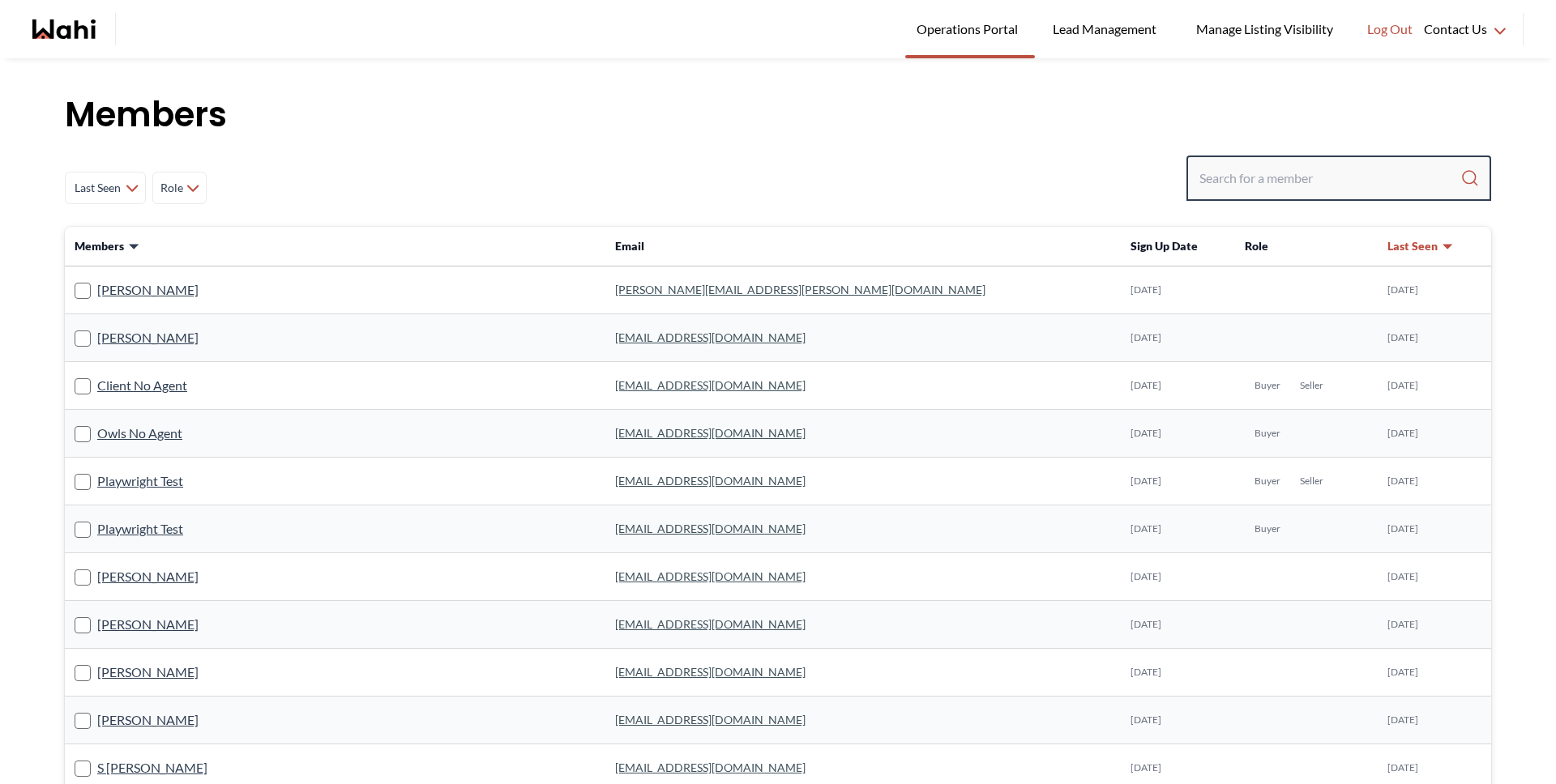
click at [1253, 164] on input "Search input" at bounding box center [1329, 178] width 261 height 29
type input "[PERSON_NAME]"
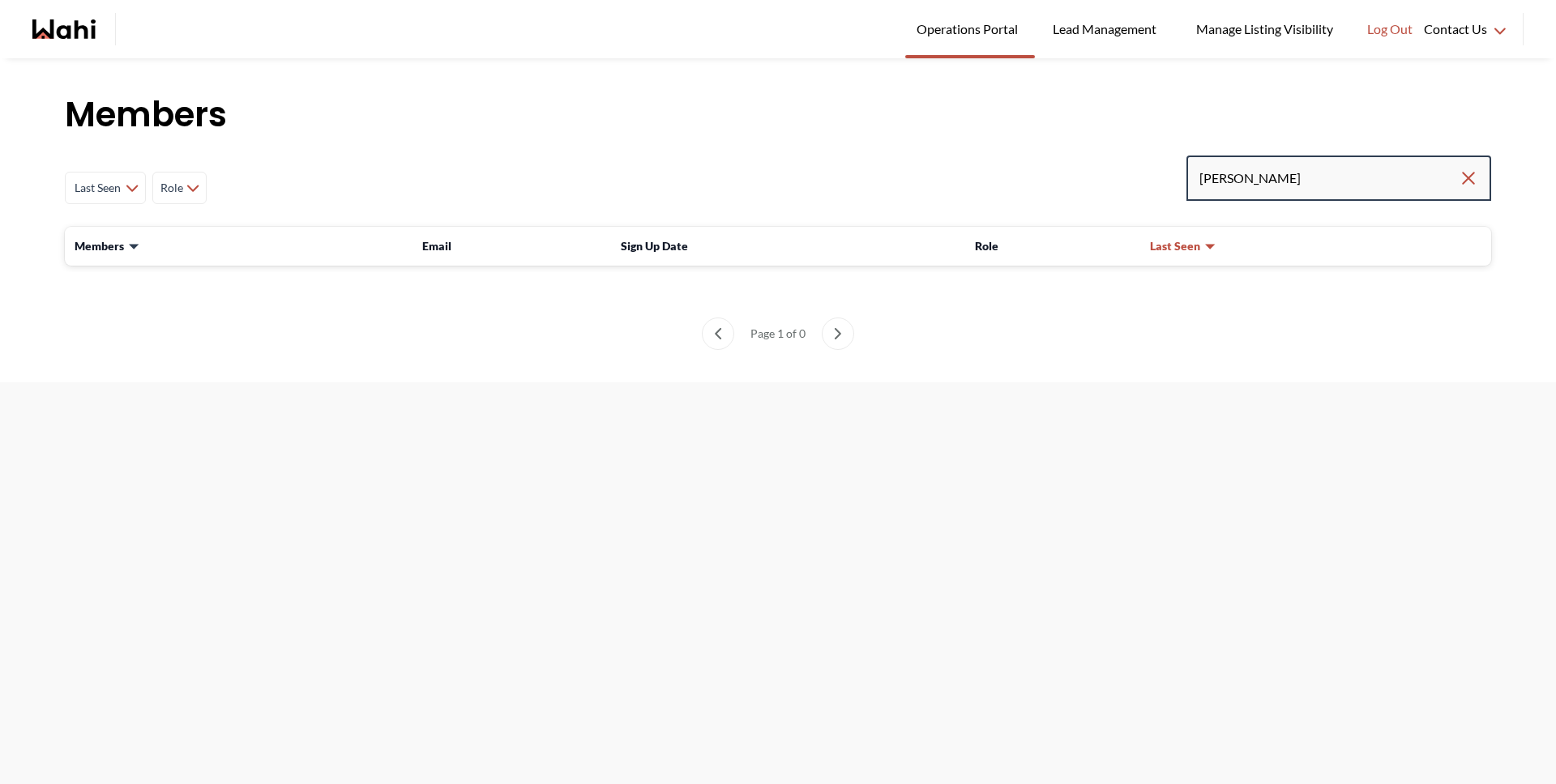
click at [1269, 187] on input "[PERSON_NAME]" at bounding box center [1329, 178] width 260 height 29
type input "[PERSON_NAME]"
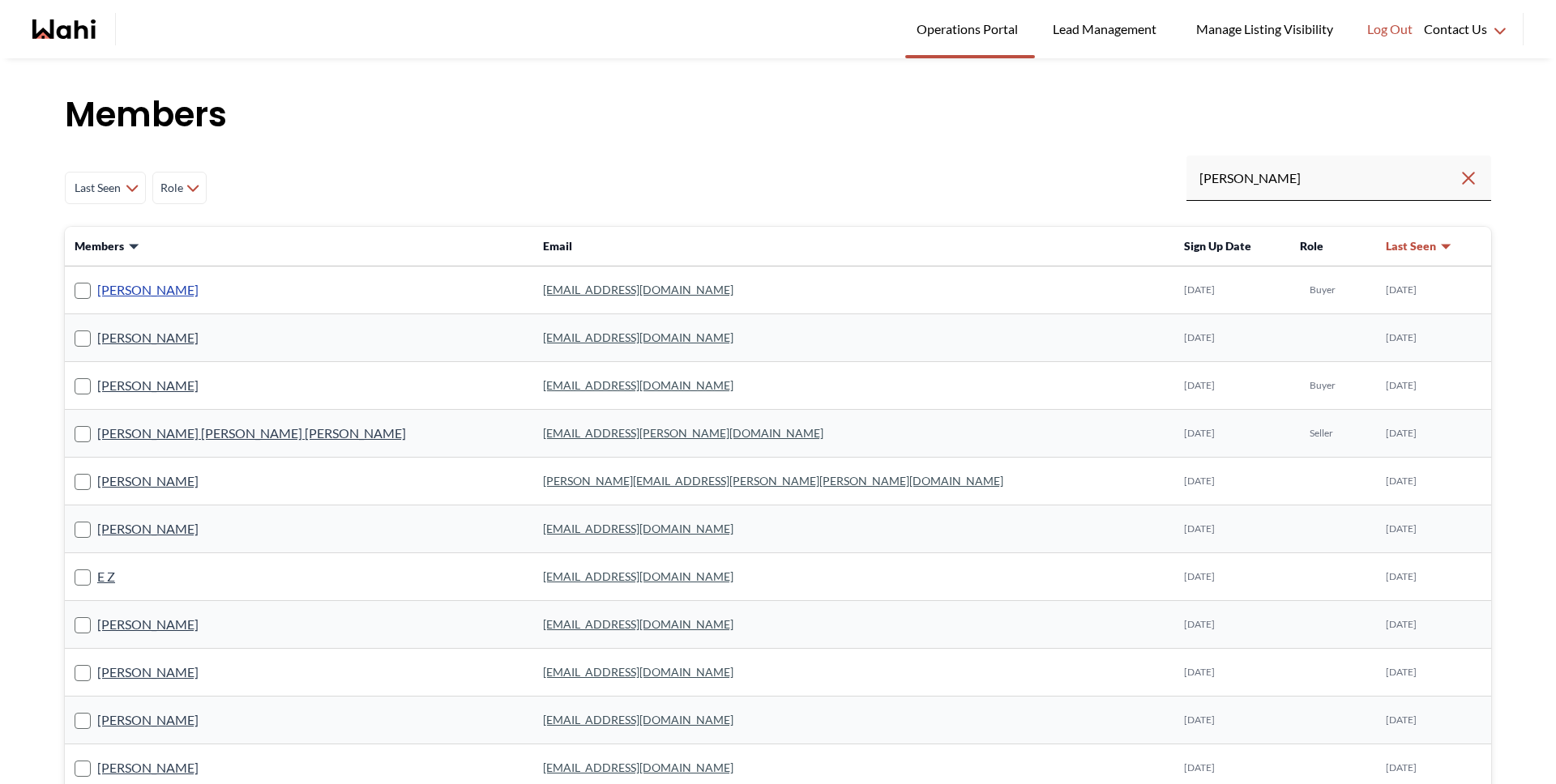
click at [151, 289] on link "[PERSON_NAME]" at bounding box center [148, 289] width 101 height 21
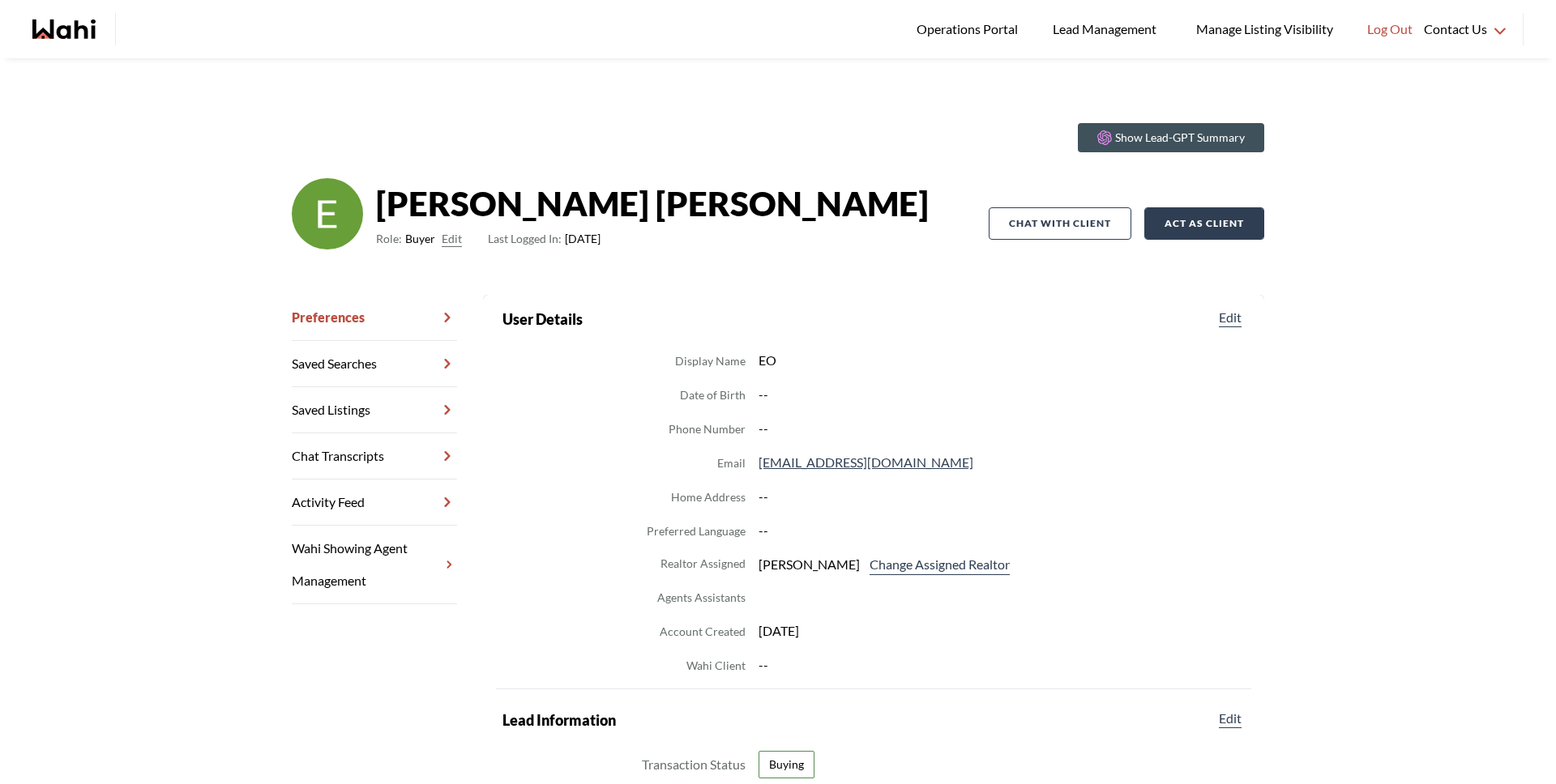
click at [1182, 218] on button "Act as Client" at bounding box center [1204, 223] width 120 height 32
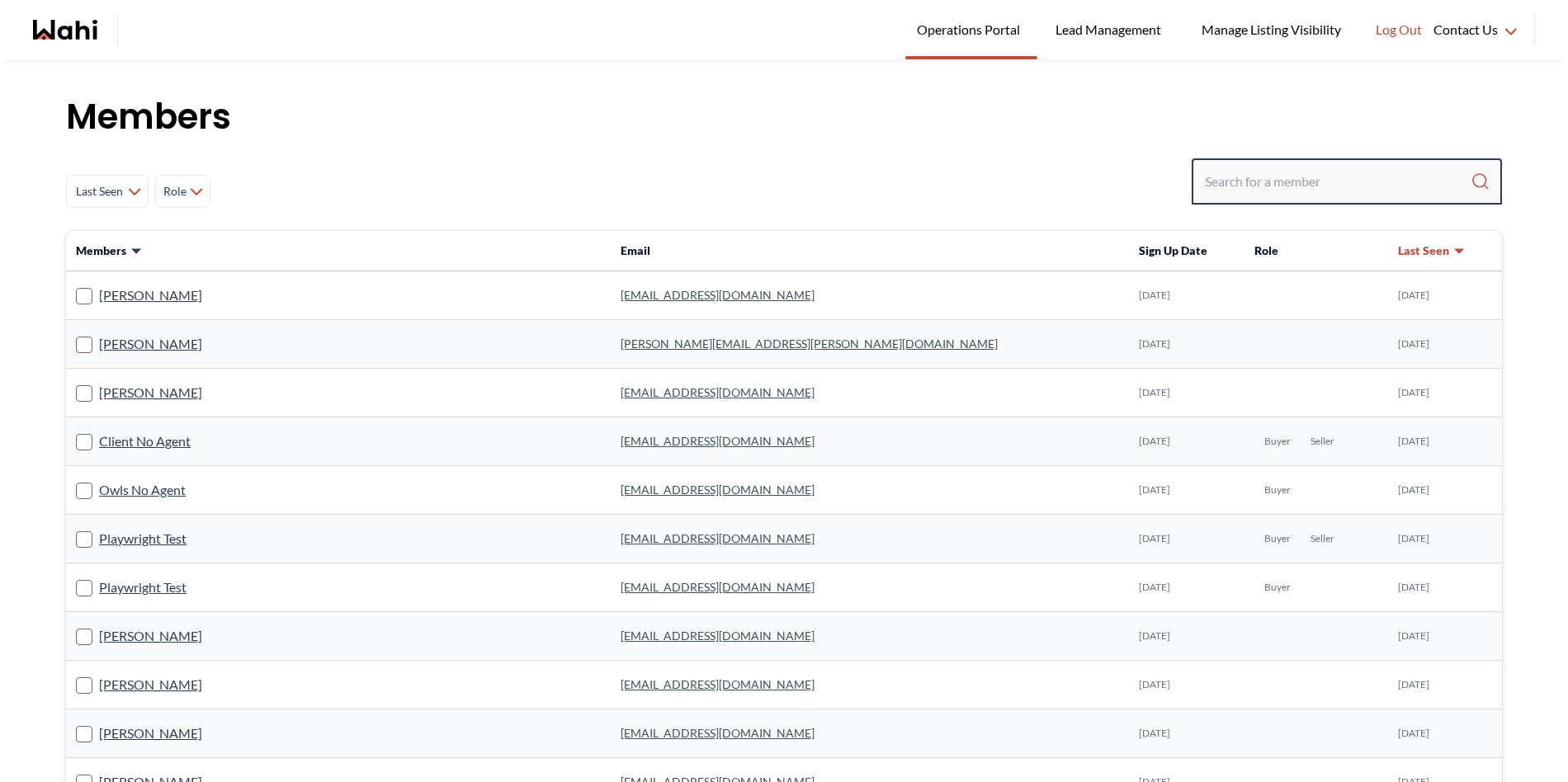
click at [1251, 173] on input "Search input" at bounding box center [1337, 181] width 265 height 29
paste input "[EMAIL_ADDRESS][DOMAIN_NAME]"
type input "[EMAIL_ADDRESS][DOMAIN_NAME]"
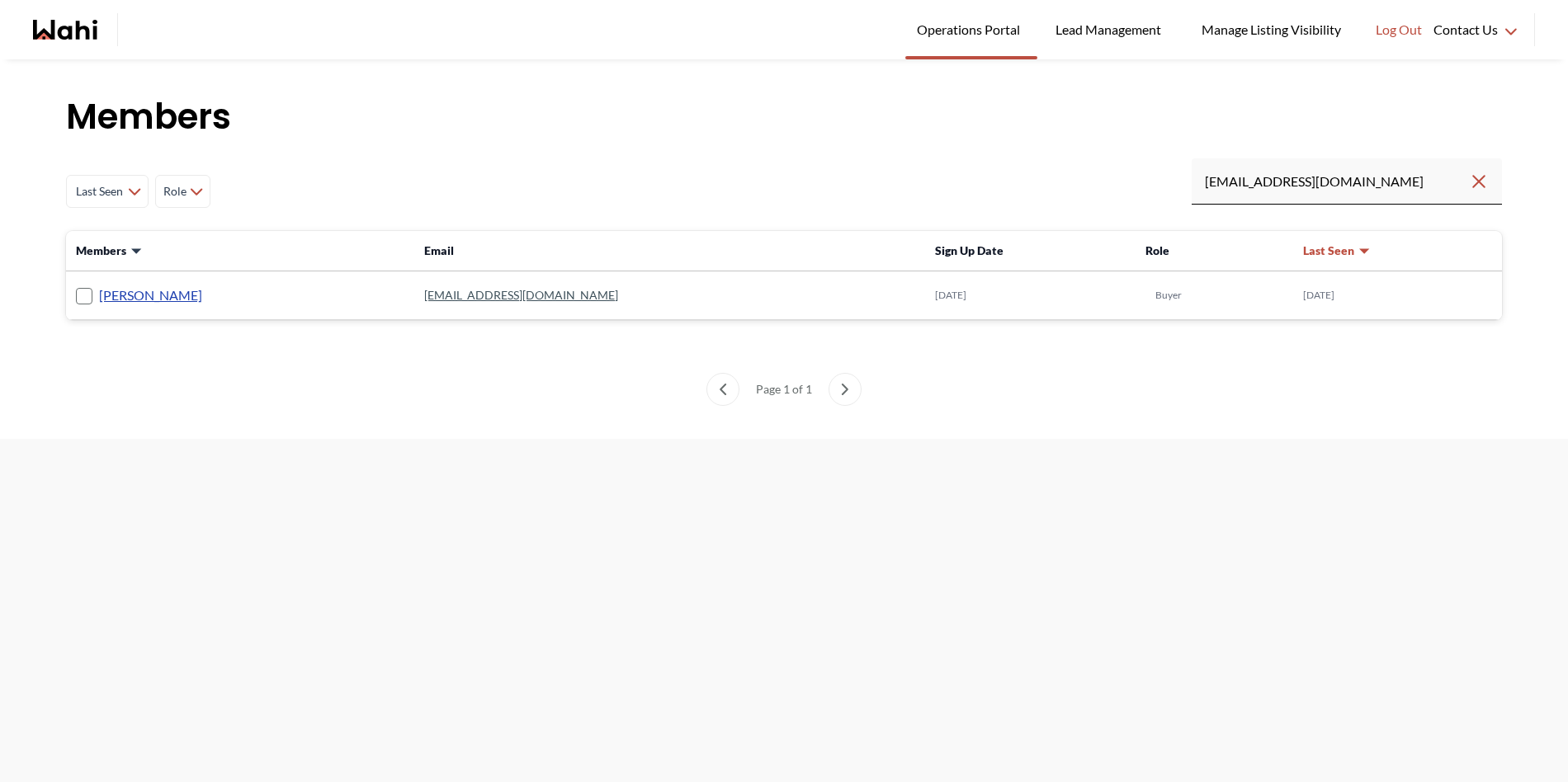
click at [148, 294] on link "[PERSON_NAME]" at bounding box center [150, 295] width 103 height 22
